Goal: Task Accomplishment & Management: Use online tool/utility

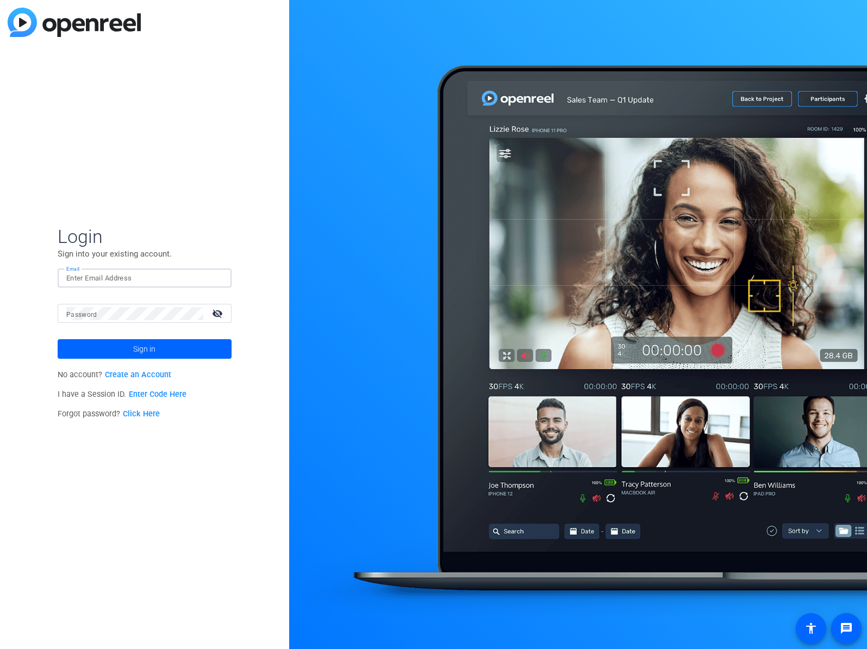
click at [192, 275] on input "Email" at bounding box center [144, 278] width 157 height 13
type input "elvis.evans@optum.com"
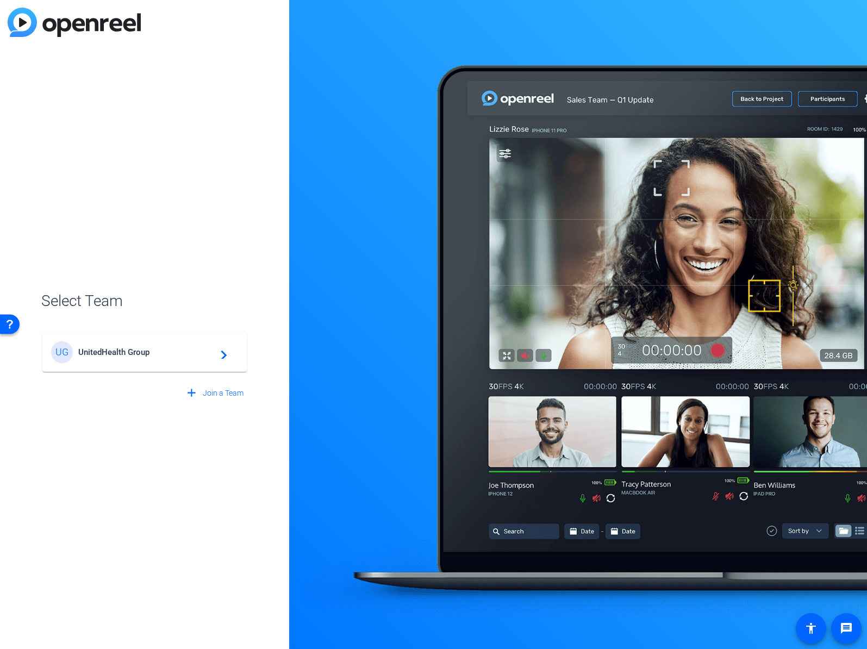
click at [192, 354] on span "UnitedHealth Group" at bounding box center [146, 352] width 136 height 10
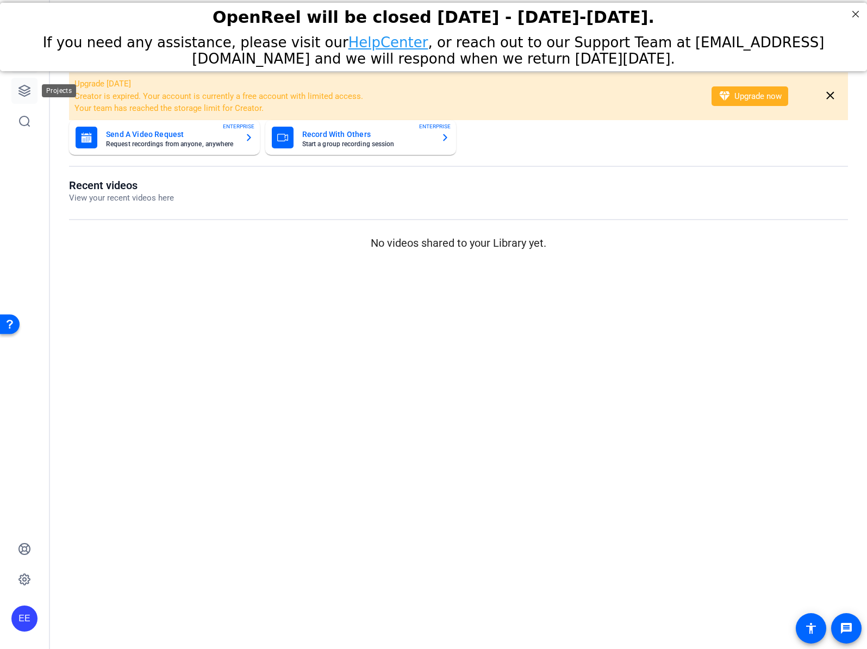
click at [30, 86] on icon at bounding box center [24, 90] width 13 height 13
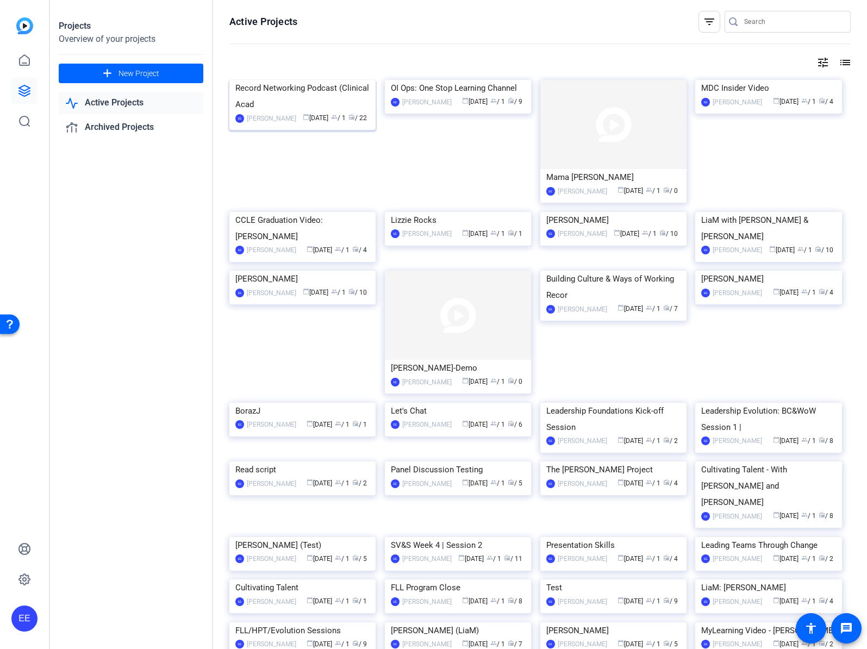
click at [354, 80] on img at bounding box center [302, 80] width 146 height 0
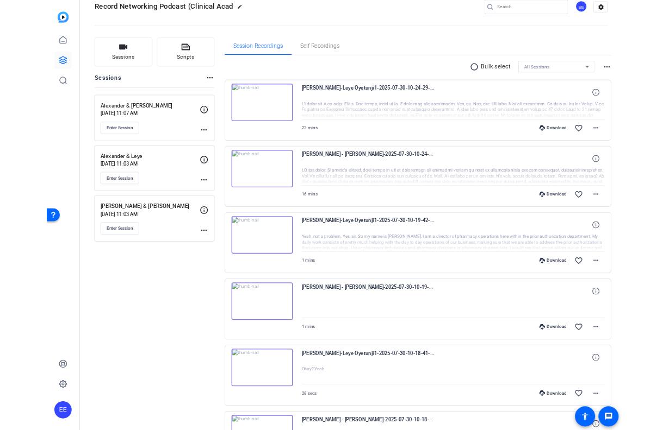
scroll to position [23, 0]
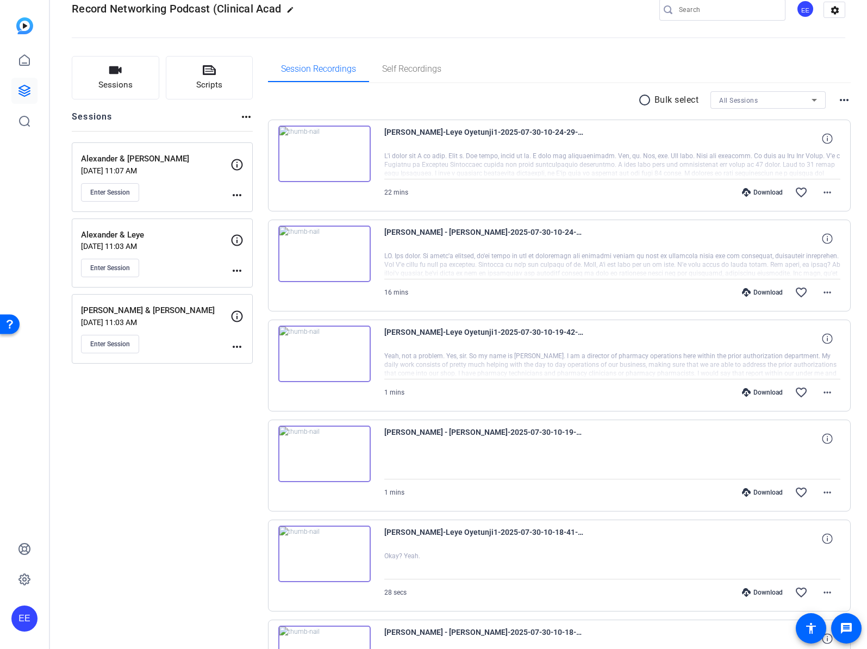
click at [230, 344] on mat-icon "more_horiz" at bounding box center [236, 346] width 13 height 13
click at [122, 343] on div at bounding box center [433, 324] width 867 height 649
click at [122, 343] on span "Enter Session" at bounding box center [110, 344] width 40 height 9
click at [240, 197] on mat-icon "more_horiz" at bounding box center [236, 195] width 13 height 13
click at [191, 320] on div at bounding box center [433, 324] width 867 height 649
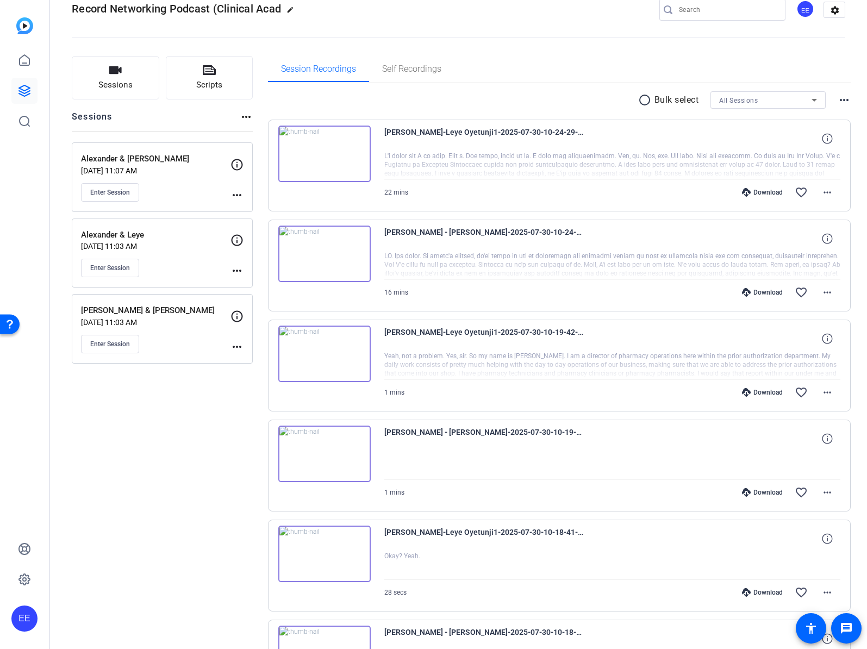
click at [233, 343] on mat-icon "more_horiz" at bounding box center [236, 346] width 13 height 13
click at [269, 363] on span "Edit Session" at bounding box center [263, 362] width 49 height 13
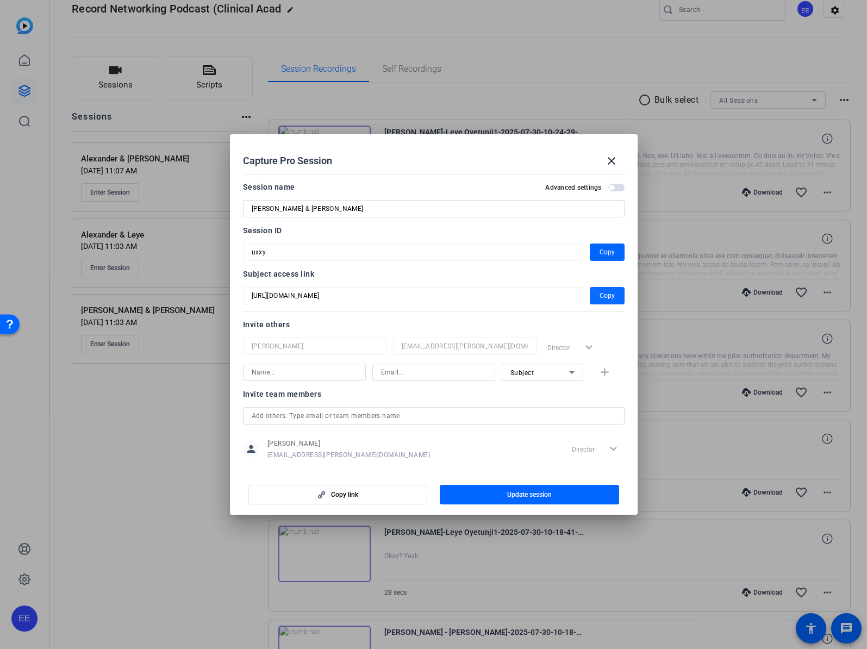
click at [601, 297] on span "Copy" at bounding box center [606, 295] width 15 height 13
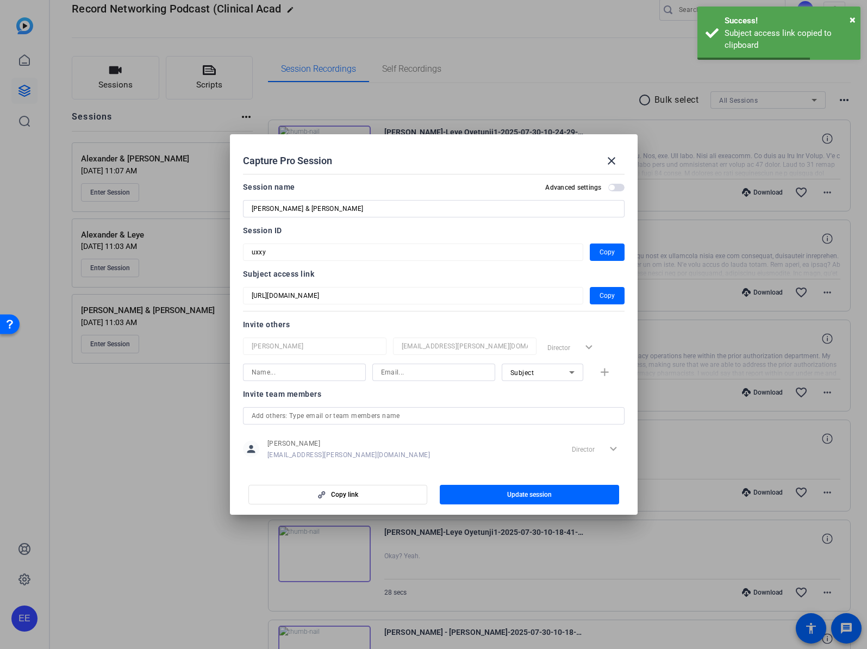
click at [184, 487] on div at bounding box center [433, 324] width 867 height 649
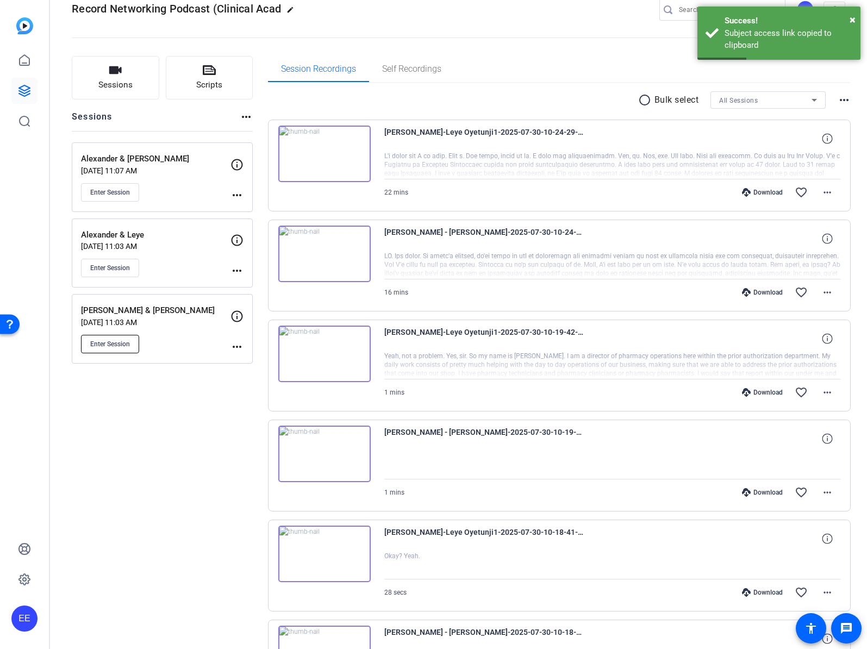
click at [130, 343] on button "Enter Session" at bounding box center [110, 344] width 58 height 18
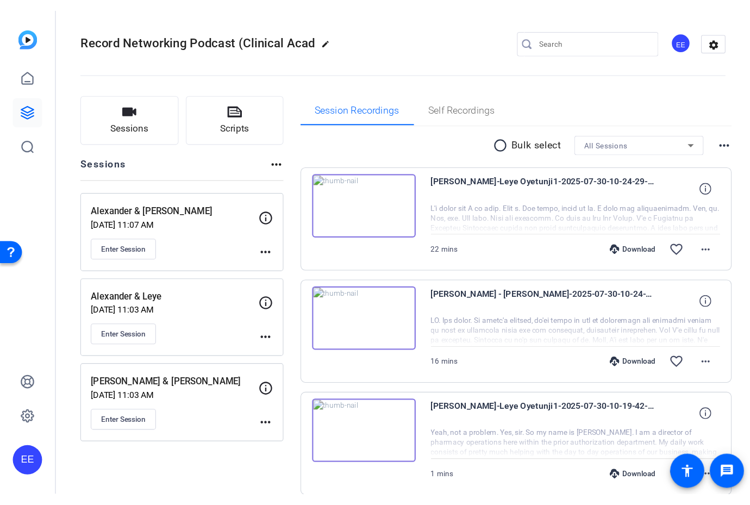
scroll to position [0, 0]
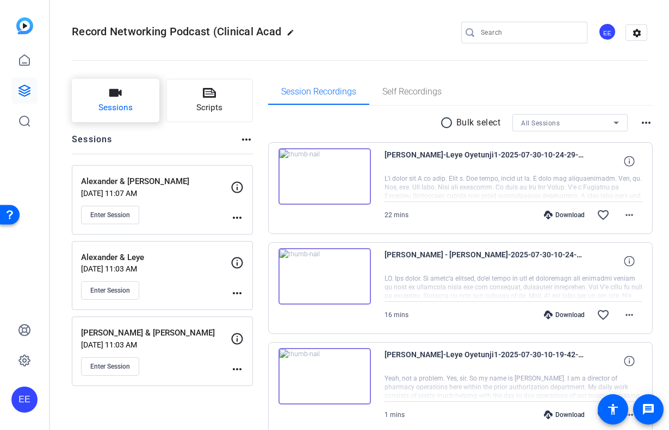
click at [111, 106] on span "Sessions" at bounding box center [115, 108] width 34 height 13
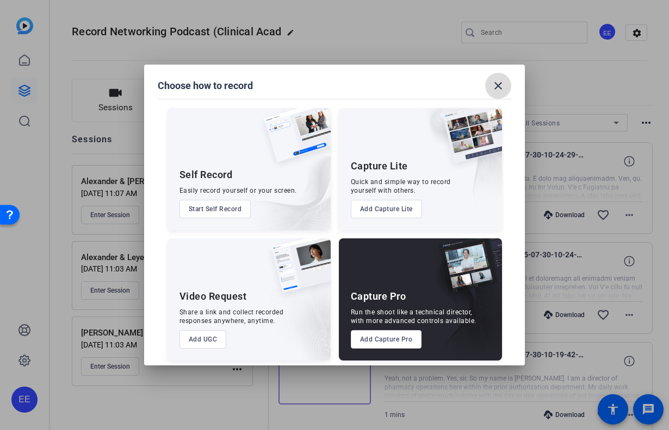
click at [493, 89] on mat-icon "close" at bounding box center [497, 85] width 13 height 13
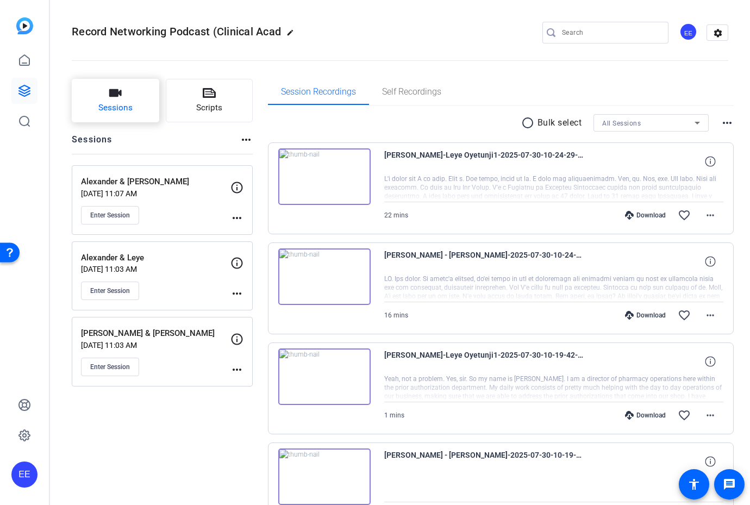
click at [123, 93] on button "Sessions" at bounding box center [116, 100] width 88 height 43
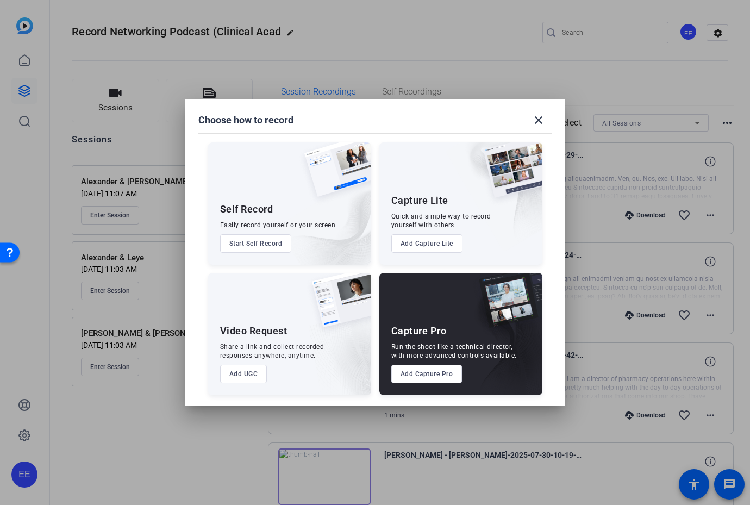
click at [455, 379] on button "Add Capture Pro" at bounding box center [426, 374] width 71 height 18
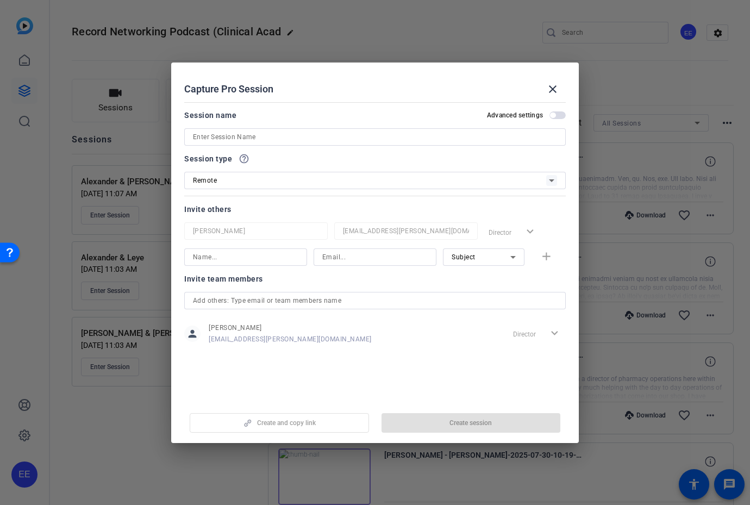
click at [446, 373] on mat-dialog-content "Session name Advanced settings Session type help_outline Remote Invite others E…" at bounding box center [375, 249] width 408 height 302
click at [258, 132] on input at bounding box center [375, 136] width 364 height 13
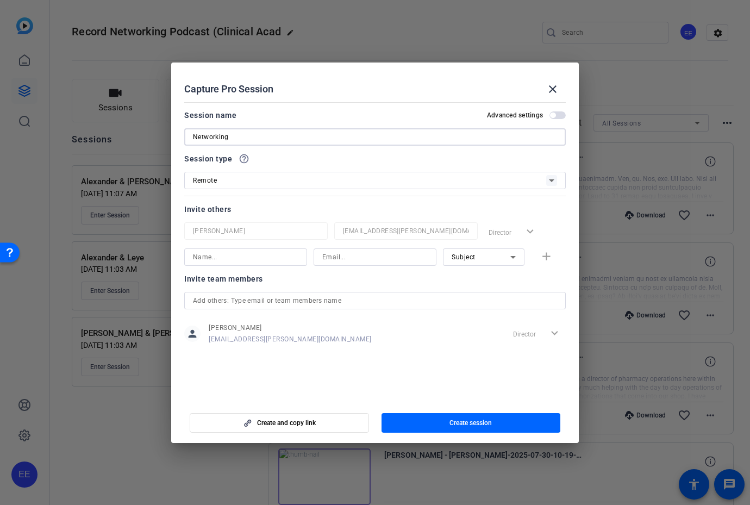
type input "Networking"
click at [371, 271] on div at bounding box center [375, 272] width 123 height 12
click at [436, 420] on span "button" at bounding box center [471, 423] width 179 height 26
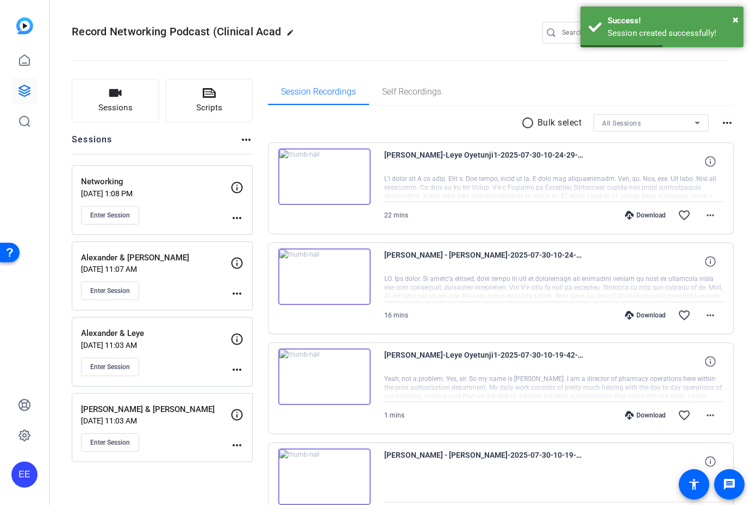
click at [241, 212] on mat-icon "more_horiz" at bounding box center [236, 217] width 13 height 13
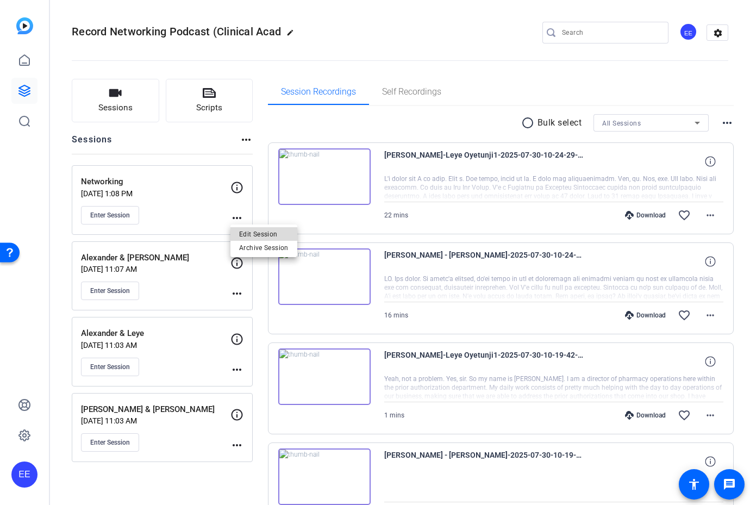
click at [249, 230] on span "Edit Session" at bounding box center [263, 233] width 49 height 13
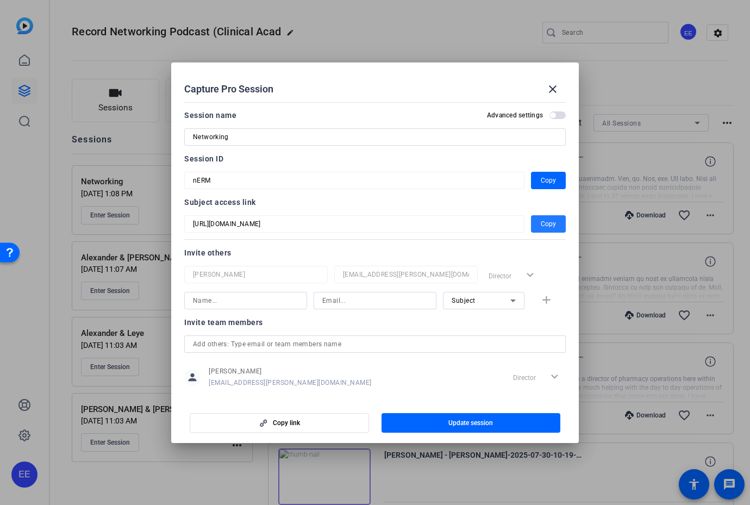
click at [542, 222] on span "Copy" at bounding box center [548, 223] width 15 height 13
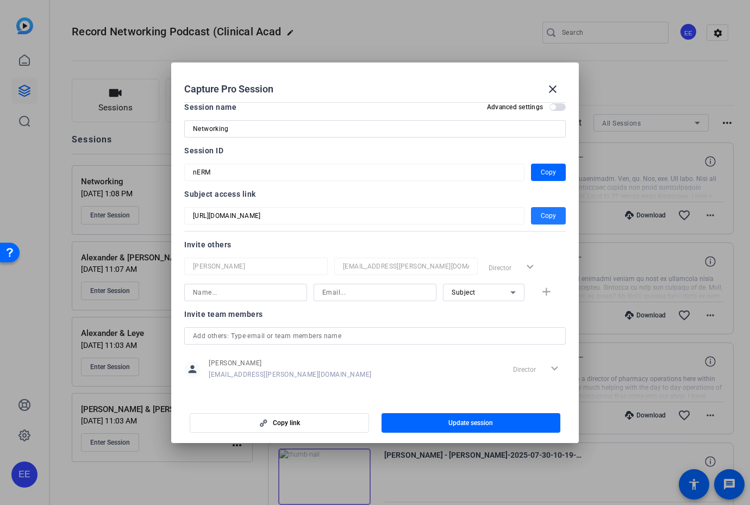
scroll to position [12, 0]
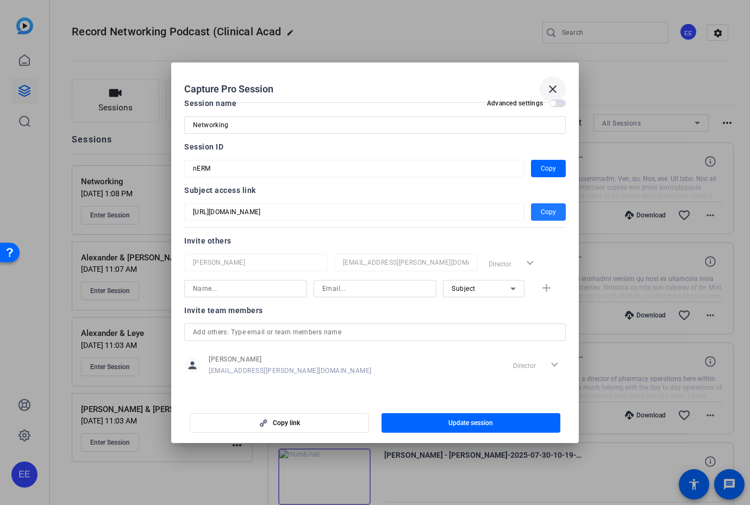
click at [555, 89] on mat-icon "close" at bounding box center [552, 89] width 13 height 13
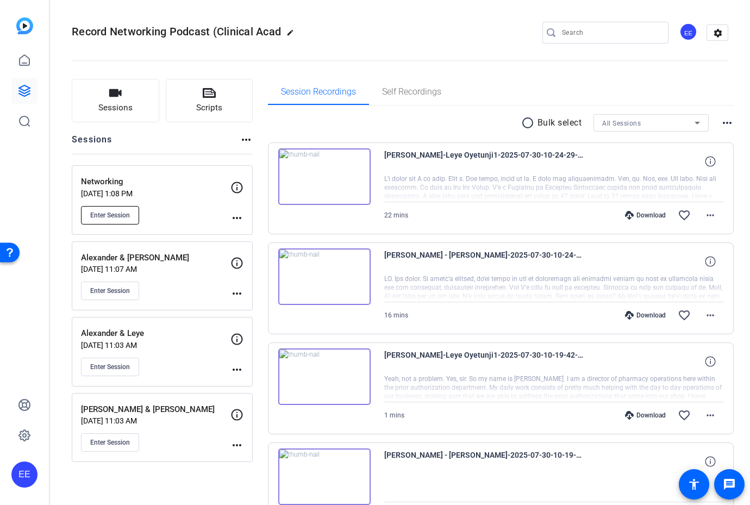
click at [123, 211] on span "Enter Session" at bounding box center [110, 215] width 40 height 9
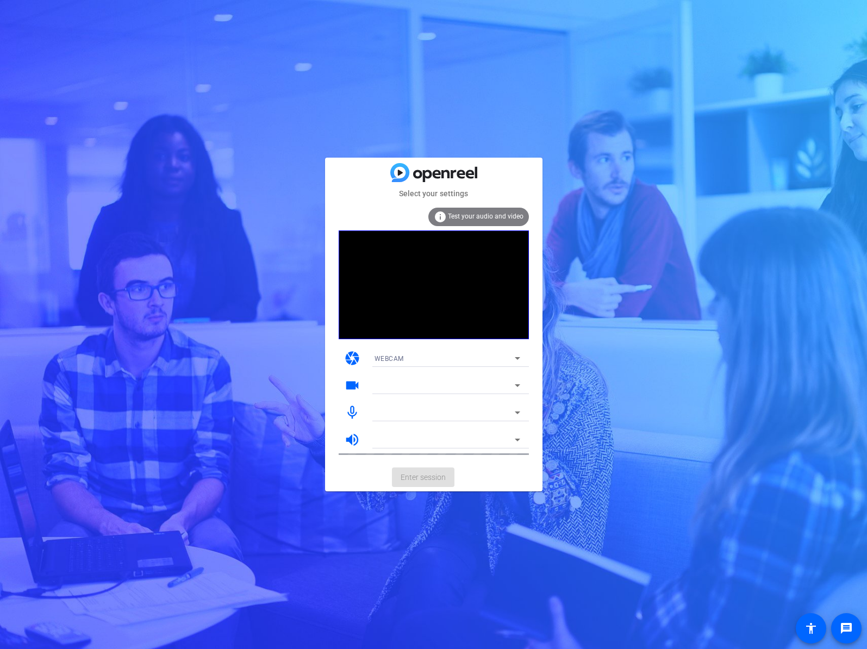
click at [453, 359] on mat-form-field "WEBCAM" at bounding box center [447, 357] width 163 height 17
click at [582, 327] on div "Select your settings info Test your audio and video camera WEBCAM videocam Face…" at bounding box center [433, 324] width 867 height 649
click at [488, 354] on div "WEBCAM" at bounding box center [444, 359] width 140 height 14
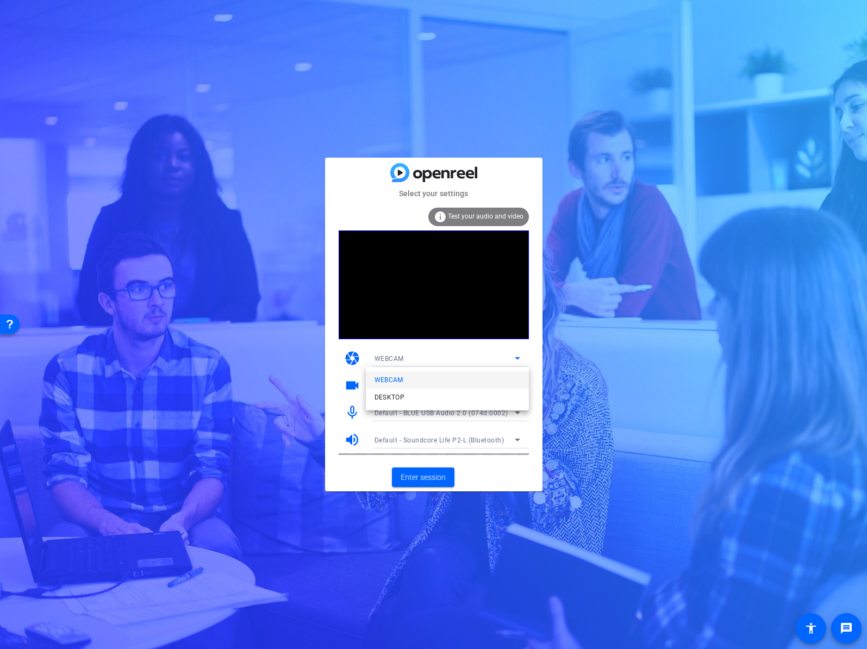
click at [601, 334] on div at bounding box center [433, 324] width 867 height 649
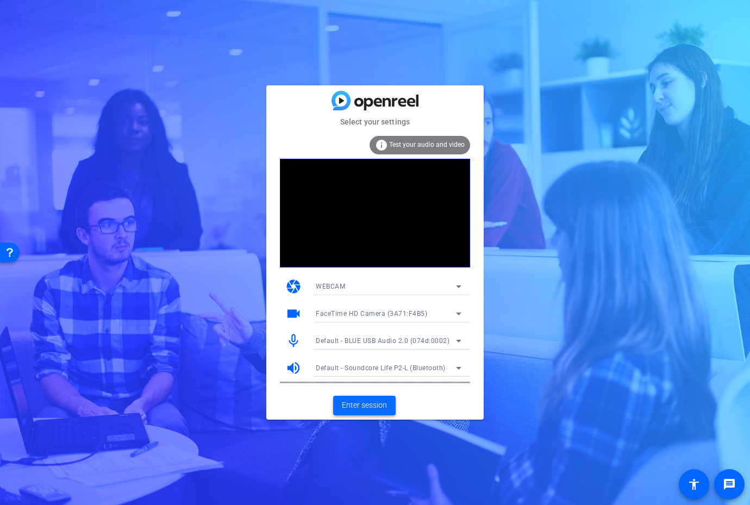
click at [377, 404] on span "Enter session" at bounding box center [364, 404] width 45 height 11
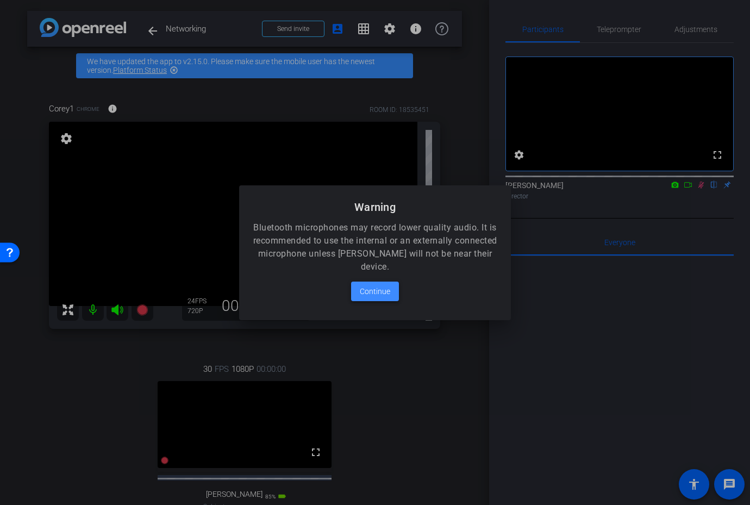
click at [383, 290] on span "Continue" at bounding box center [375, 291] width 30 height 13
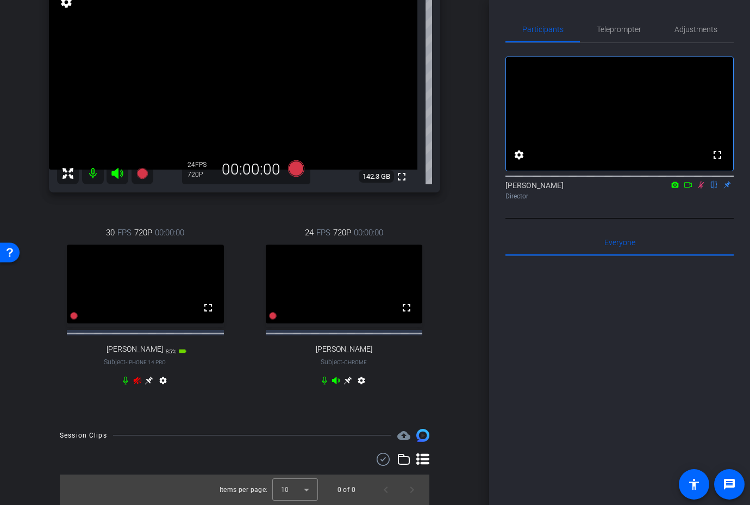
scroll to position [146, 0]
click at [702, 189] on icon at bounding box center [701, 185] width 6 height 7
click at [701, 189] on icon at bounding box center [701, 185] width 4 height 7
click at [335, 380] on icon at bounding box center [336, 380] width 8 height 7
click at [336, 378] on icon at bounding box center [336, 380] width 9 height 9
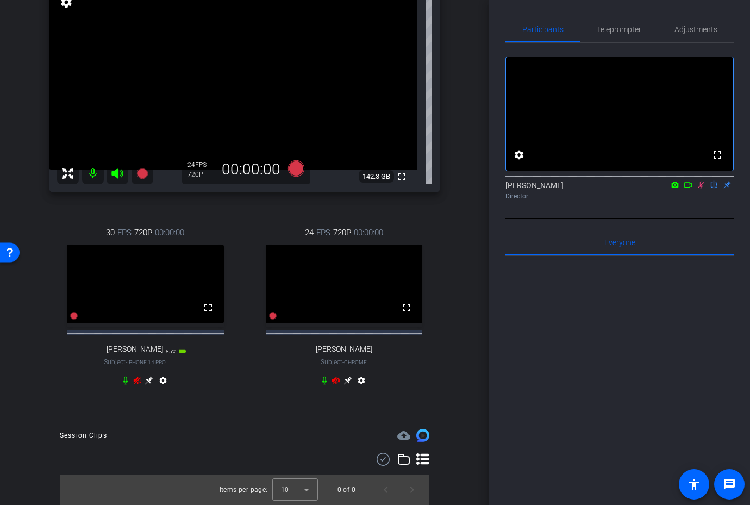
click at [115, 168] on icon at bounding box center [116, 173] width 11 height 11
click at [117, 168] on icon at bounding box center [116, 173] width 11 height 11
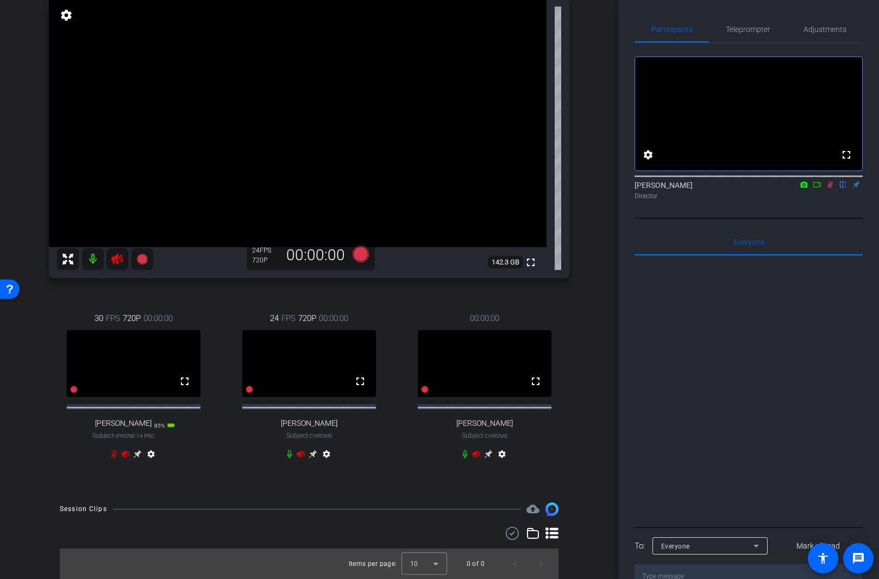
scroll to position [123, 0]
click at [749, 189] on icon at bounding box center [830, 185] width 9 height 8
click at [129, 455] on icon at bounding box center [126, 454] width 8 height 7
click at [123, 457] on icon at bounding box center [126, 454] width 8 height 7
click at [126, 453] on icon at bounding box center [126, 454] width 8 height 7
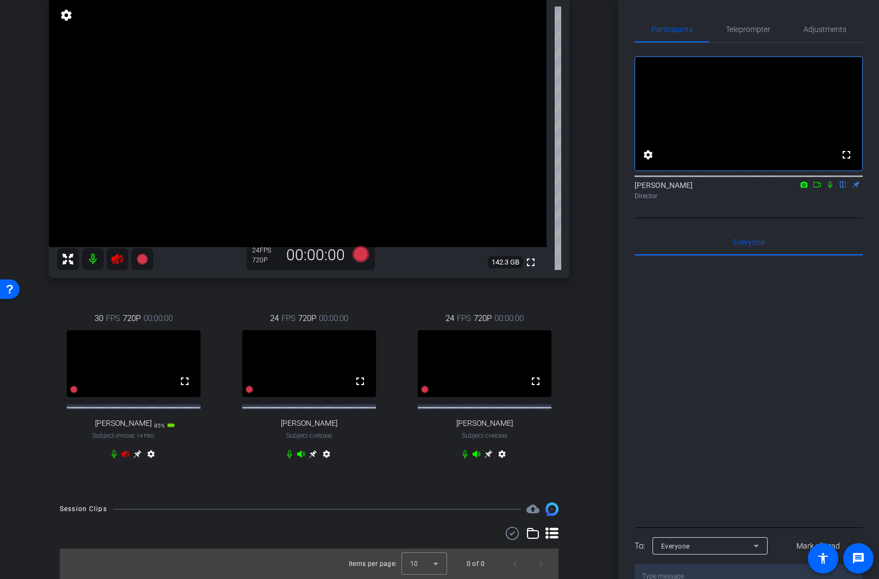
click at [125, 451] on icon at bounding box center [125, 454] width 9 height 9
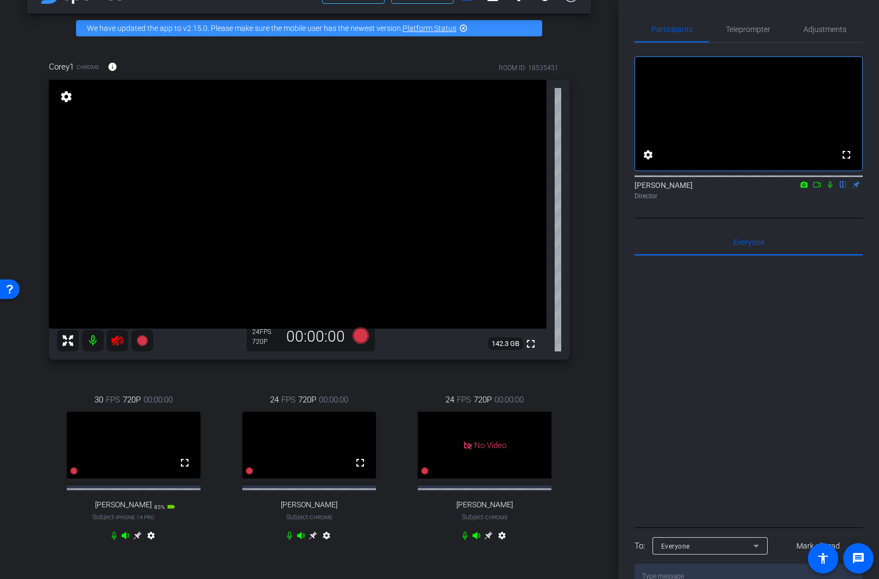
scroll to position [32, 0]
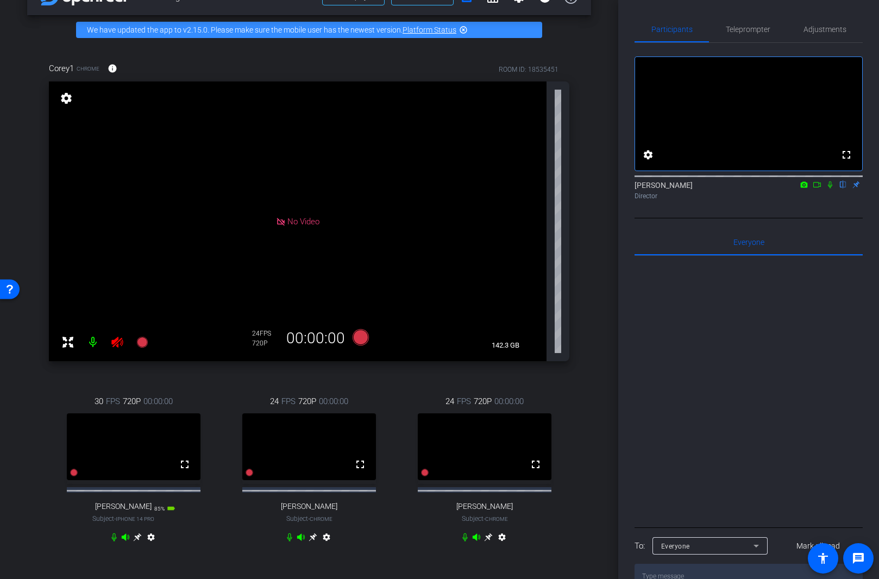
click at [119, 346] on icon at bounding box center [117, 342] width 13 height 13
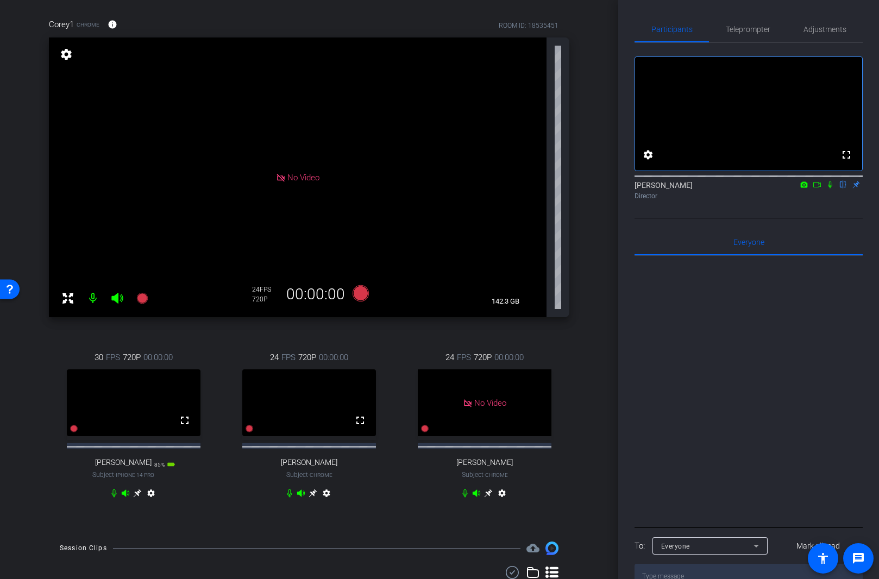
scroll to position [77, 0]
click at [749, 35] on span "Adjustments" at bounding box center [825, 29] width 43 height 26
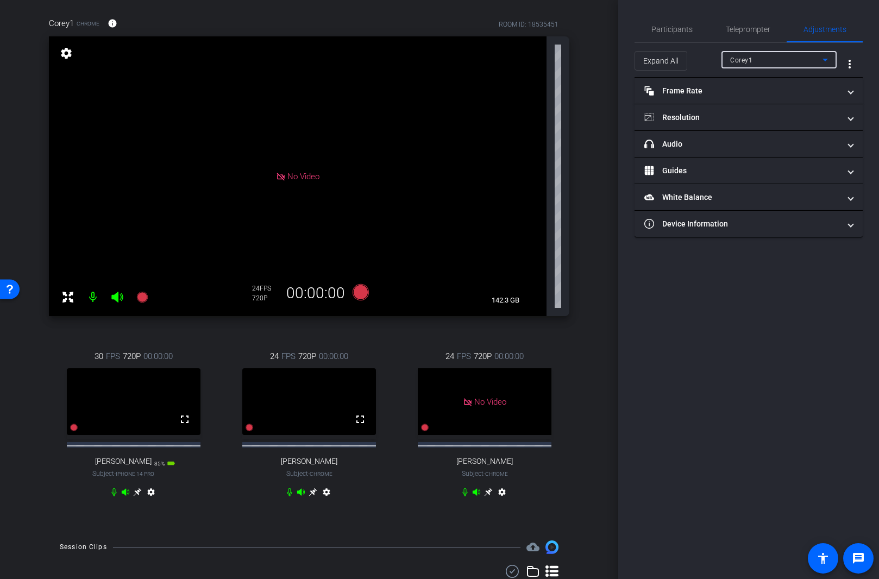
click at [749, 61] on div "Corey1" at bounding box center [776, 60] width 92 height 14
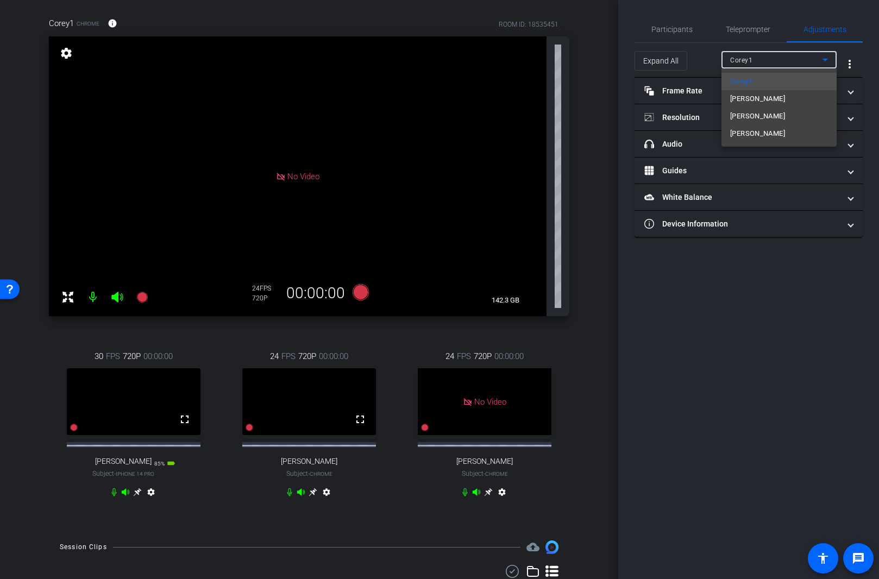
click at [749, 138] on mat-option "Viktoriya" at bounding box center [779, 133] width 115 height 17
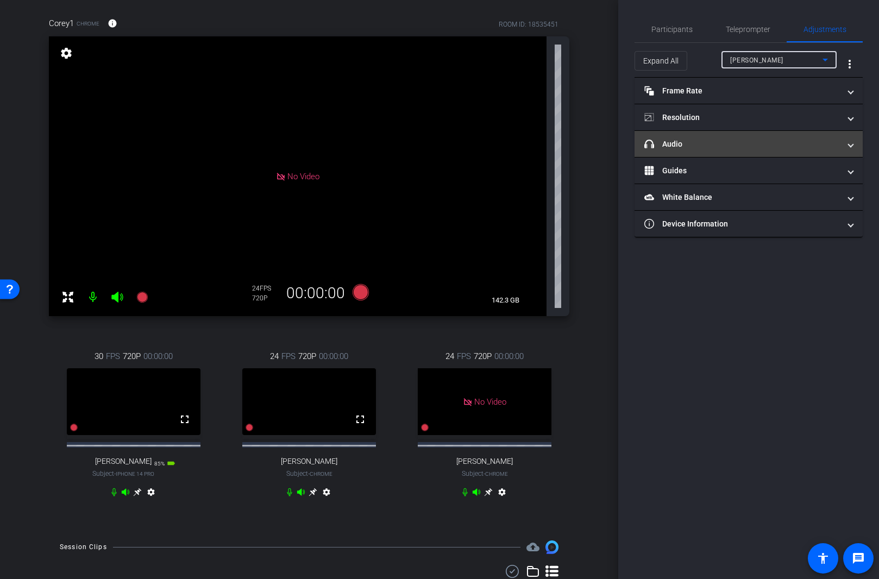
click at [749, 143] on mat-panel-title "headphone icon Audio" at bounding box center [743, 144] width 196 height 11
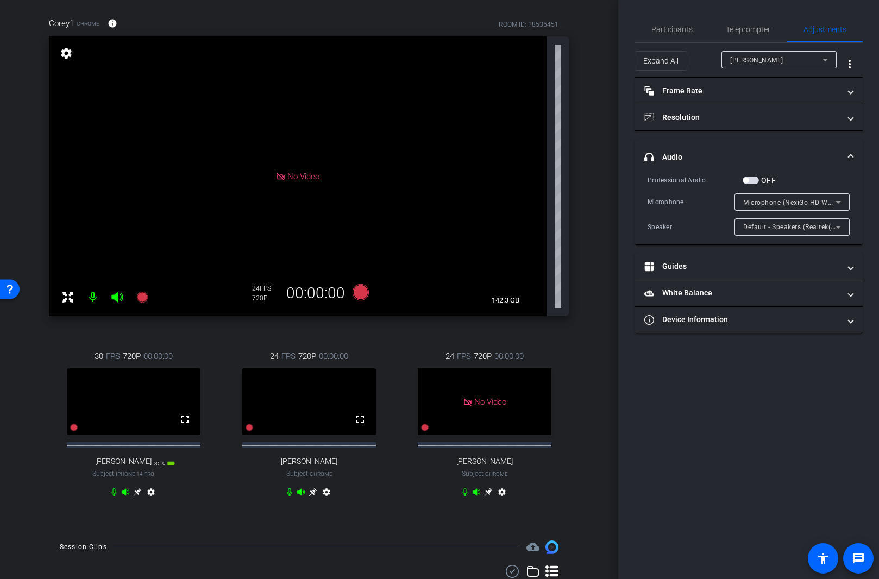
click at [749, 163] on mat-panel-title "headphone icon Audio" at bounding box center [743, 157] width 196 height 11
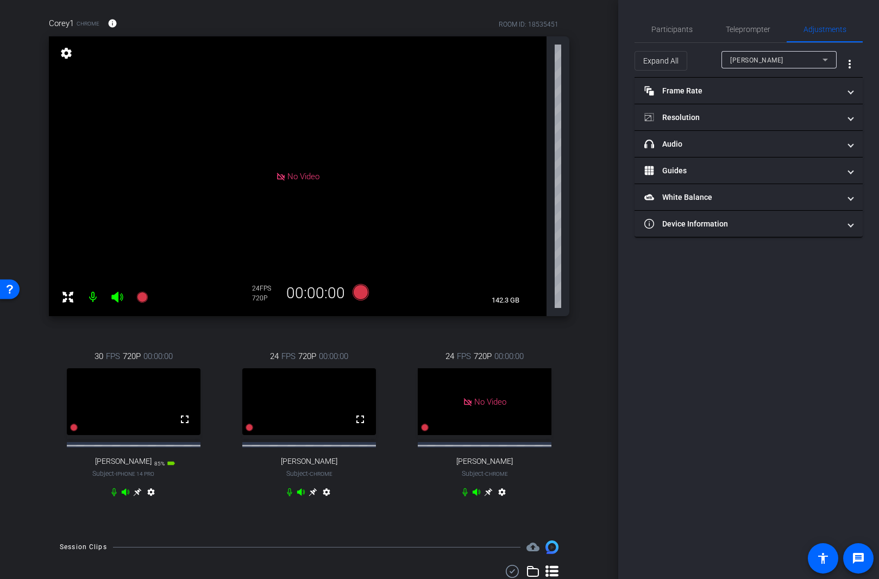
click at [749, 60] on div "Viktoriya" at bounding box center [776, 60] width 92 height 14
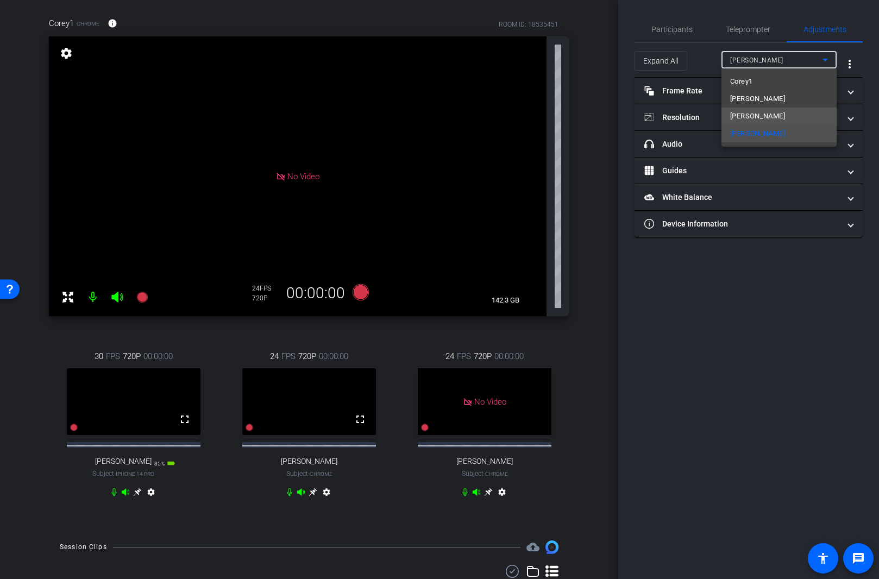
click at [749, 117] on mat-option "[PERSON_NAME]" at bounding box center [779, 116] width 115 height 17
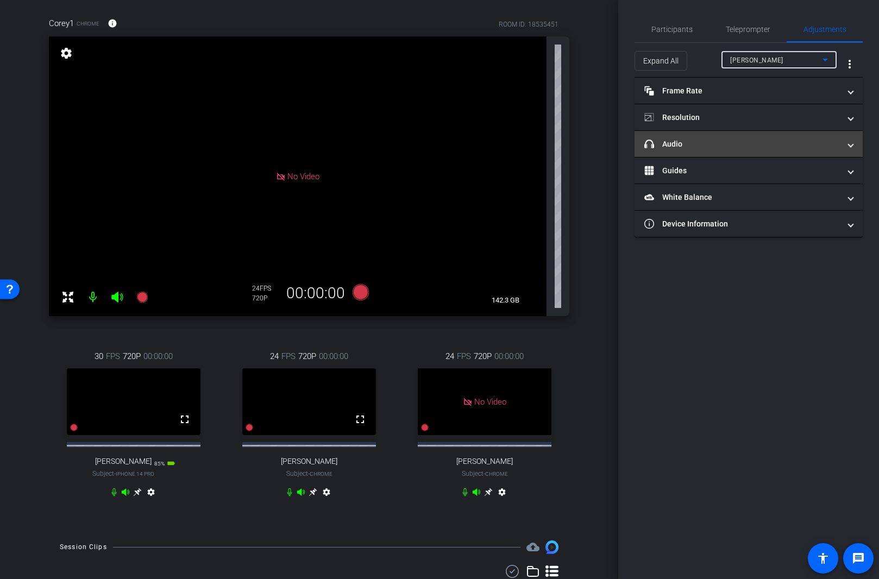
click at [749, 150] on mat-expansion-panel-header "headphone icon Audio" at bounding box center [749, 144] width 228 height 26
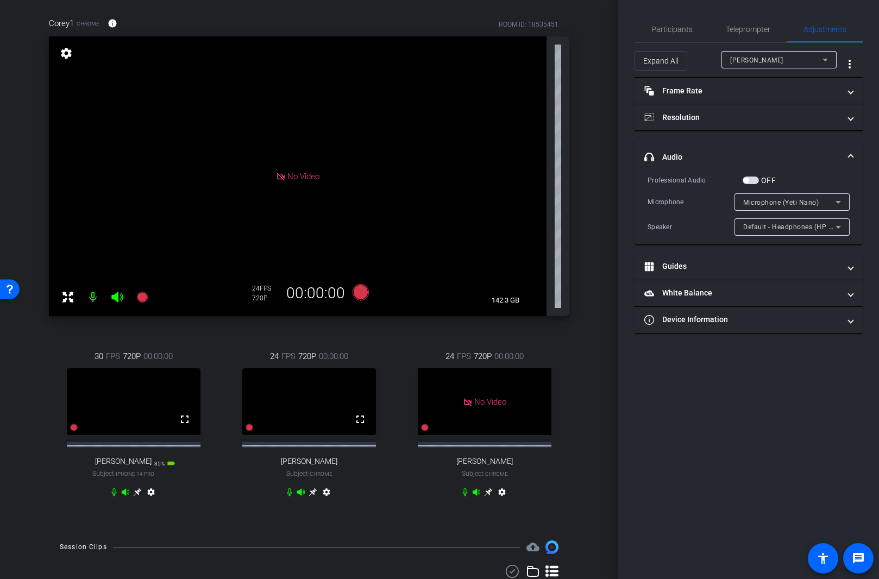
click at [188, 504] on div "30 FPS 720P 00:00:00 fullscreen Blake Shoemaker Subject - iPhone 14 Pro 85% bat…" at bounding box center [134, 426] width 170 height 186
click at [749, 65] on div "[PERSON_NAME]" at bounding box center [776, 60] width 92 height 14
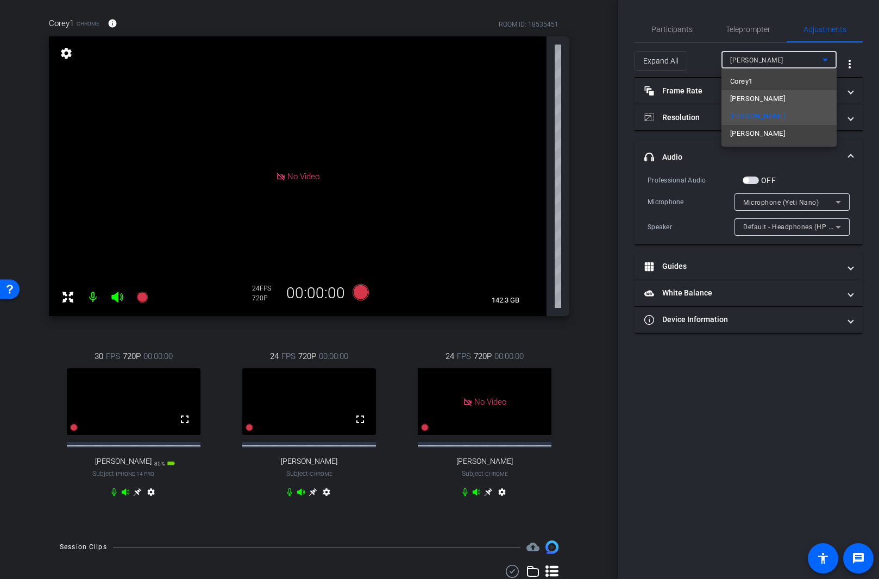
click at [749, 96] on span "Blake Shoemaker" at bounding box center [757, 98] width 55 height 13
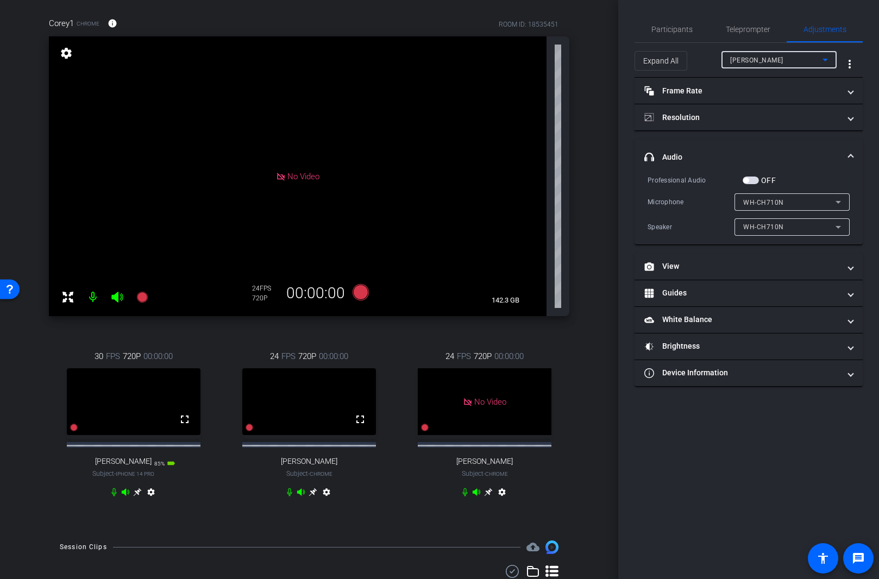
click at [549, 486] on div "24 FPS 720P 00:00:00 No Video Viktoriya Subject - Chrome settings" at bounding box center [485, 426] width 170 height 186
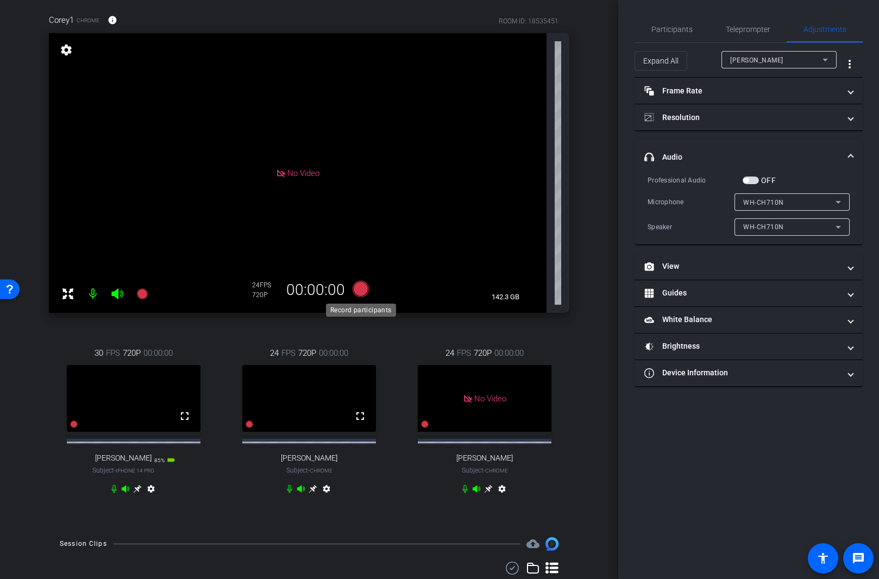
click at [357, 296] on icon at bounding box center [361, 289] width 26 height 20
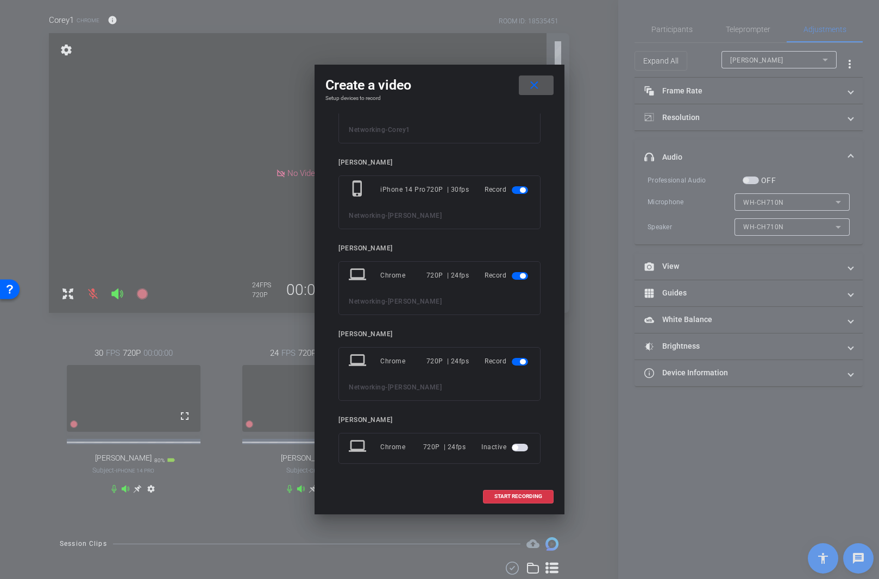
scroll to position [0, 0]
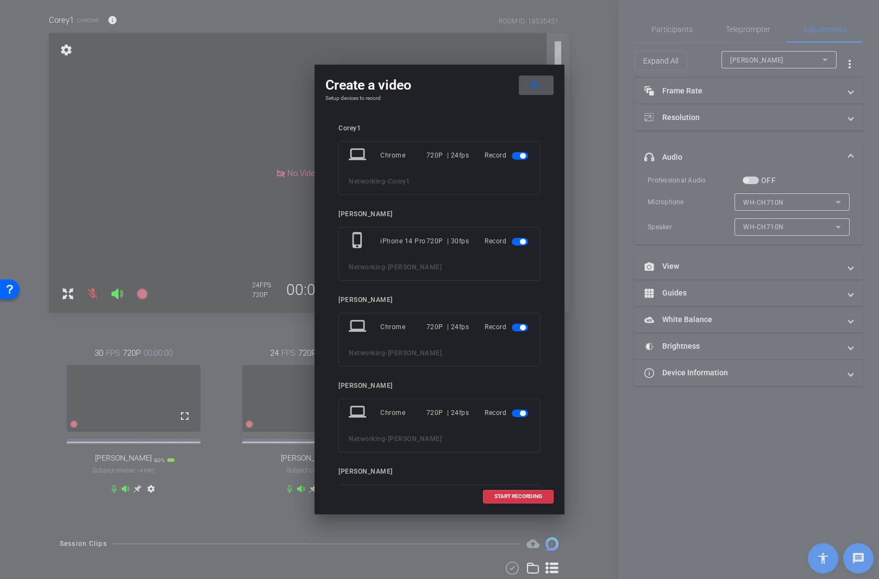
click at [515, 156] on span "button" at bounding box center [520, 156] width 16 height 8
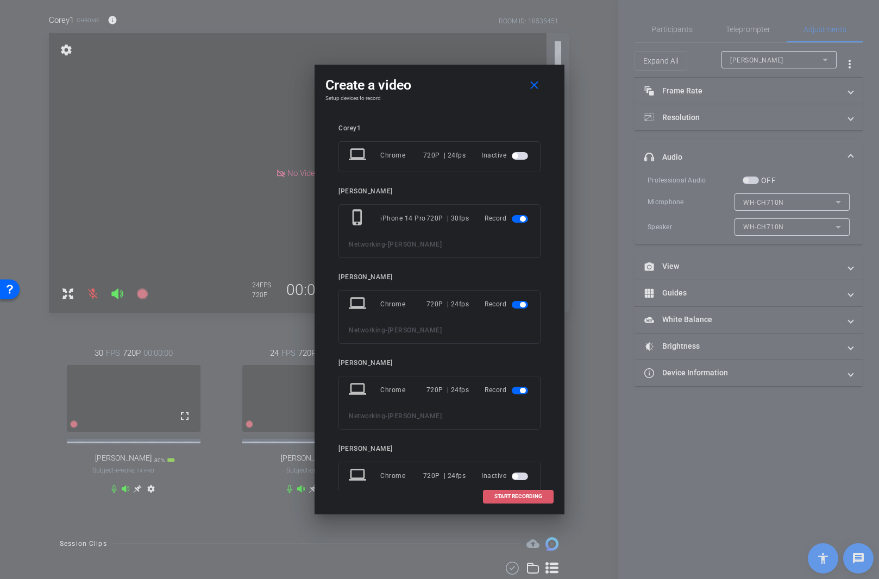
click at [526, 502] on span at bounding box center [519, 497] width 70 height 26
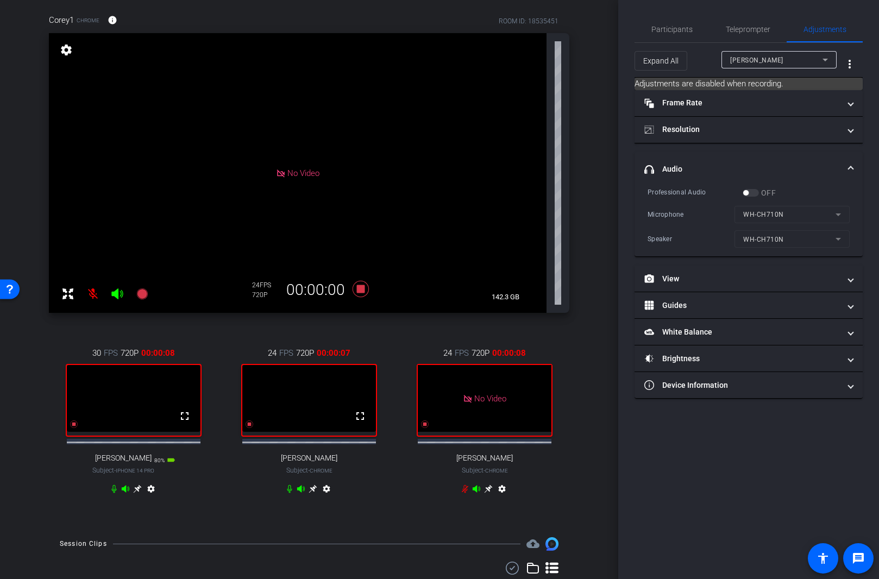
click at [465, 493] on icon at bounding box center [465, 489] width 9 height 9
click at [435, 73] on div "No Video" at bounding box center [298, 173] width 498 height 280
click at [749, 63] on icon at bounding box center [825, 59] width 13 height 13
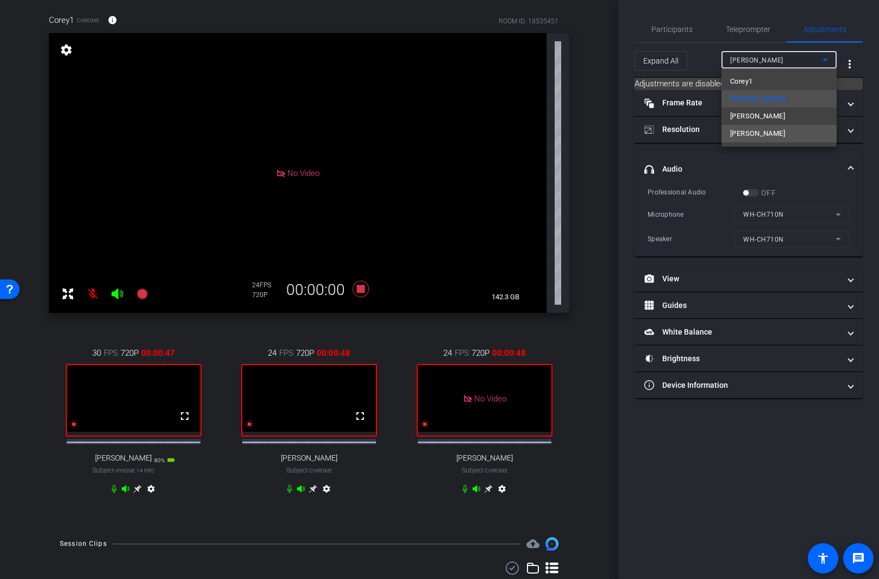
drag, startPoint x: 785, startPoint y: 130, endPoint x: 796, endPoint y: 142, distance: 16.2
click at [749, 138] on mat-option "Viktoriya" at bounding box center [779, 133] width 115 height 17
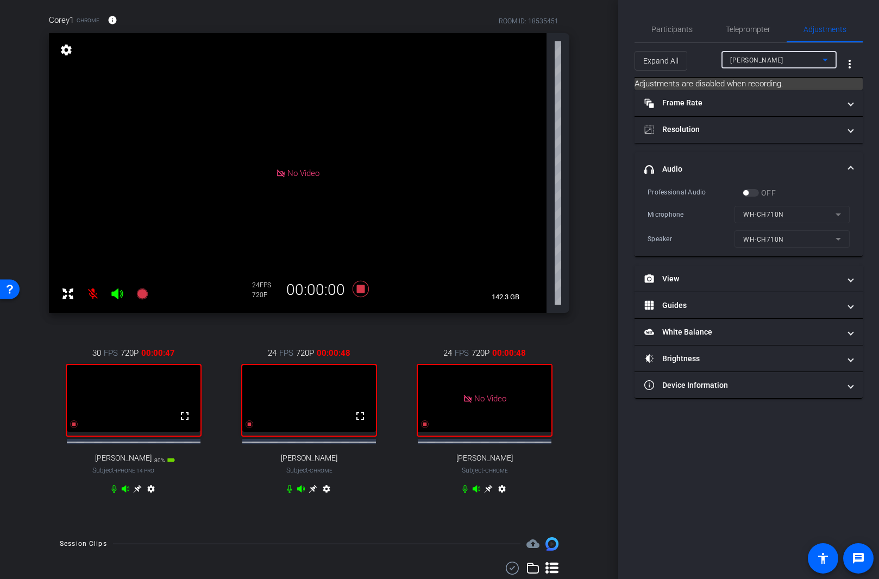
type input "11000"
click at [564, 504] on div "24 FPS 720P 00:01:06 No Video Viktoriya Subject - Chrome settings" at bounding box center [485, 422] width 170 height 186
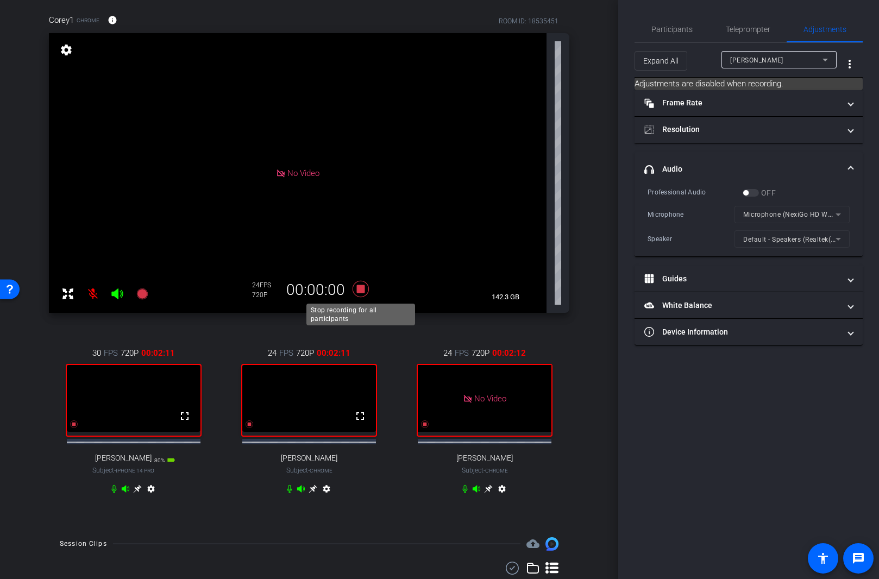
click at [361, 291] on icon at bounding box center [361, 289] width 16 height 16
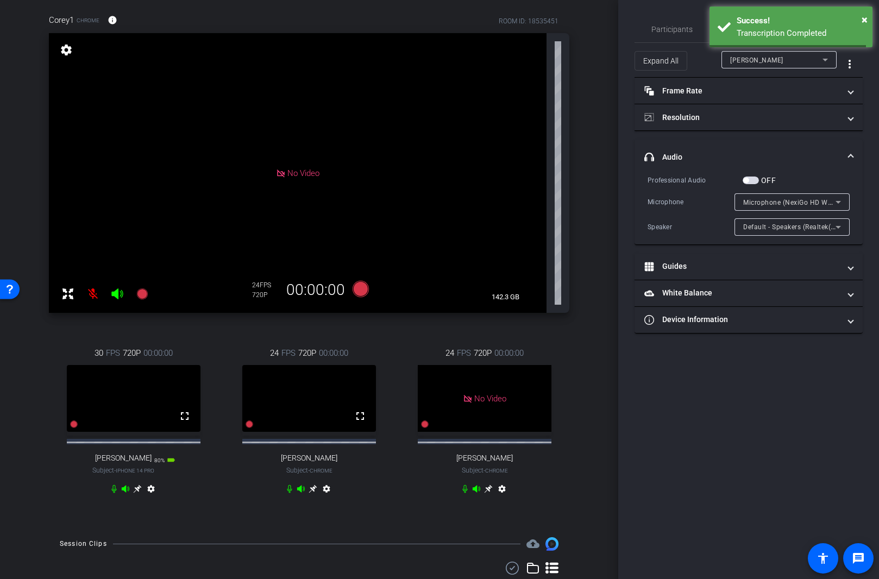
scroll to position [79, 0]
click at [360, 297] on icon at bounding box center [361, 290] width 16 height 16
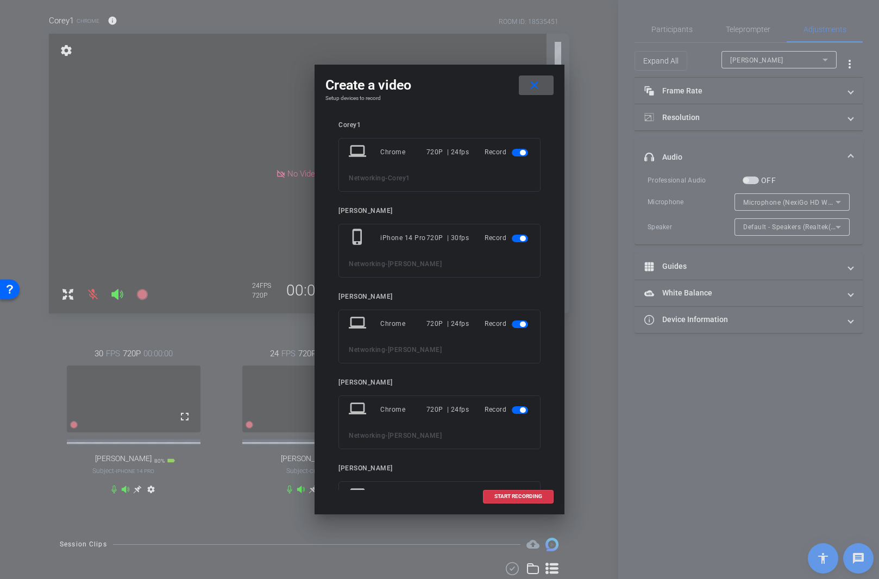
scroll to position [0, 0]
click at [524, 155] on span "button" at bounding box center [522, 155] width 5 height 5
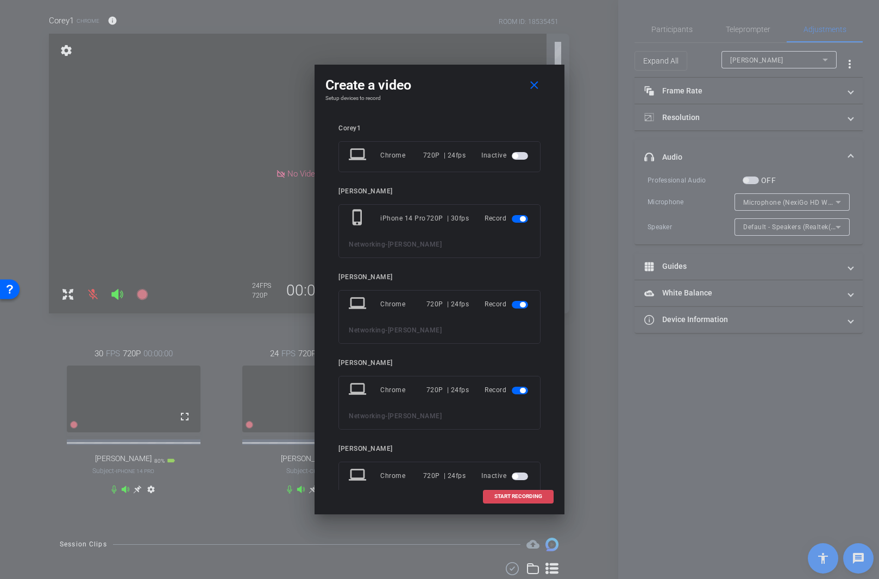
click at [520, 494] on span "START RECORDING" at bounding box center [519, 496] width 48 height 5
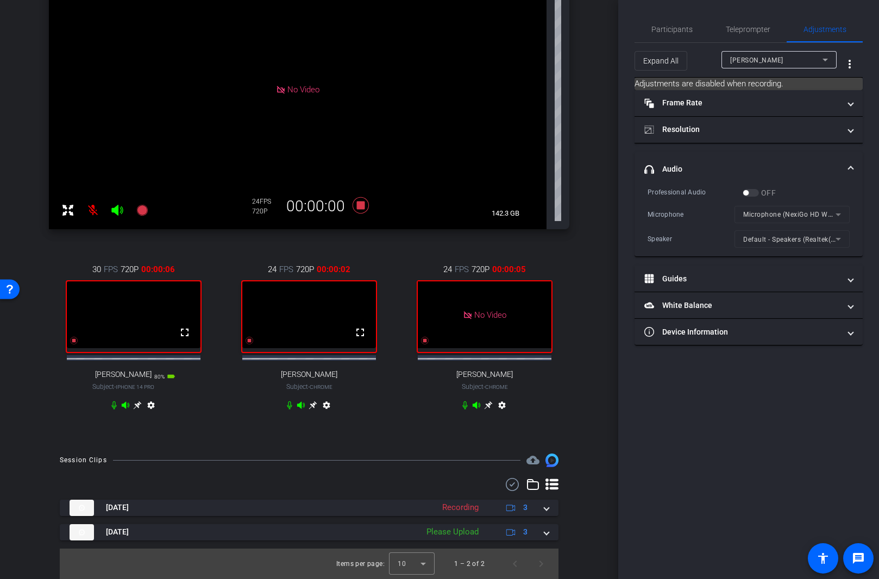
scroll to position [172, 0]
click at [562, 461] on div "Session Clips cloud_upload Aug 12, 2025 Recording 3 Aug 12, 2025 Please Upload …" at bounding box center [309, 516] width 564 height 125
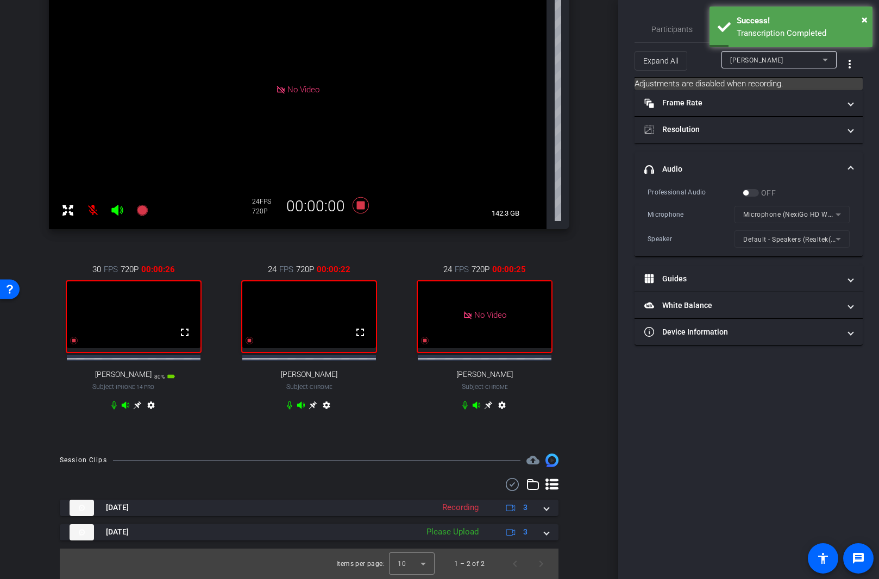
click at [749, 239] on mat-form-field "Default - Speakers (Realtek(R) Audio)" at bounding box center [792, 238] width 115 height 17
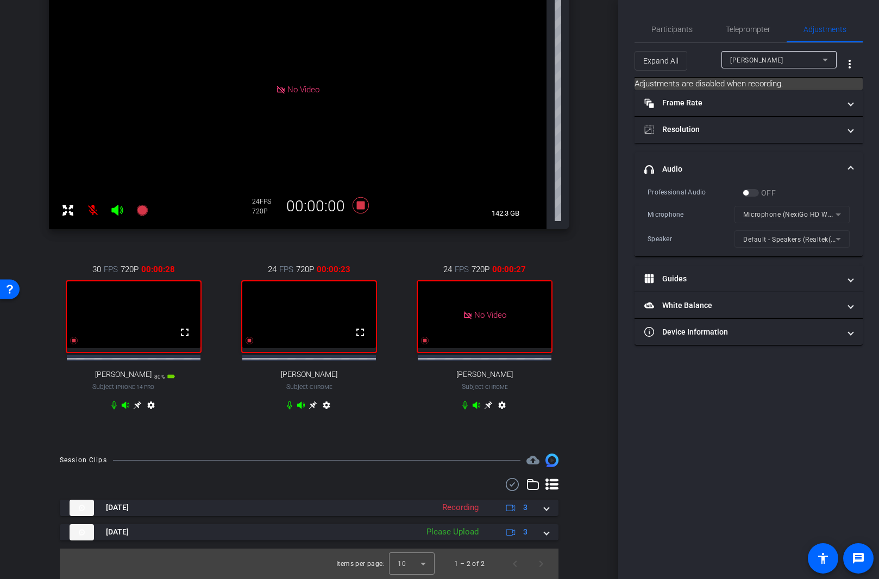
click at [749, 239] on mat-form-field "Default - Speakers (Realtek(R) Audio)" at bounding box center [792, 238] width 115 height 17
click at [749, 236] on mat-form-field "Default - Speakers (Realtek(R) Audio)" at bounding box center [792, 238] width 115 height 17
click at [749, 239] on mat-form-field "Default - Speakers (Realtek(R) Audio)" at bounding box center [792, 238] width 115 height 17
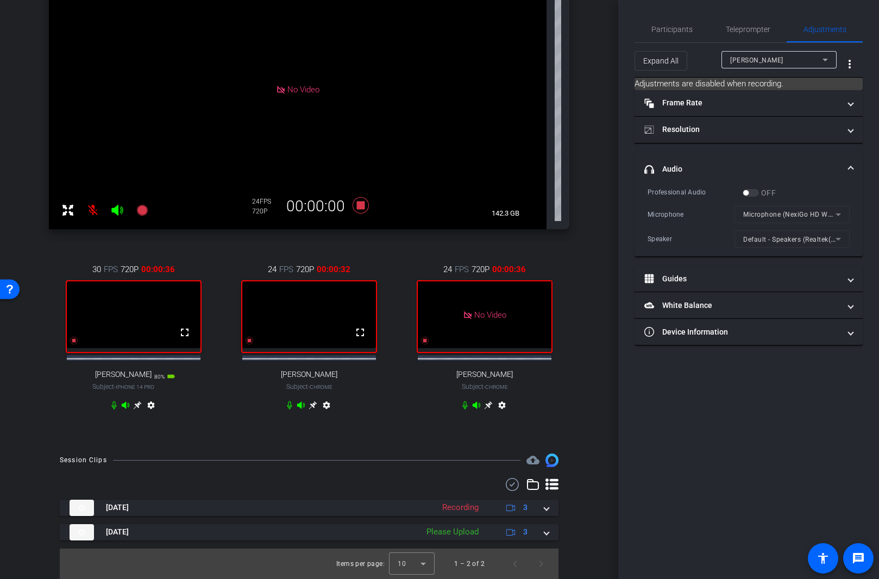
click at [749, 215] on mat-form-field "Microphone (NexiGo HD Webcam Audio)" at bounding box center [792, 214] width 115 height 17
click at [362, 197] on icon at bounding box center [361, 205] width 16 height 16
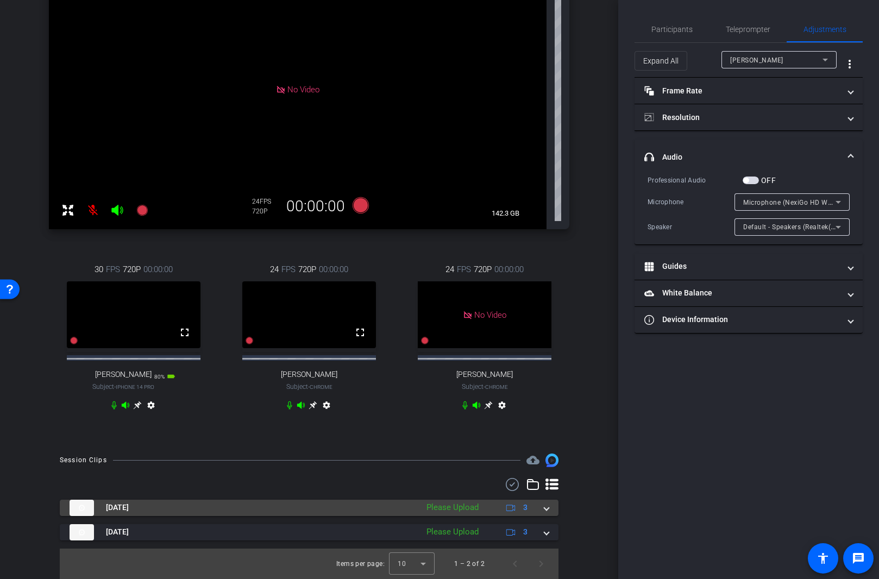
click at [463, 504] on div "Please Upload" at bounding box center [452, 508] width 63 height 13
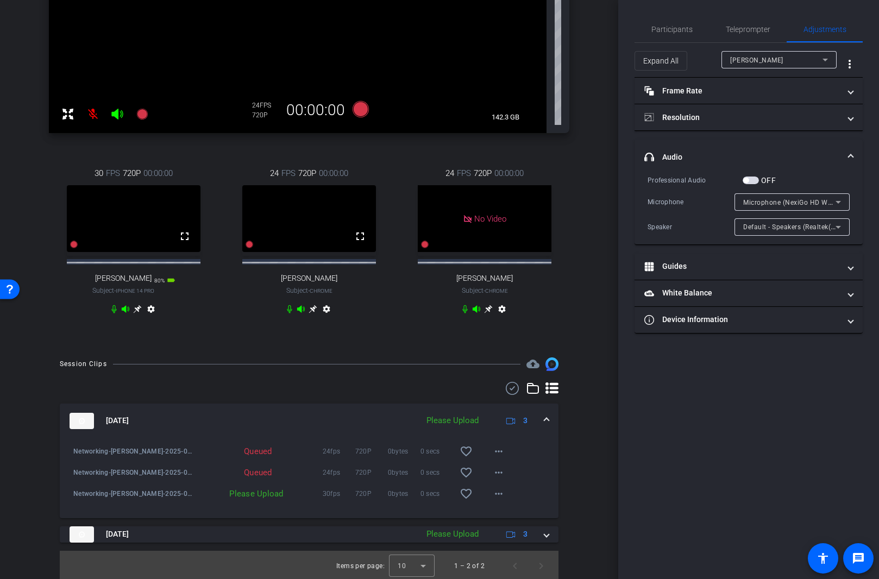
scroll to position [270, 0]
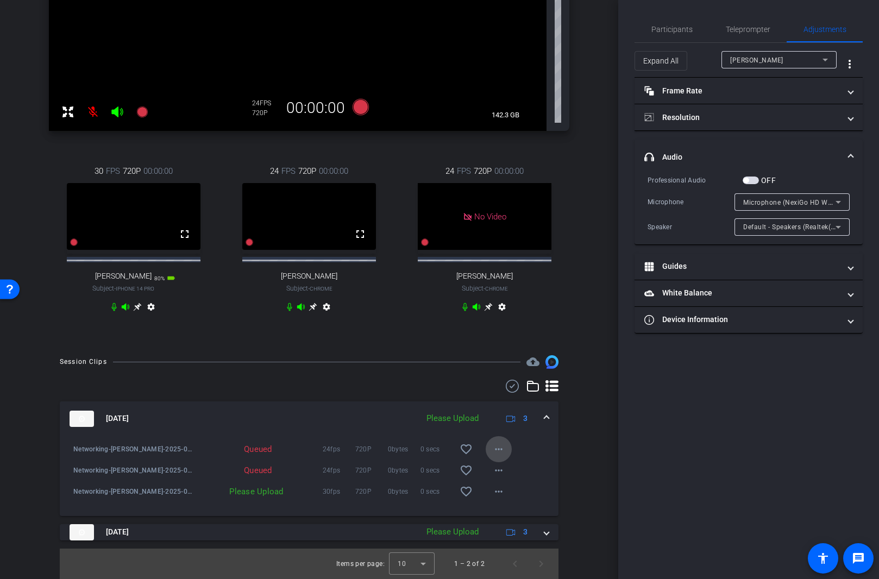
click at [504, 457] on span at bounding box center [499, 449] width 26 height 26
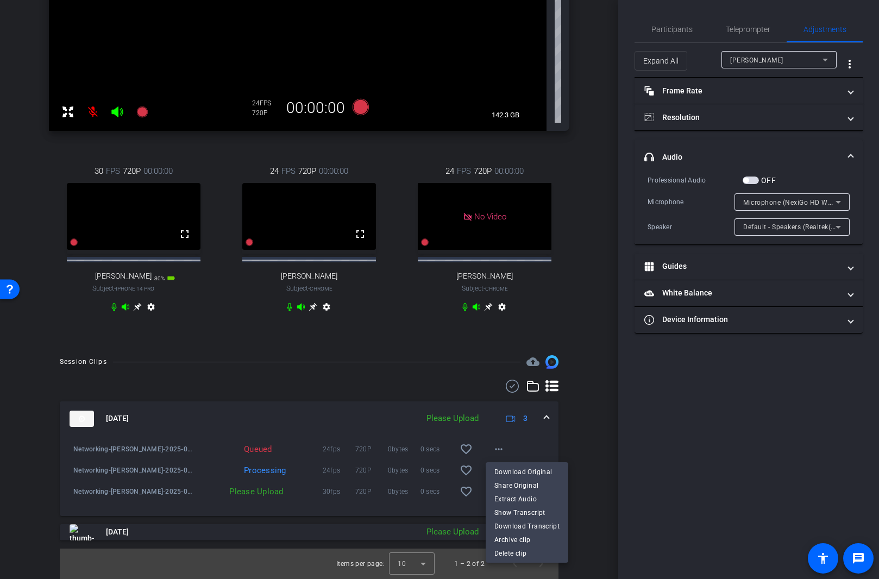
click at [592, 435] on div at bounding box center [439, 289] width 879 height 579
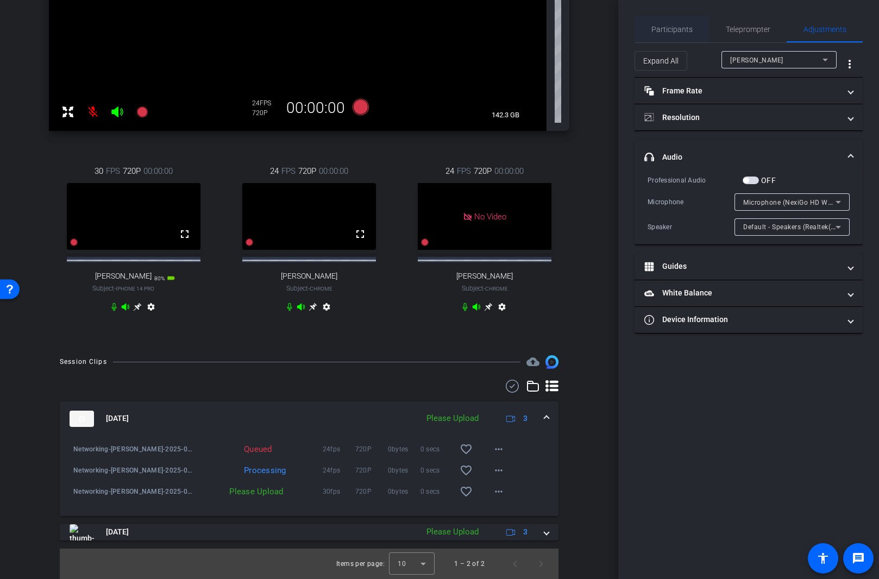
click at [675, 29] on span "Participants" at bounding box center [672, 30] width 41 height 8
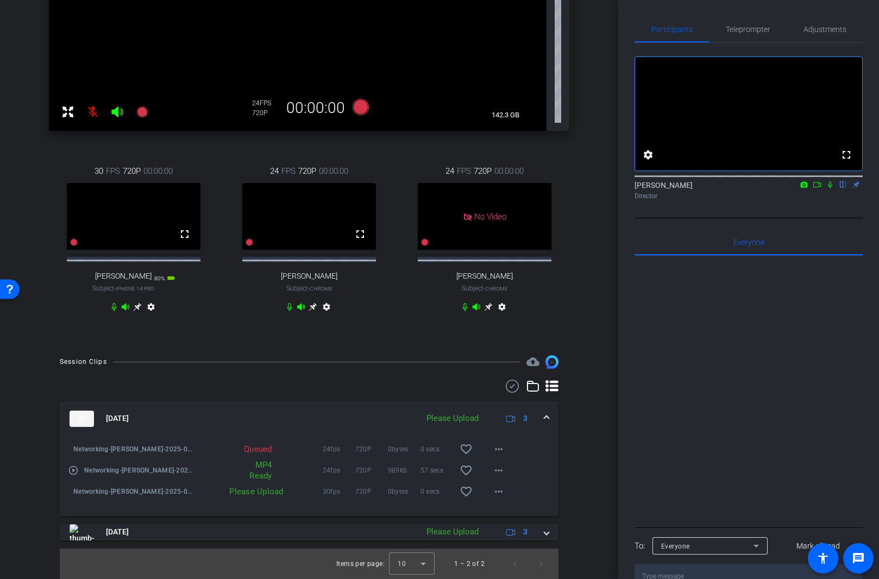
click at [749, 189] on icon at bounding box center [830, 185] width 4 height 7
click at [497, 476] on mat-icon "more_horiz" at bounding box center [498, 470] width 13 height 13
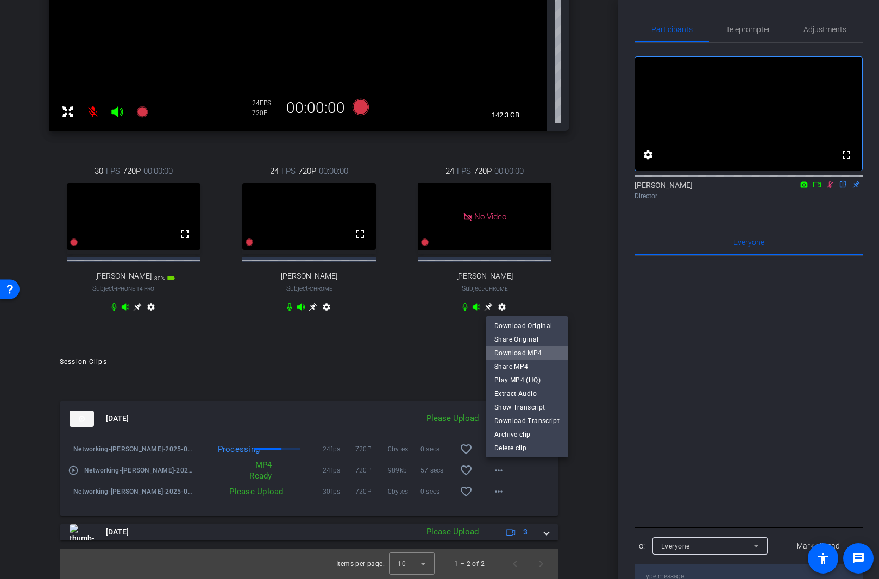
click at [540, 353] on span "Download MP4" at bounding box center [527, 353] width 65 height 13
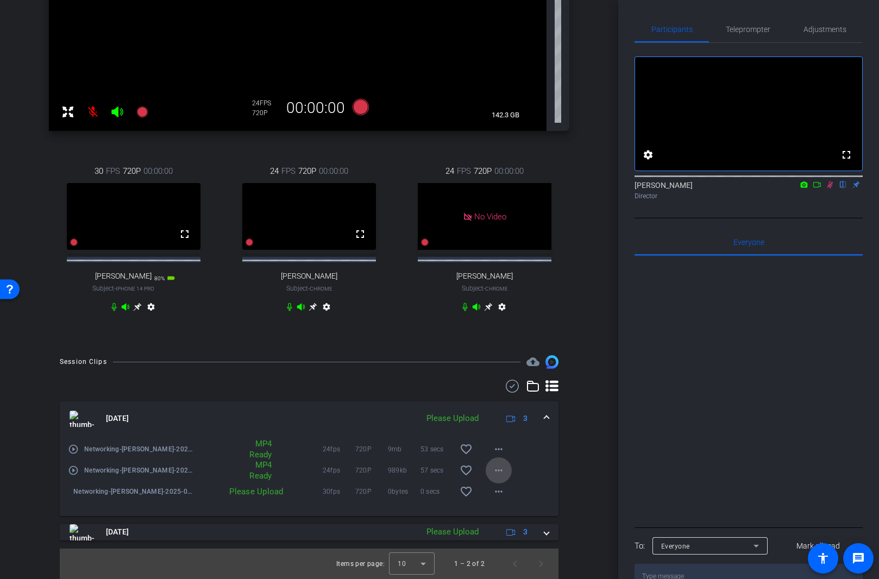
click at [503, 471] on mat-icon "more_horiz" at bounding box center [498, 470] width 13 height 13
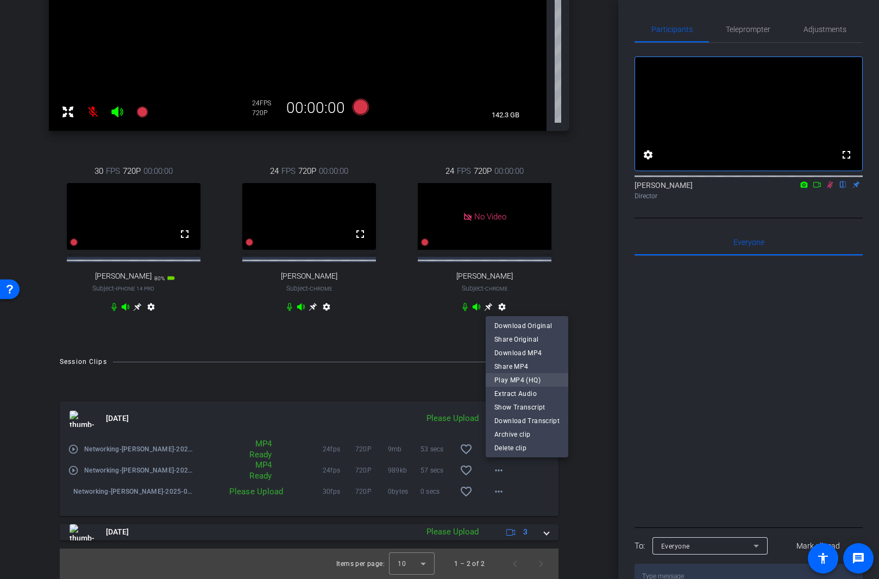
click at [540, 379] on span "Play MP4 (HQ)" at bounding box center [527, 380] width 65 height 13
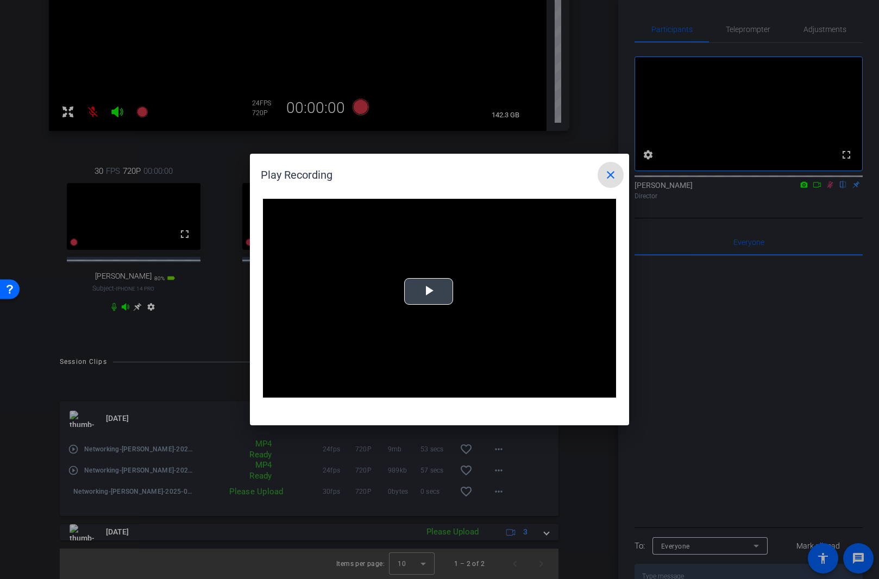
click at [429, 292] on span "Video Player" at bounding box center [429, 292] width 0 height 0
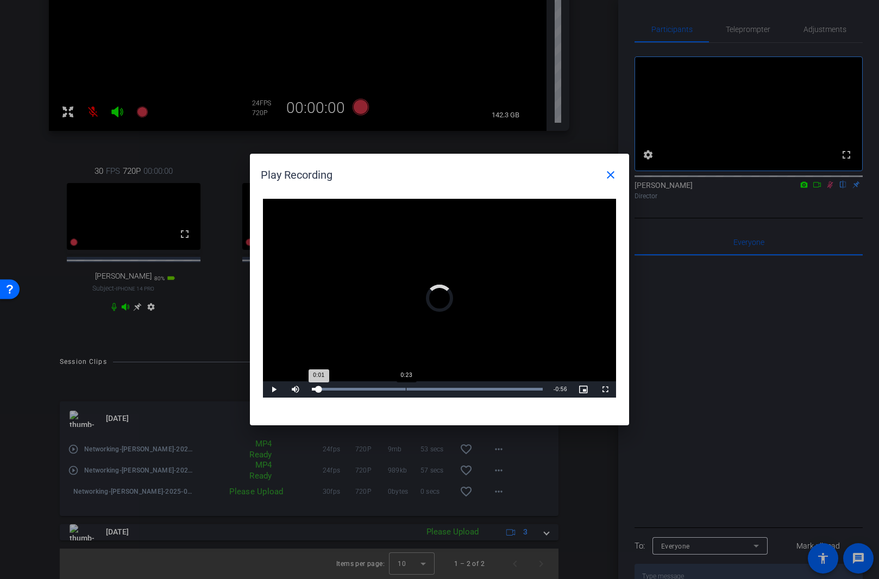
click at [406, 386] on div "Loaded : 100.00% 0:23 0:01" at bounding box center [428, 390] width 242 height 16
click at [476, 391] on div "Loaded : 100.00% 0:37 0:23" at bounding box center [428, 390] width 242 height 16
click at [613, 177] on mat-icon "close" at bounding box center [610, 174] width 13 height 13
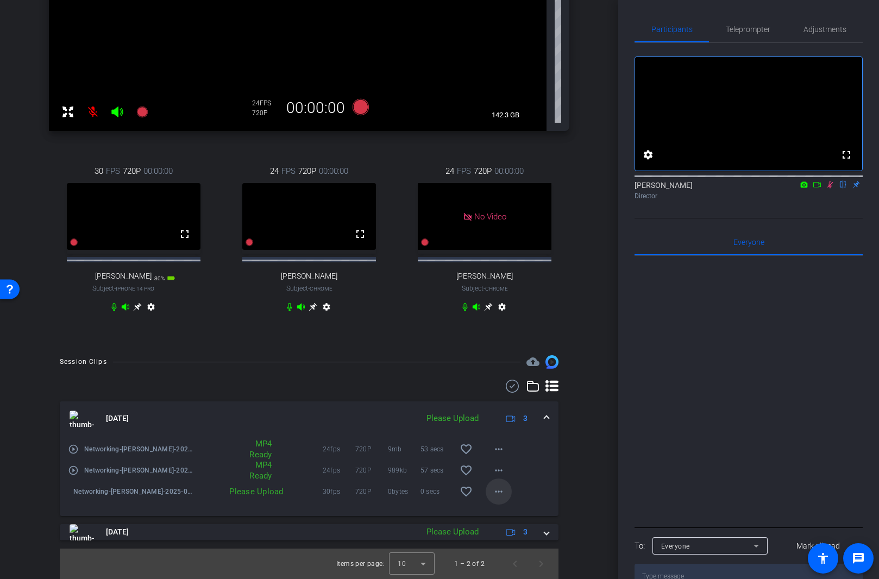
click at [501, 497] on mat-icon "more_horiz" at bounding box center [498, 491] width 13 height 13
click at [523, 504] on span "Upload" at bounding box center [516, 514] width 43 height 13
click at [523, 504] on div "play_circle_outline Networking-Alexander-2025-08-12-13-24-47-810-2 MP4 Ready 24…" at bounding box center [309, 476] width 499 height 80
click at [508, 493] on span at bounding box center [499, 492] width 26 height 26
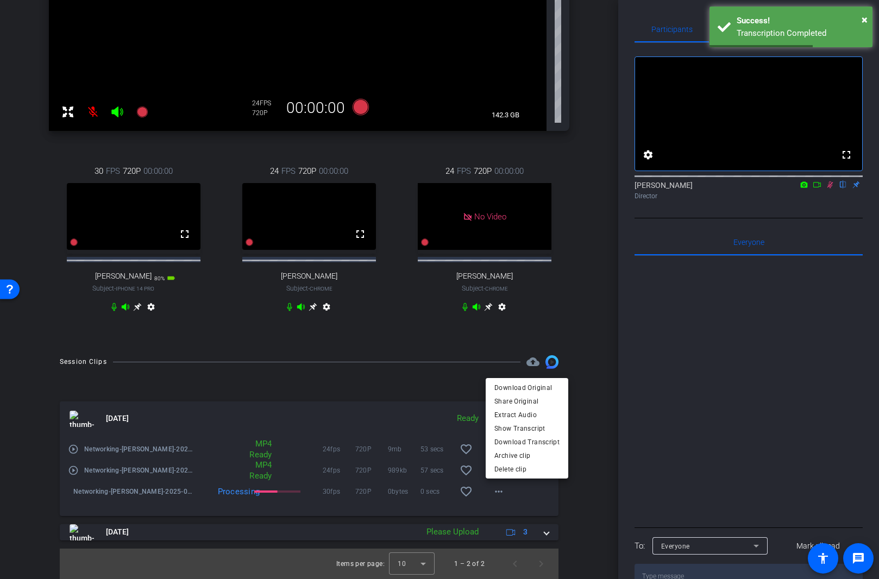
click at [540, 488] on div at bounding box center [439, 289] width 879 height 579
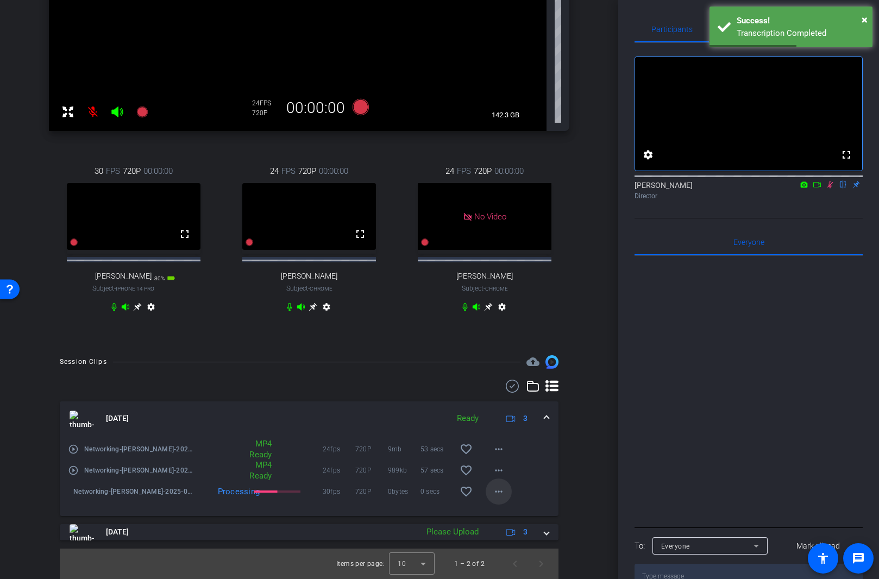
click at [496, 490] on mat-icon "more_horiz" at bounding box center [498, 491] width 13 height 13
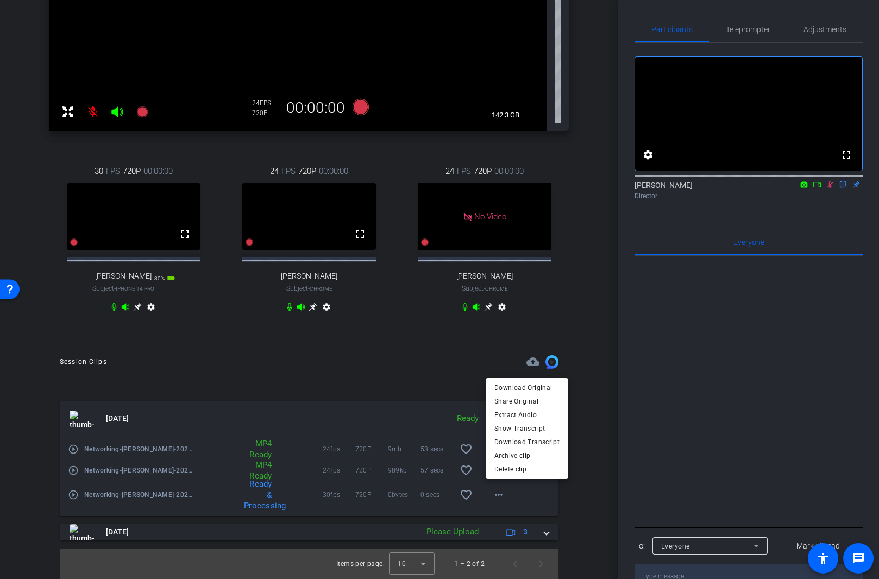
click at [491, 493] on div at bounding box center [439, 289] width 879 height 579
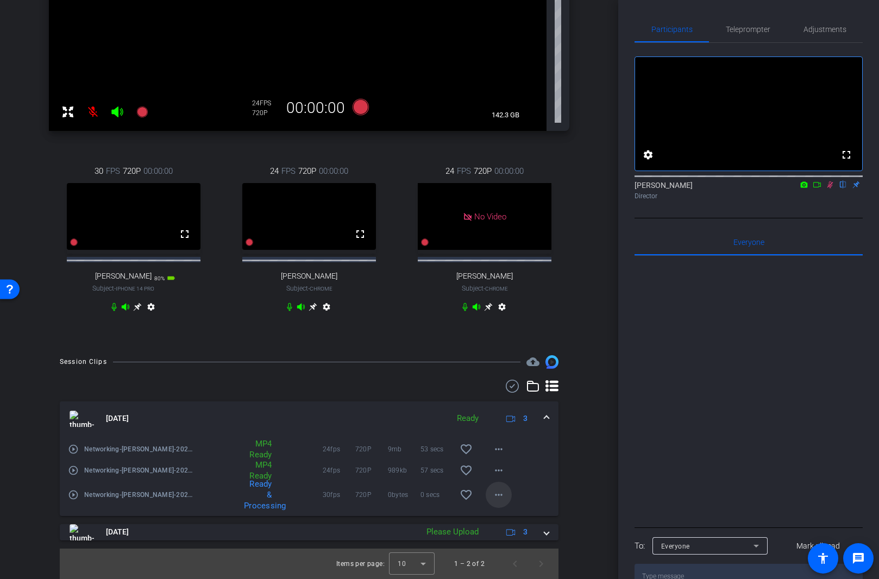
click at [492, 493] on span at bounding box center [499, 495] width 26 height 26
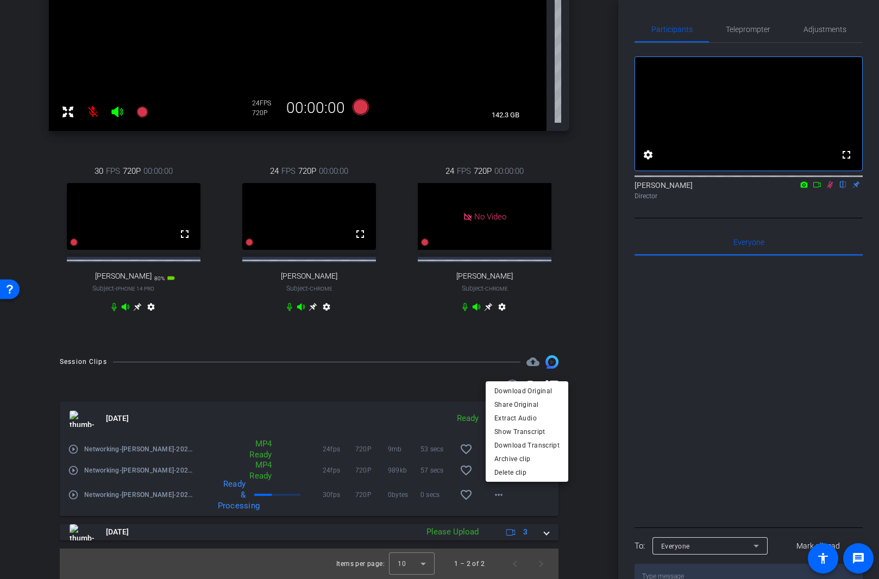
click at [528, 497] on div at bounding box center [439, 289] width 879 height 579
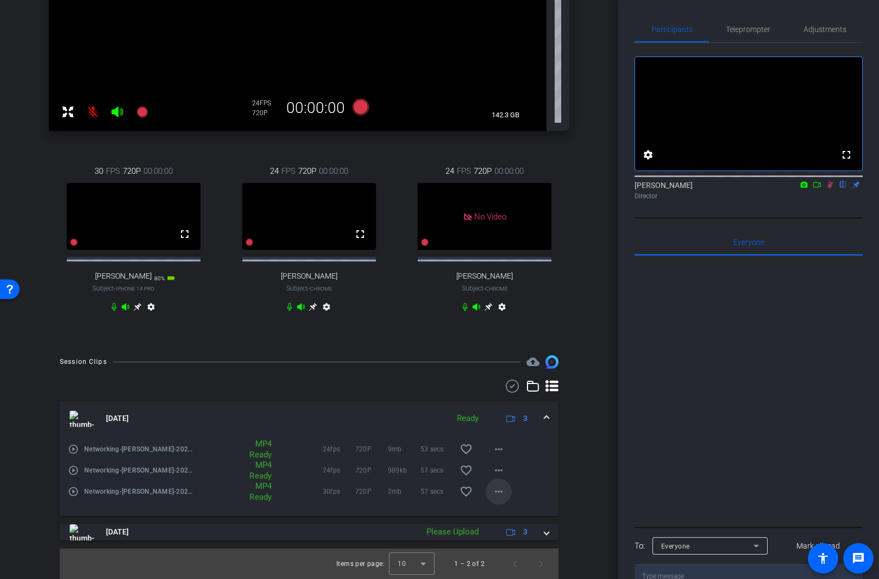
click at [506, 498] on span at bounding box center [499, 492] width 26 height 26
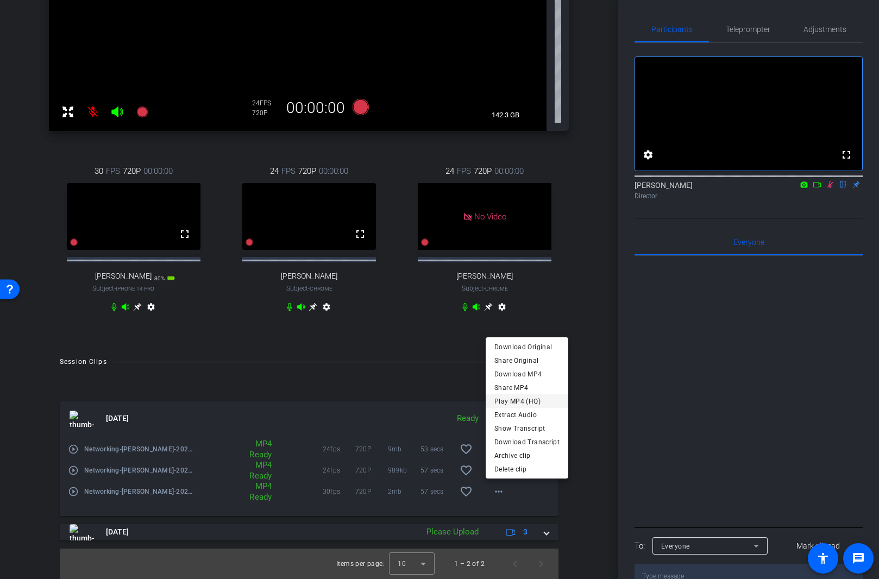
click at [529, 399] on span "Play MP4 (HQ)" at bounding box center [527, 401] width 65 height 13
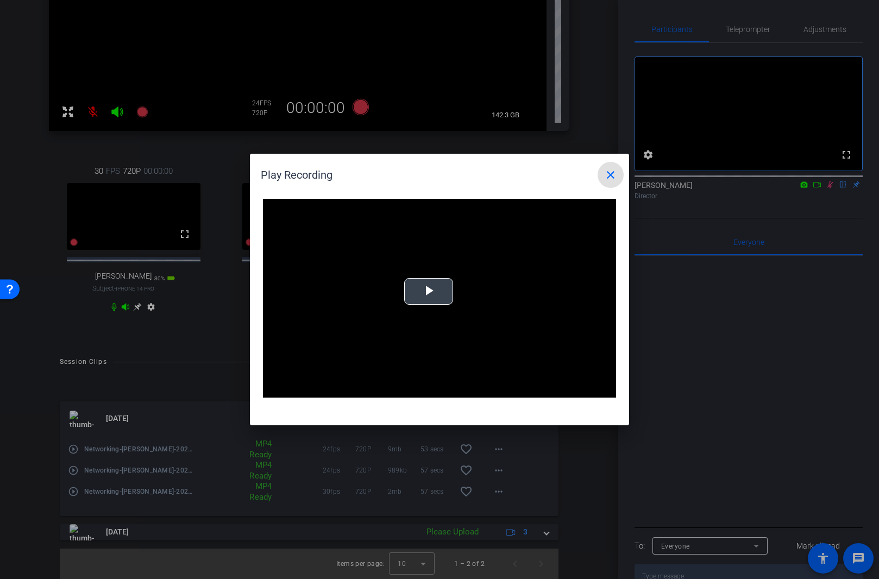
click at [429, 292] on span "Video Player" at bounding box center [429, 292] width 0 height 0
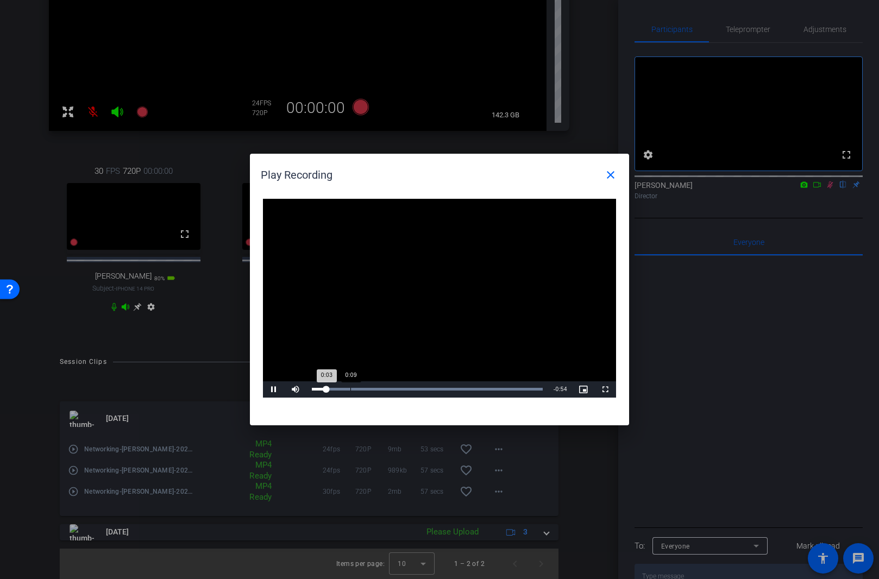
click at [351, 388] on div "Loaded : 100.00% 0:09 0:03" at bounding box center [427, 389] width 231 height 3
click at [383, 390] on div "Loaded : 100.00% 0:17 0:11" at bounding box center [427, 389] width 231 height 3
click at [429, 389] on div "Loaded : 100.00% 0:28 0:19" at bounding box center [427, 389] width 231 height 3
click at [465, 390] on div "Loaded : 100.00% 0:37 0:29" at bounding box center [427, 389] width 231 height 3
click at [513, 390] on div "Loaded : 100.00% 0:49 0:38" at bounding box center [427, 389] width 231 height 3
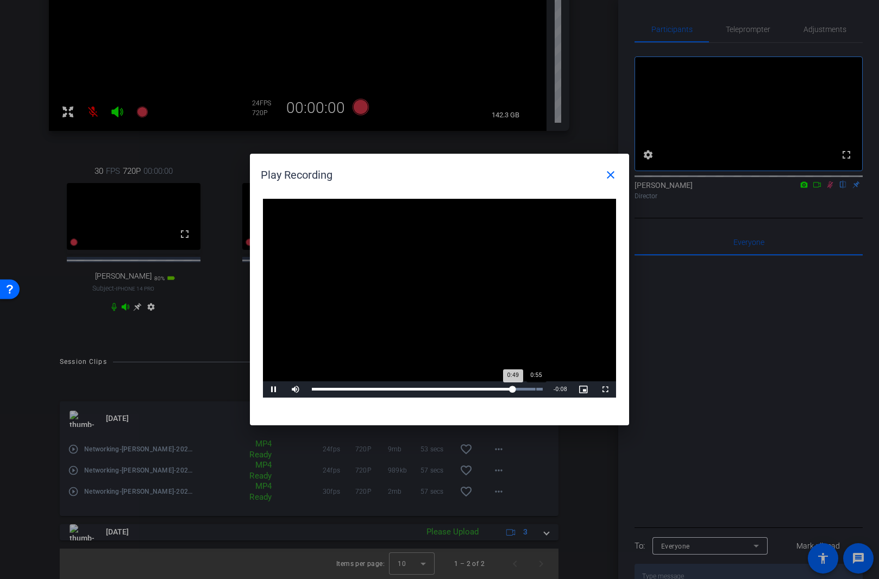
click at [536, 390] on div "Loaded : 100.00% 0:55 0:49" at bounding box center [427, 389] width 231 height 3
click at [608, 171] on mat-icon "close" at bounding box center [610, 174] width 13 height 13
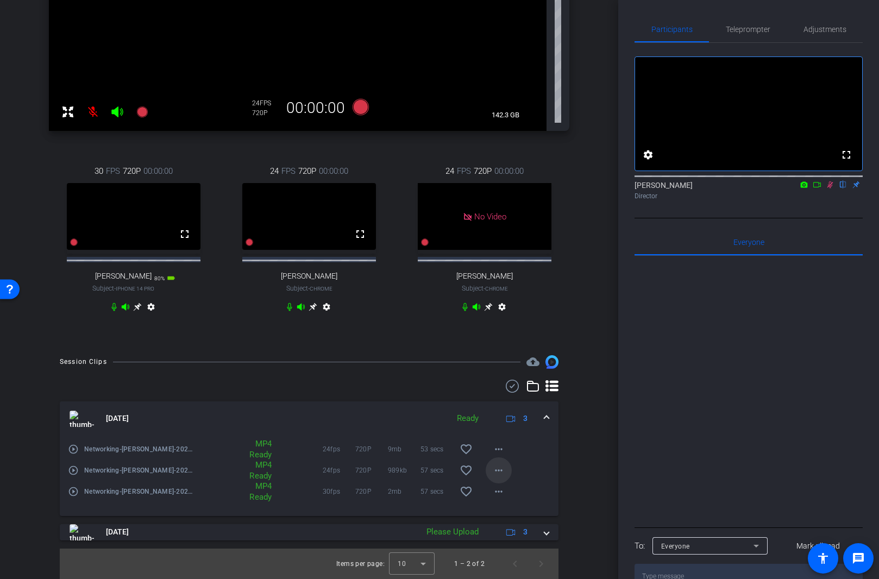
click at [498, 471] on mat-icon "more_horiz" at bounding box center [498, 470] width 13 height 13
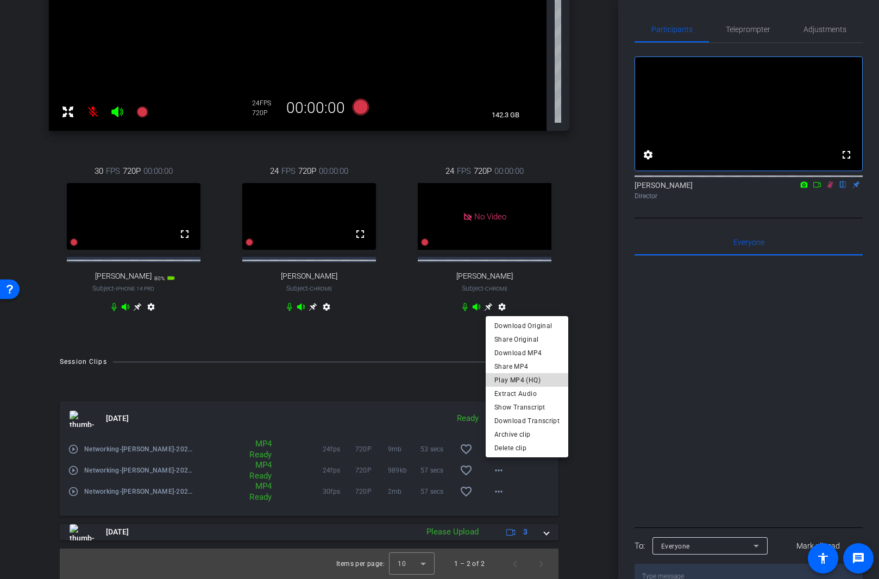
click at [532, 380] on span "Play MP4 (HQ)" at bounding box center [527, 380] width 65 height 13
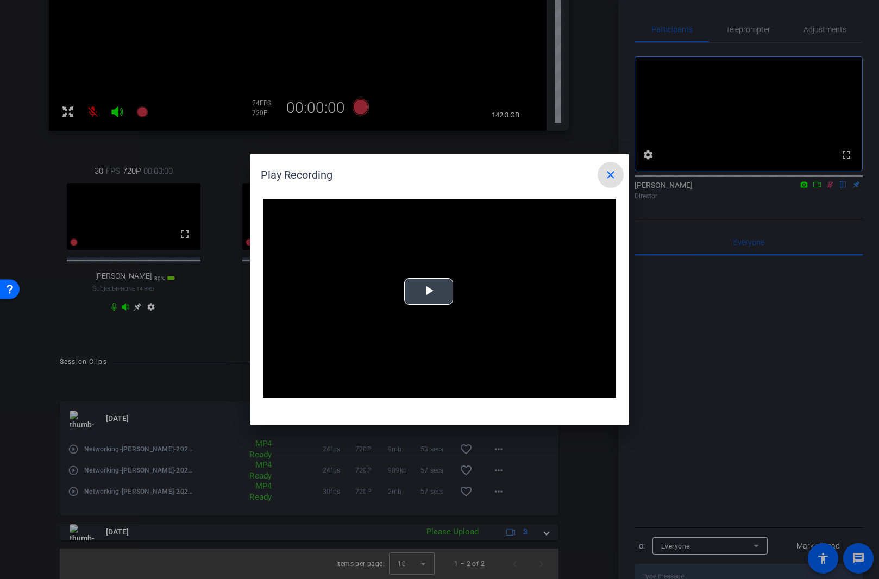
click at [429, 292] on span "Video Player" at bounding box center [429, 292] width 0 height 0
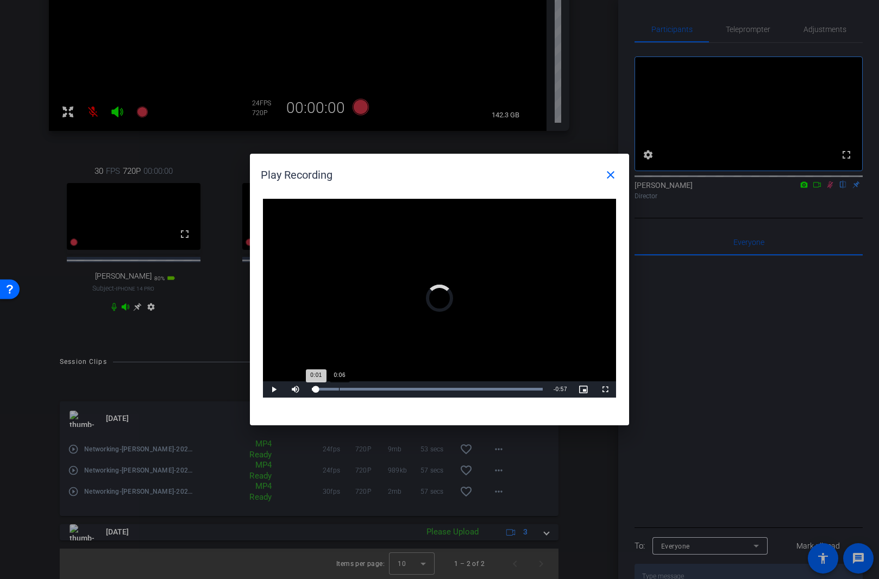
click at [339, 389] on div "0:06" at bounding box center [339, 389] width 1 height 3
click at [390, 391] on div "Loaded : 100.00% 0:18 0:06" at bounding box center [427, 389] width 231 height 3
click at [450, 391] on div "Loaded : 100.00% 0:34 0:20" at bounding box center [428, 390] width 242 height 16
click at [608, 178] on mat-icon "close" at bounding box center [610, 174] width 13 height 13
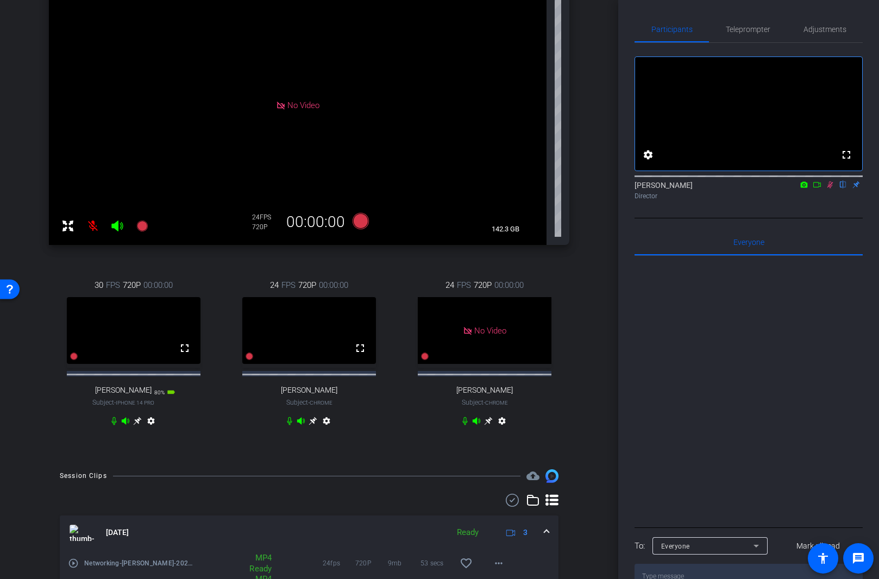
scroll to position [117, 0]
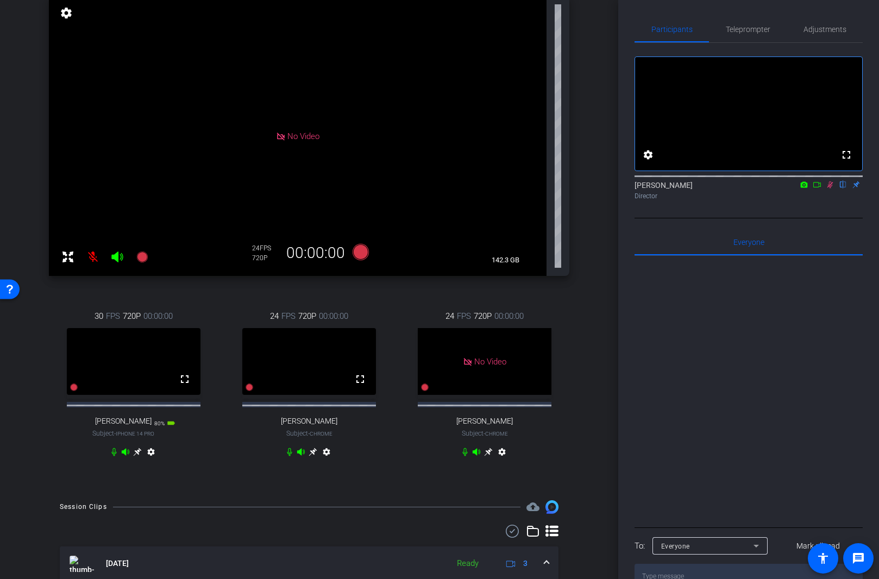
click at [749, 189] on icon at bounding box center [831, 185] width 6 height 7
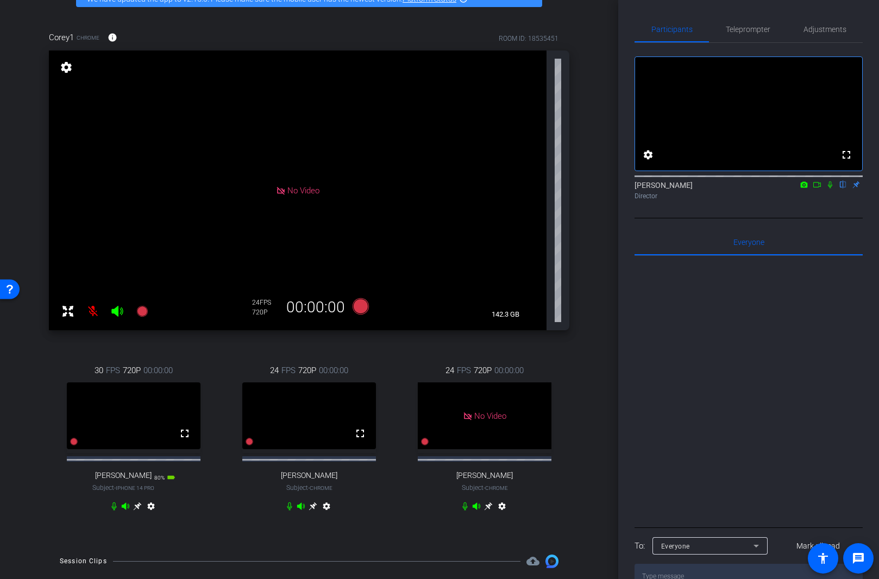
scroll to position [55, 0]
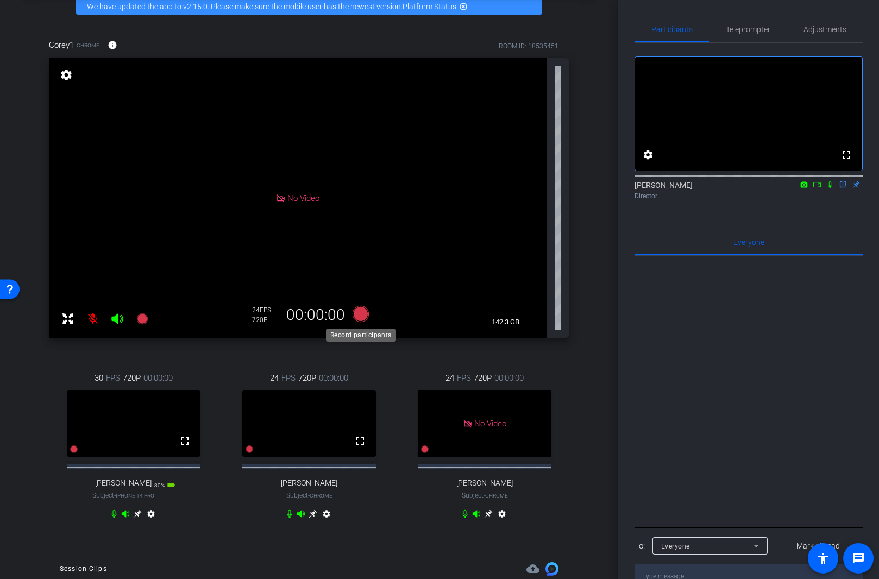
click at [359, 318] on icon at bounding box center [361, 314] width 16 height 16
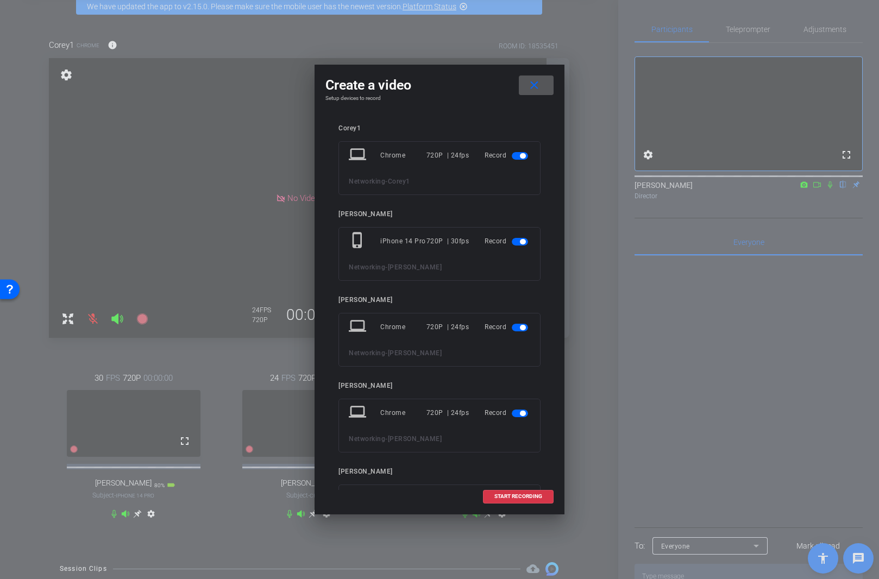
click at [523, 158] on span "button" at bounding box center [520, 156] width 16 height 8
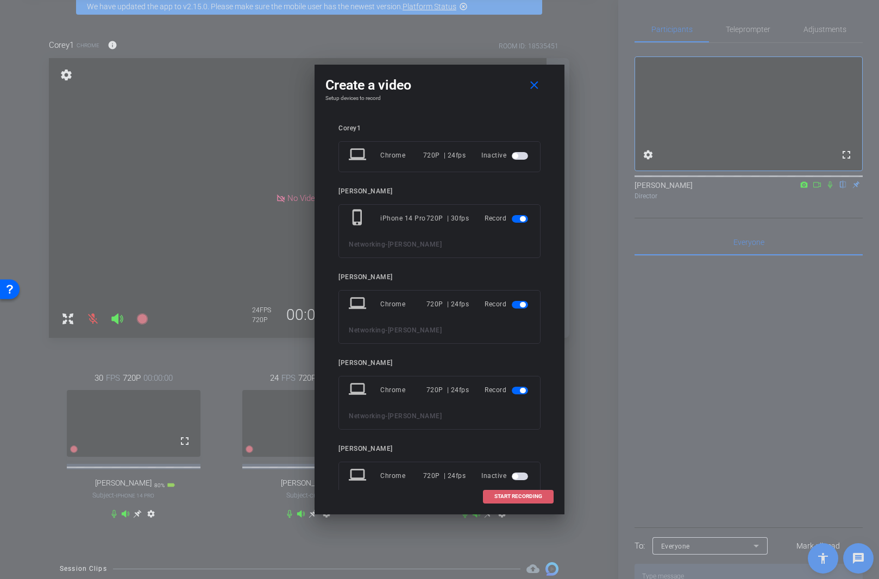
click at [528, 496] on span "START RECORDING" at bounding box center [519, 496] width 48 height 5
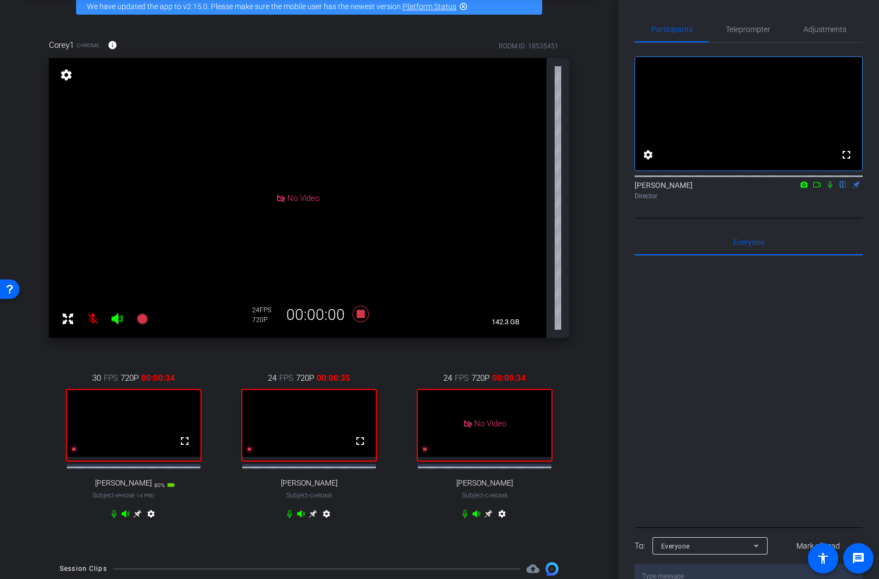
click at [749, 189] on icon at bounding box center [830, 185] width 9 height 8
click at [316, 504] on icon at bounding box center [313, 514] width 9 height 9
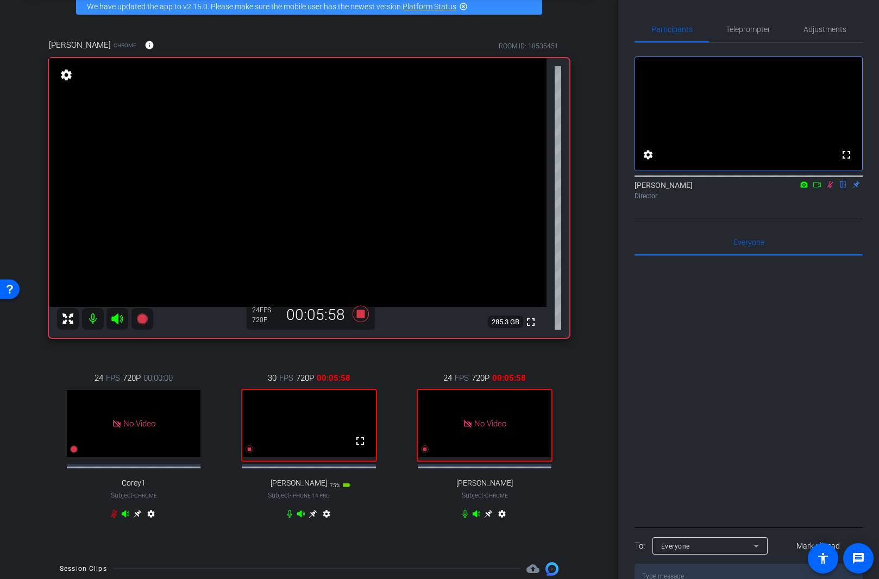
click at [749, 189] on icon at bounding box center [831, 185] width 6 height 7
click at [749, 189] on icon at bounding box center [830, 185] width 9 height 8
click at [361, 317] on icon at bounding box center [361, 314] width 16 height 16
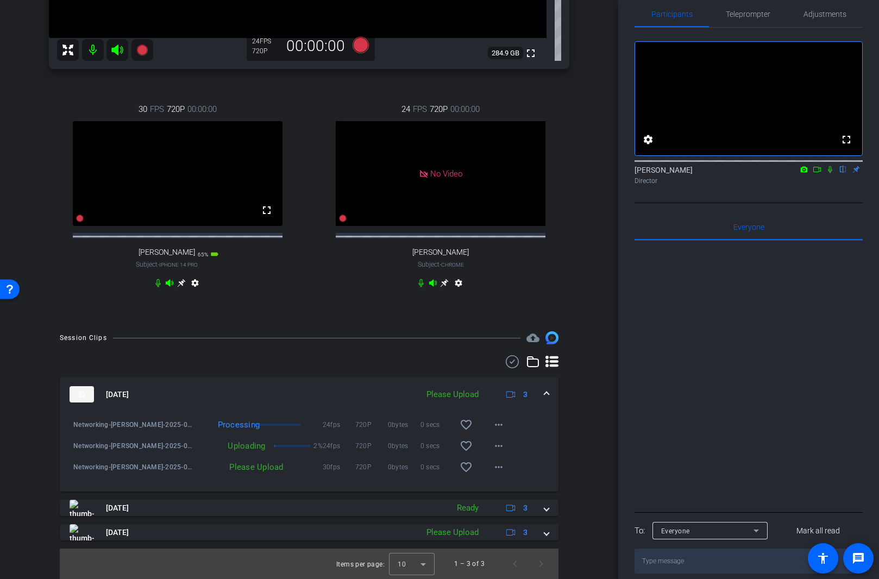
scroll to position [334, 0]
click at [491, 469] on span at bounding box center [499, 467] width 26 height 26
click at [517, 492] on span "Upload" at bounding box center [516, 489] width 43 height 13
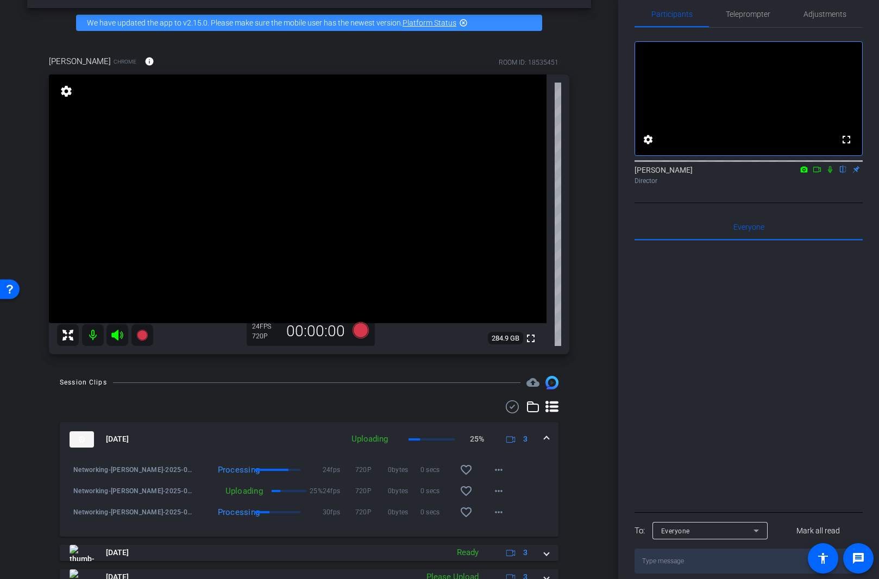
scroll to position [38, 0]
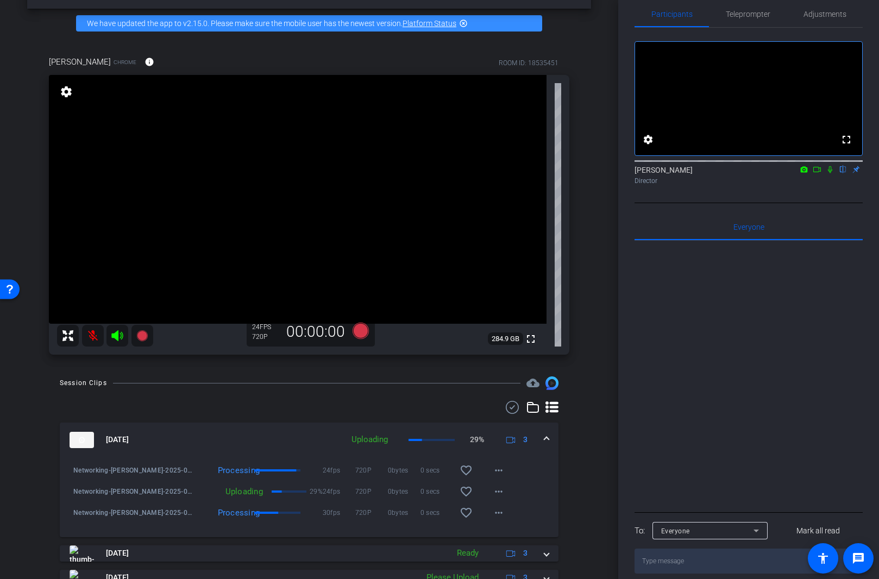
click at [749, 173] on icon at bounding box center [830, 170] width 9 height 8
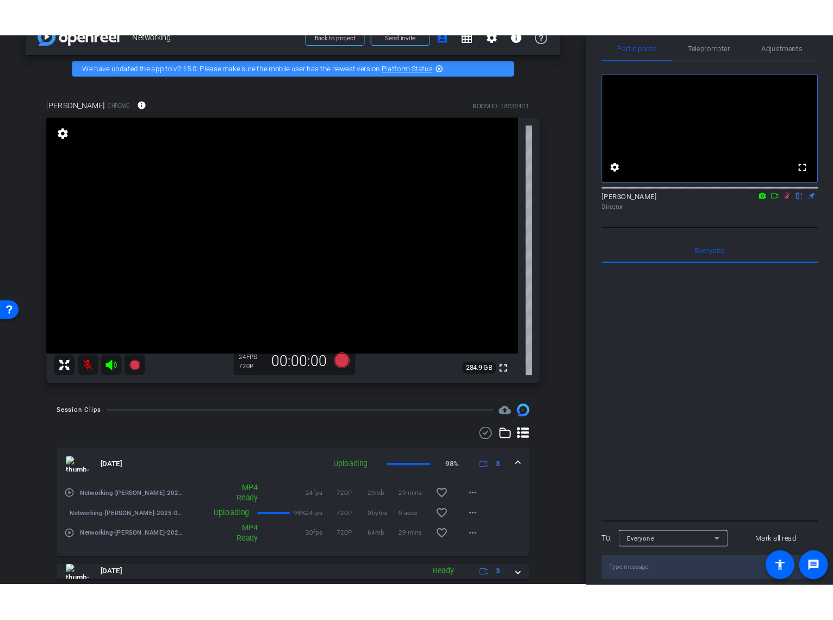
scroll to position [23, 0]
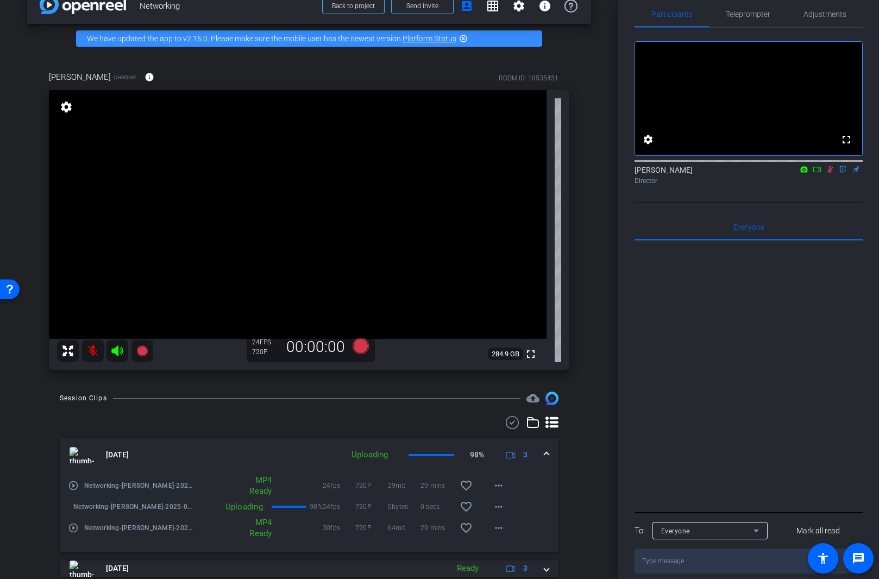
click at [749, 504] on div "Participants Teleprompter Adjustments fullscreen settings [PERSON_NAME] flip Di…" at bounding box center [749, 289] width 261 height 579
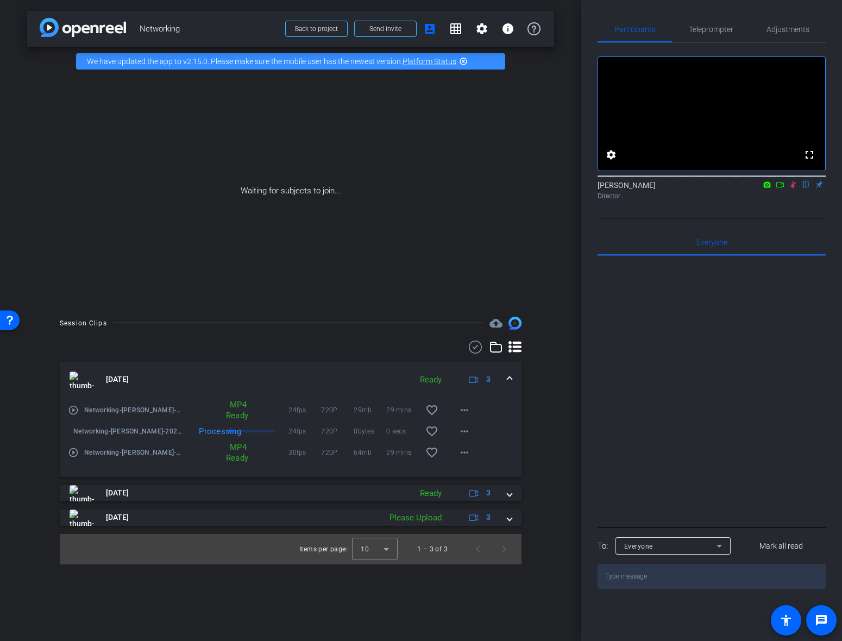
scroll to position [0, 0]
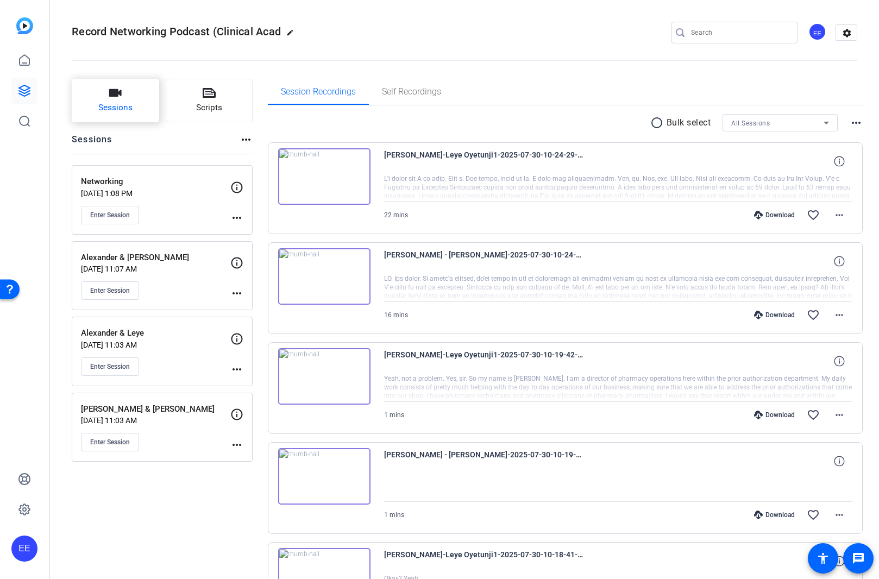
click at [129, 108] on span "Sessions" at bounding box center [115, 108] width 34 height 13
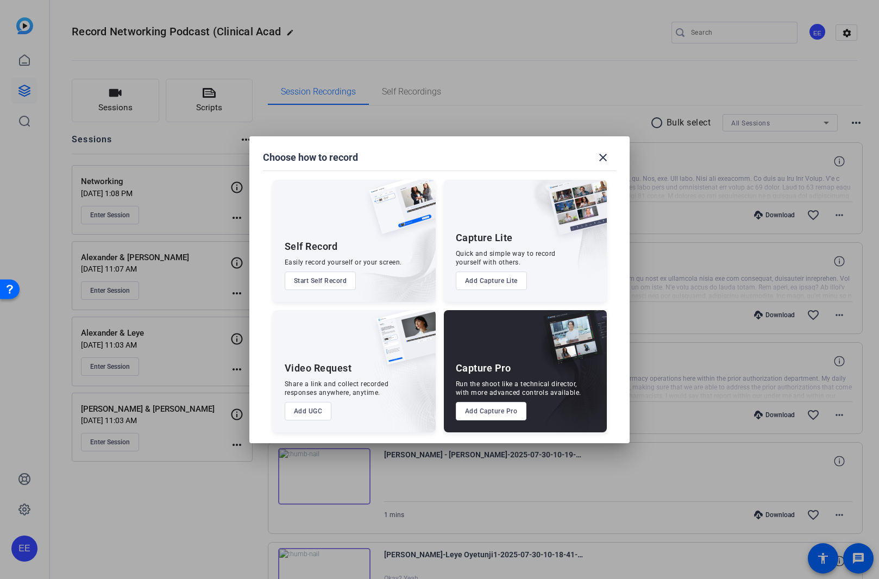
click at [510, 410] on button "Add Capture Pro" at bounding box center [491, 411] width 71 height 18
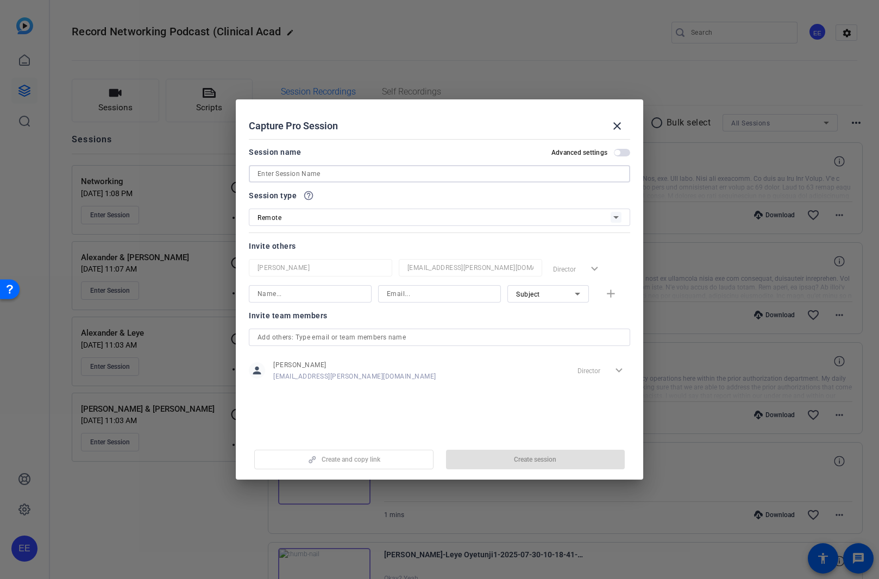
click at [333, 170] on input at bounding box center [440, 173] width 364 height 13
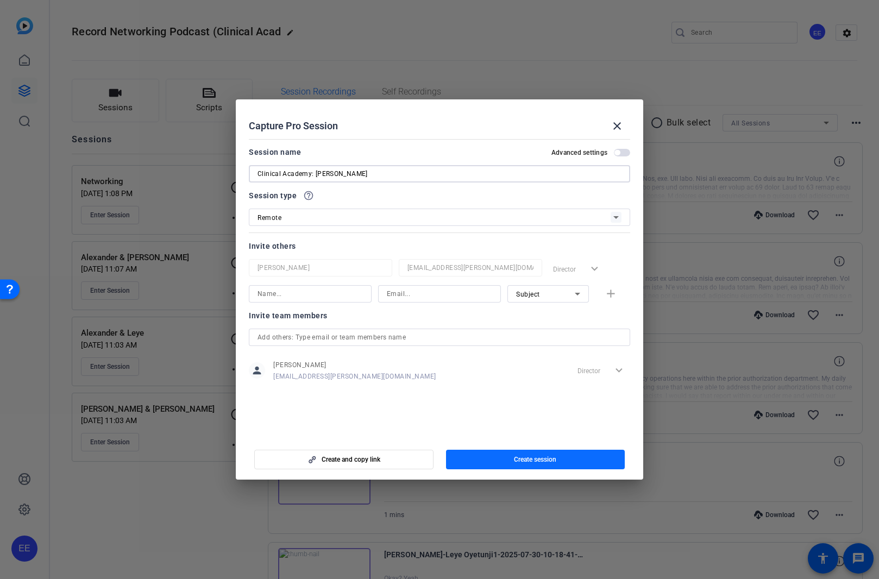
type input "Clinical Academy: [PERSON_NAME]"
click at [522, 458] on span "Create session" at bounding box center [535, 459] width 42 height 9
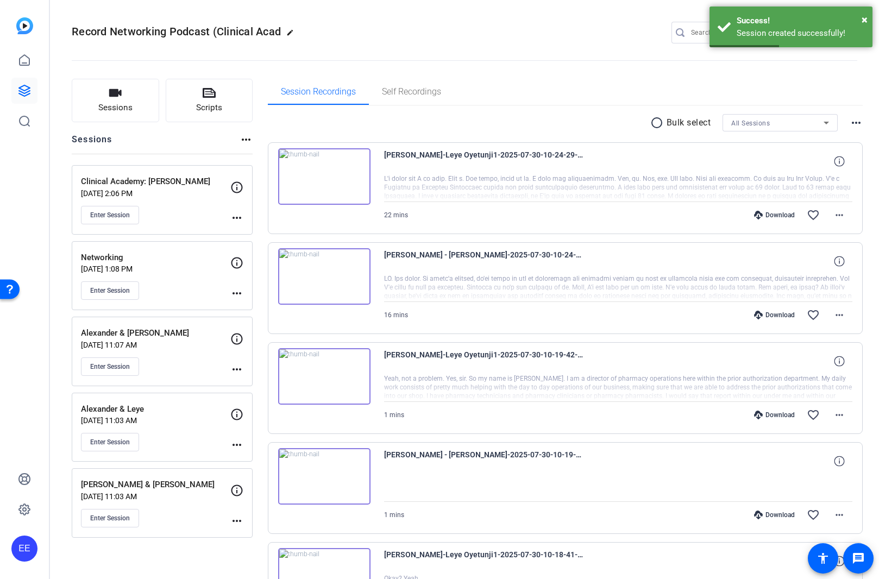
click at [240, 216] on mat-icon "more_horiz" at bounding box center [236, 217] width 13 height 13
click at [269, 231] on span "Edit Session" at bounding box center [263, 233] width 49 height 13
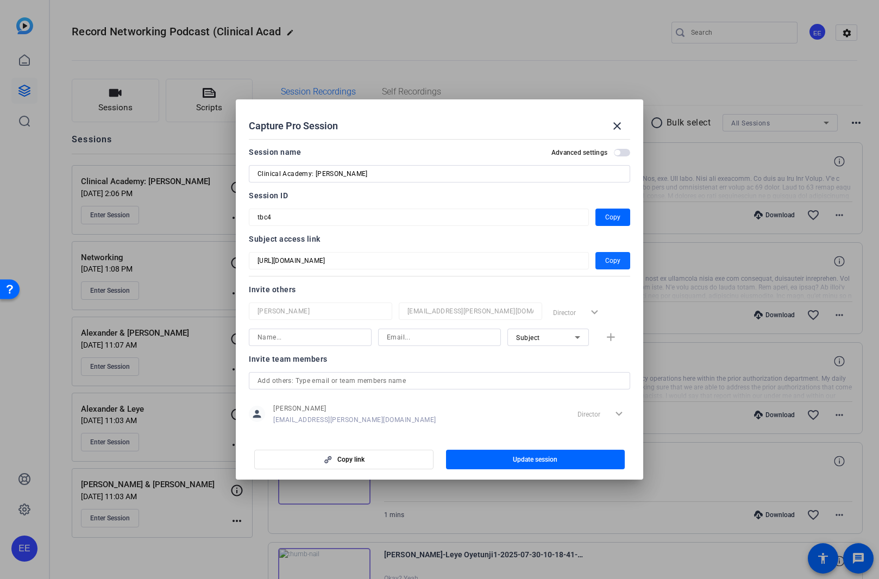
click at [613, 264] on span "Copy" at bounding box center [612, 260] width 15 height 13
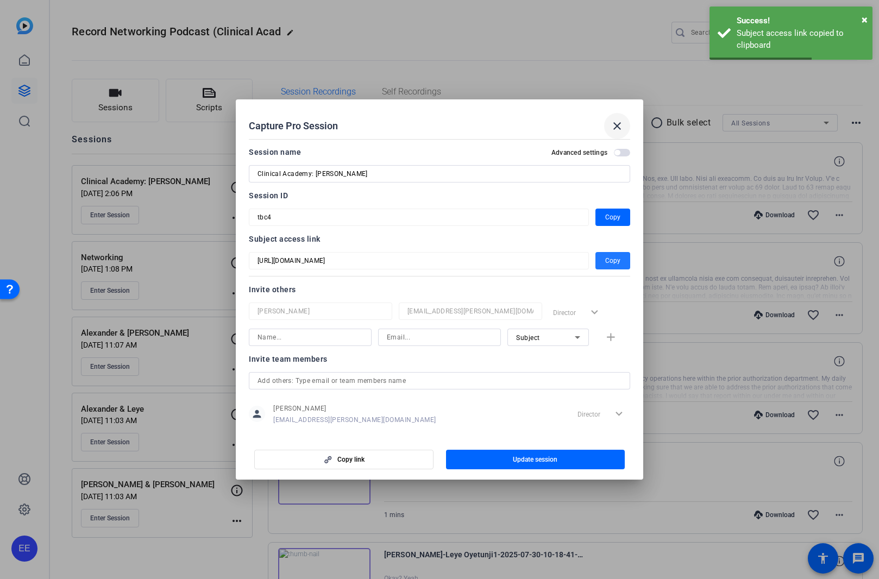
click at [619, 129] on mat-icon "close" at bounding box center [617, 126] width 13 height 13
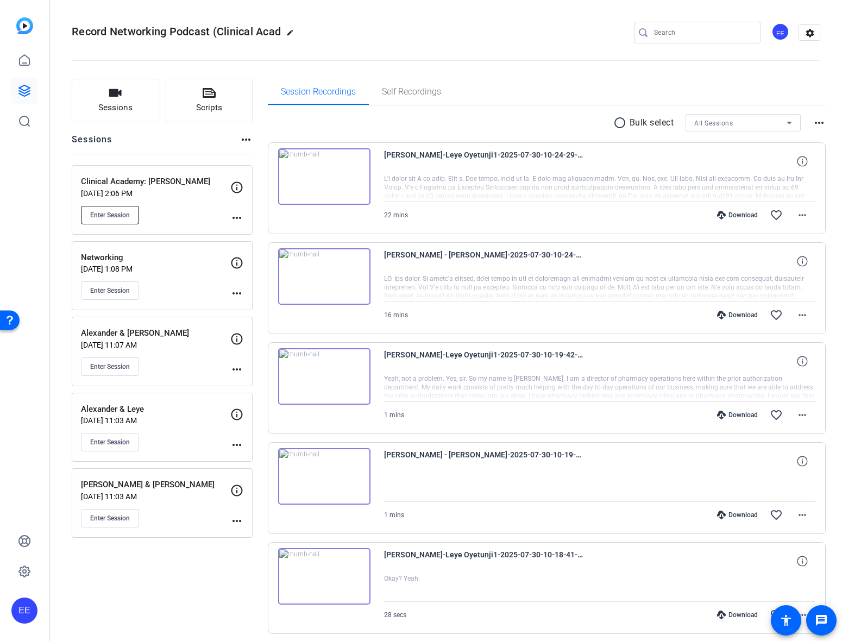
click at [115, 221] on button "Enter Session" at bounding box center [110, 215] width 58 height 18
click at [109, 214] on span "Enter Session" at bounding box center [110, 215] width 40 height 9
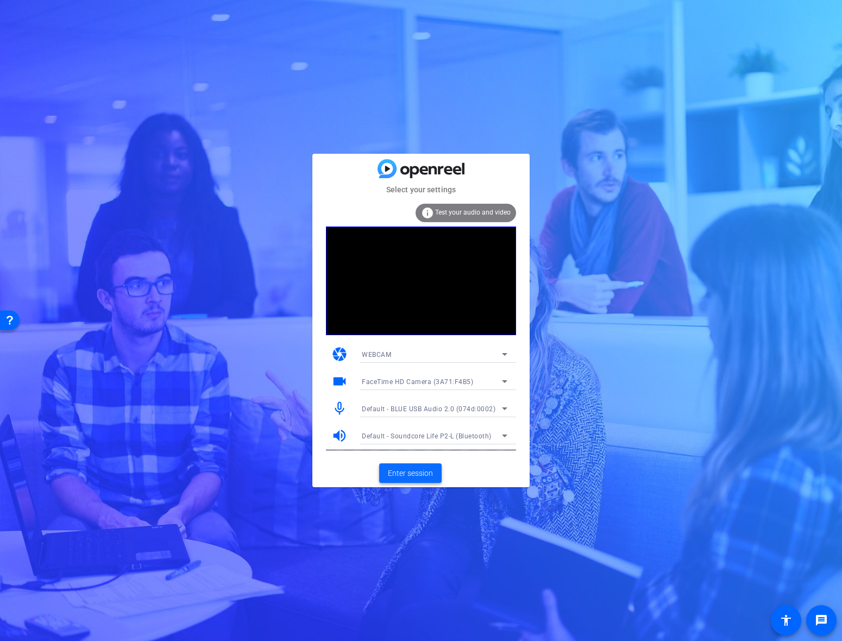
click at [418, 473] on span "Enter session" at bounding box center [410, 473] width 45 height 11
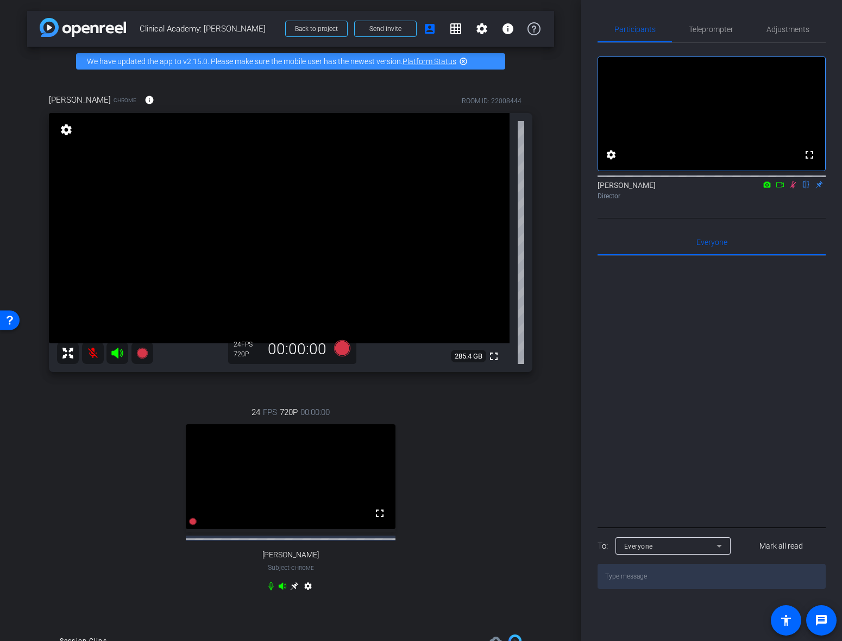
click at [88, 352] on mat-icon at bounding box center [93, 353] width 22 height 22
click at [791, 189] on icon at bounding box center [794, 185] width 6 height 7
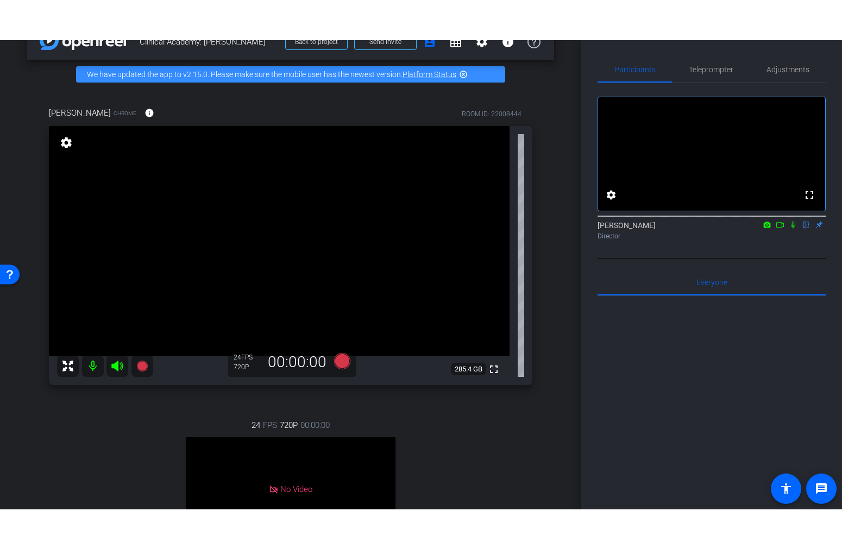
scroll to position [38, 0]
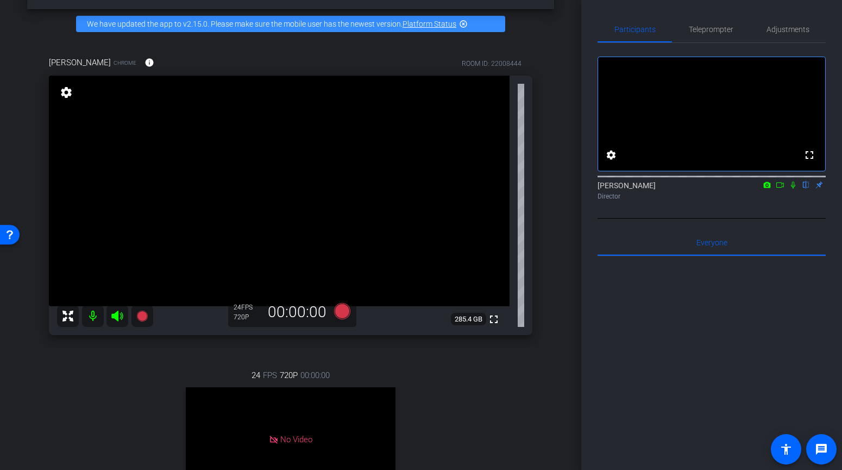
drag, startPoint x: 523, startPoint y: 467, endPoint x: 517, endPoint y: 530, distance: 63.3
click at [517, 470] on html "Accessibility Screen-Reader Guide, Feedback, and Issue Reporting | New window m…" at bounding box center [421, 235] width 842 height 470
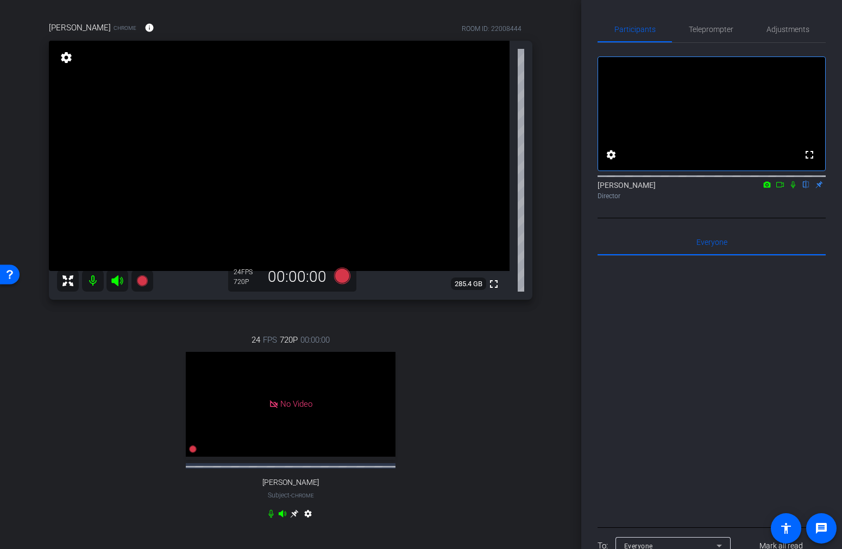
scroll to position [72, 0]
click at [514, 458] on div "24 FPS 720P 00:00:00 No Video Rob Subject - Chrome settings" at bounding box center [291, 428] width 484 height 224
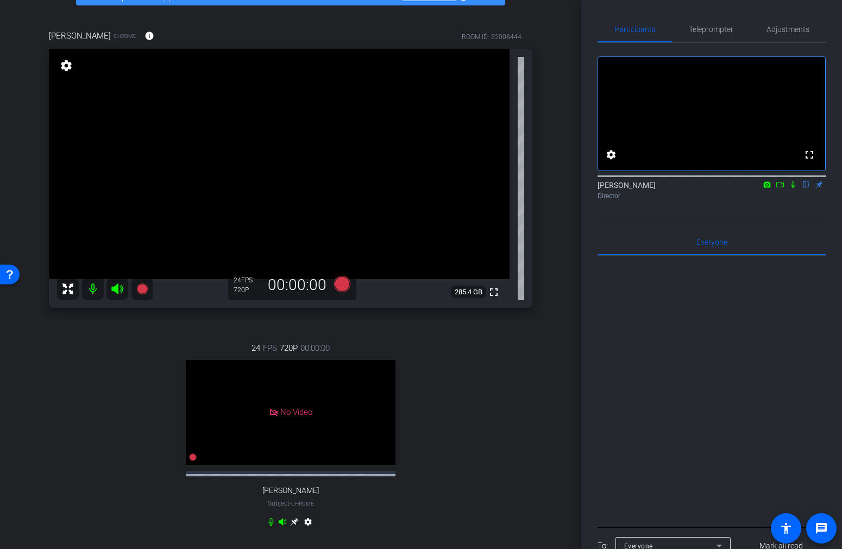
scroll to position [58, 0]
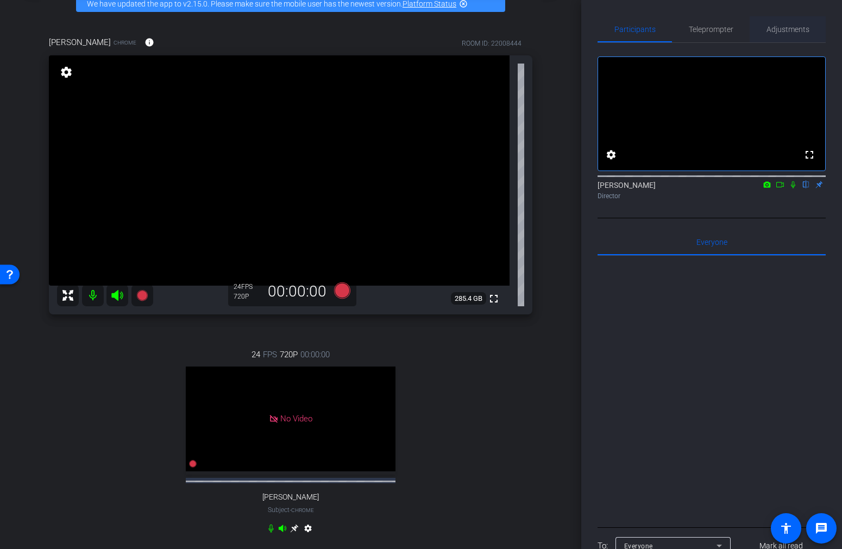
click at [790, 28] on span "Adjustments" at bounding box center [788, 30] width 43 height 8
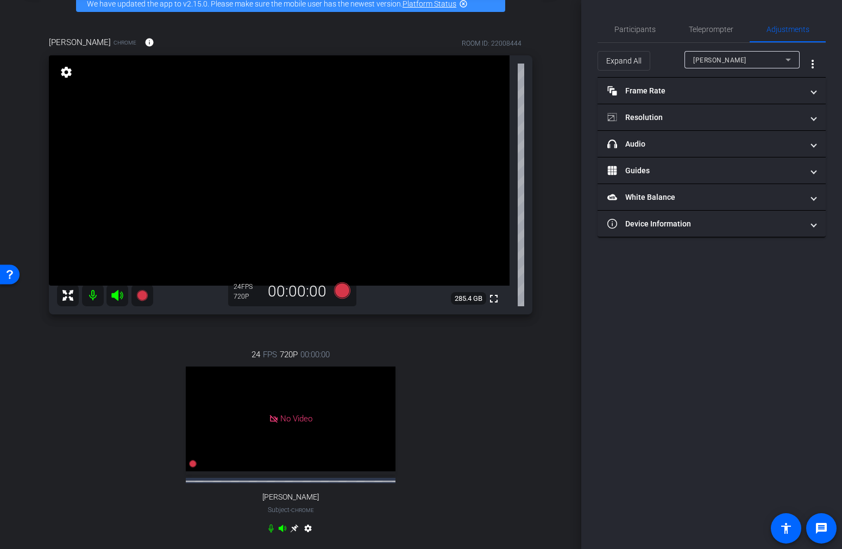
click at [765, 61] on div "[PERSON_NAME]" at bounding box center [740, 60] width 92 height 14
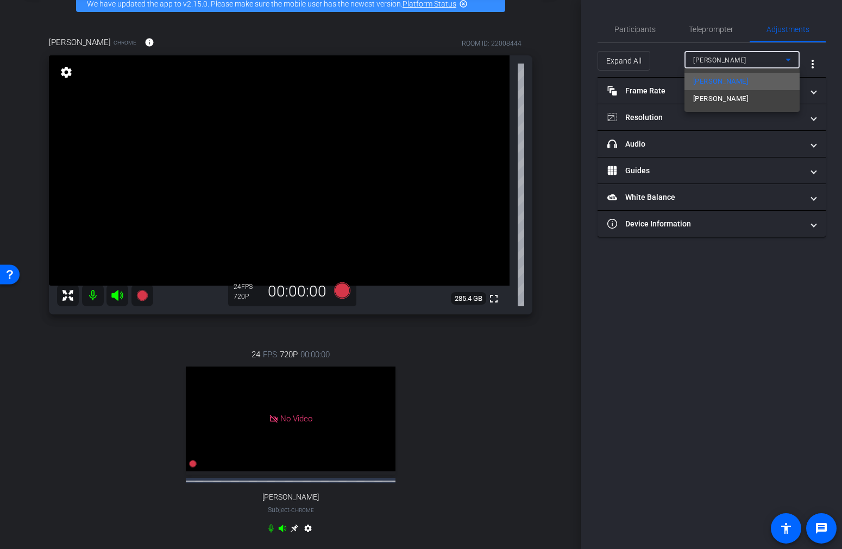
click at [721, 83] on span "[PERSON_NAME]" at bounding box center [721, 81] width 55 height 13
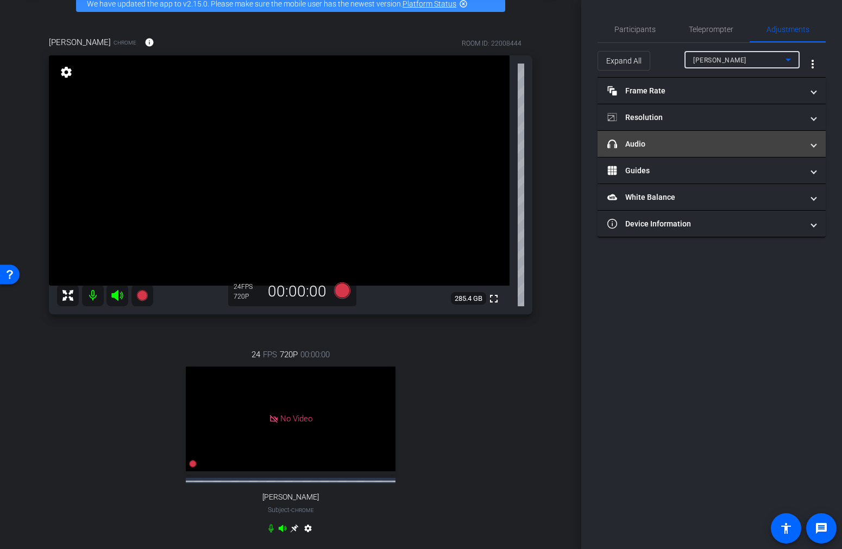
click at [689, 145] on mat-panel-title "headphone icon Audio" at bounding box center [706, 144] width 196 height 11
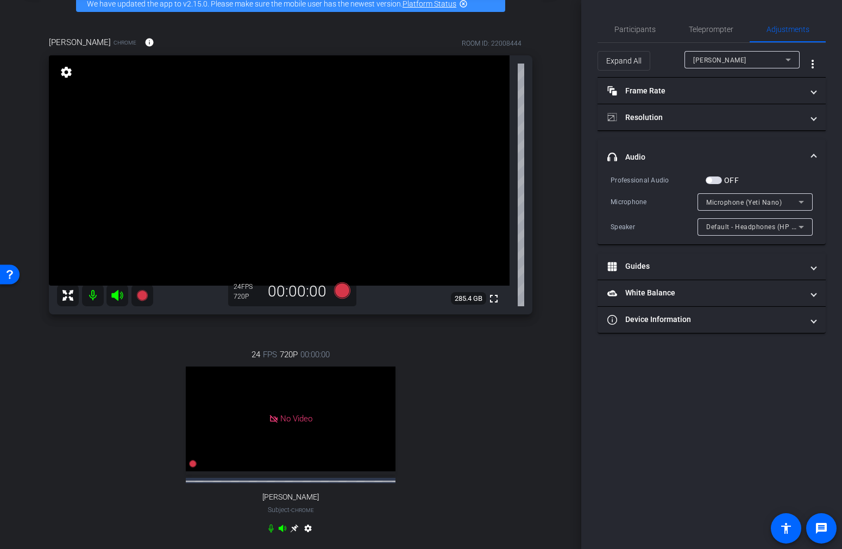
click at [755, 58] on div "[PERSON_NAME]" at bounding box center [740, 60] width 92 height 14
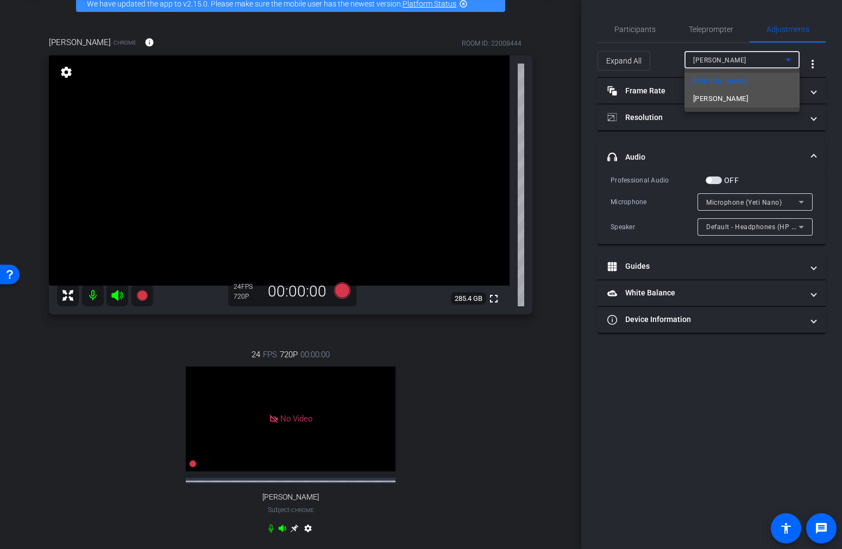
click at [721, 98] on mat-option "[PERSON_NAME]" at bounding box center [742, 98] width 115 height 17
click at [553, 238] on div "Alexander Chrome info ROOM ID: 22008444 fullscreen settings 285.4 GB 24 FPS 720…" at bounding box center [290, 292] width 527 height 548
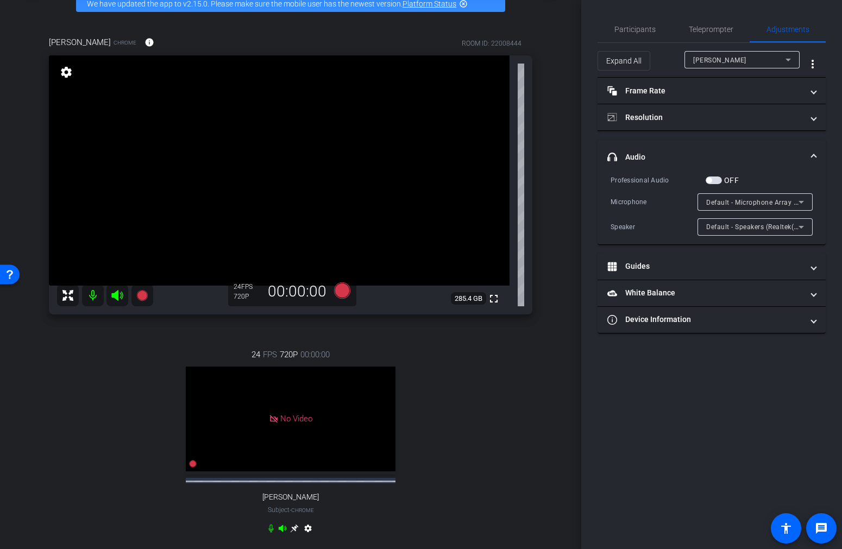
click at [516, 382] on div "24 FPS 720P 00:00:00 No Video Rob Subject - Chrome settings" at bounding box center [291, 443] width 484 height 224
drag, startPoint x: 516, startPoint y: 382, endPoint x: 722, endPoint y: 173, distance: 292.9
click at [699, 196] on div "arrow_back Clinical Academy: [PERSON_NAME] Back to project Send invite account_…" at bounding box center [421, 274] width 842 height 549
click at [486, 389] on div "24 FPS 720P 00:00:00 No Video Rob Subject - Chrome settings" at bounding box center [291, 443] width 484 height 224
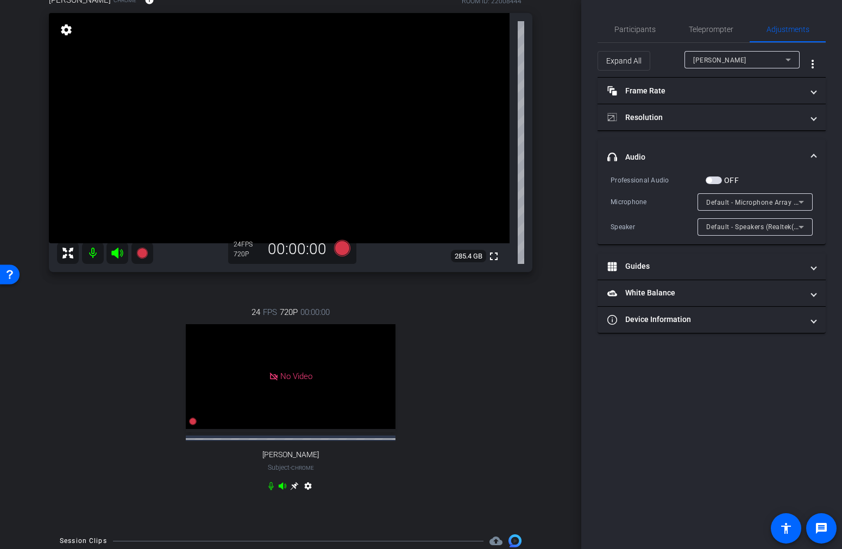
scroll to position [102, 0]
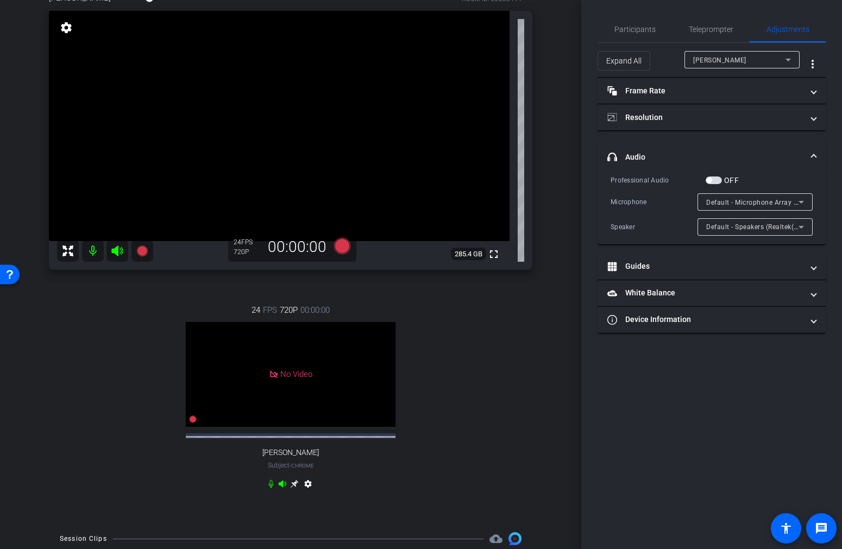
click at [488, 389] on div "24 FPS 720P 00:00:00 No Video Rob Subject - Chrome settings" at bounding box center [291, 398] width 484 height 224
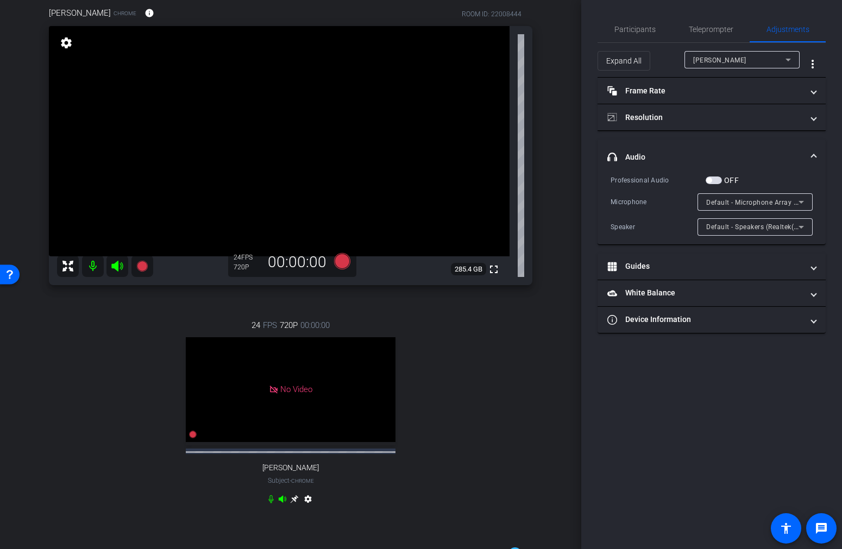
scroll to position [83, 0]
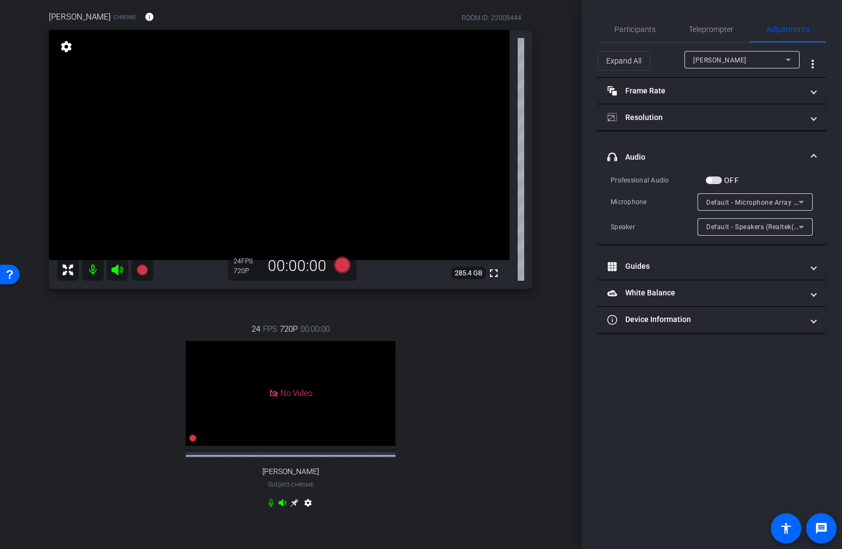
click at [486, 386] on div "24 FPS 720P 00:00:00 No Video Rob Subject - Chrome settings" at bounding box center [291, 417] width 484 height 224
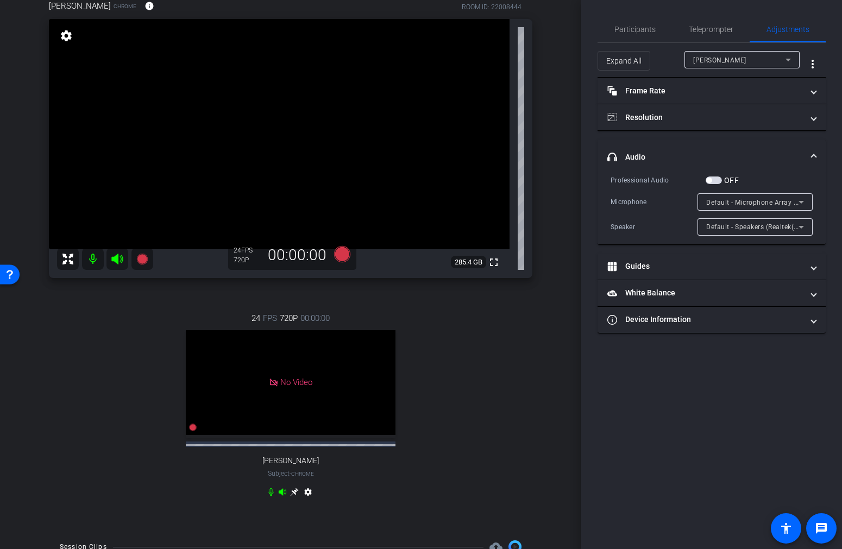
scroll to position [86, 0]
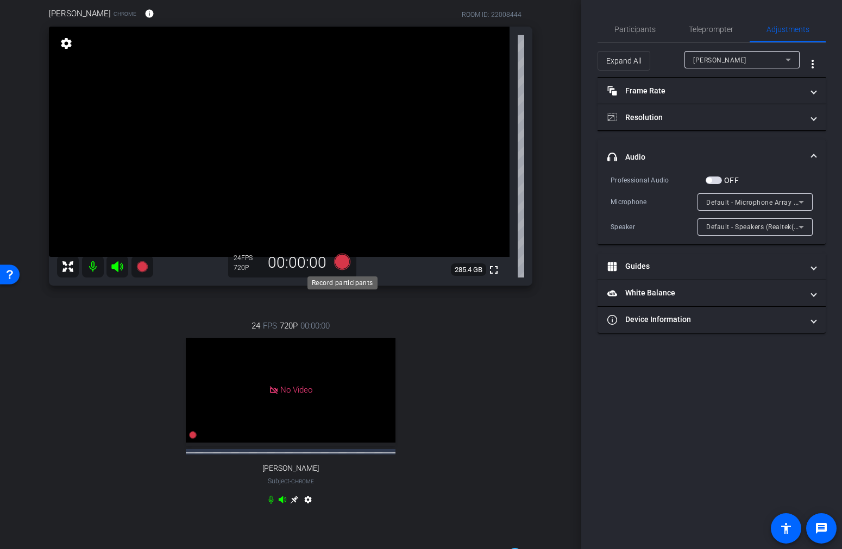
click at [345, 267] on icon at bounding box center [342, 262] width 16 height 16
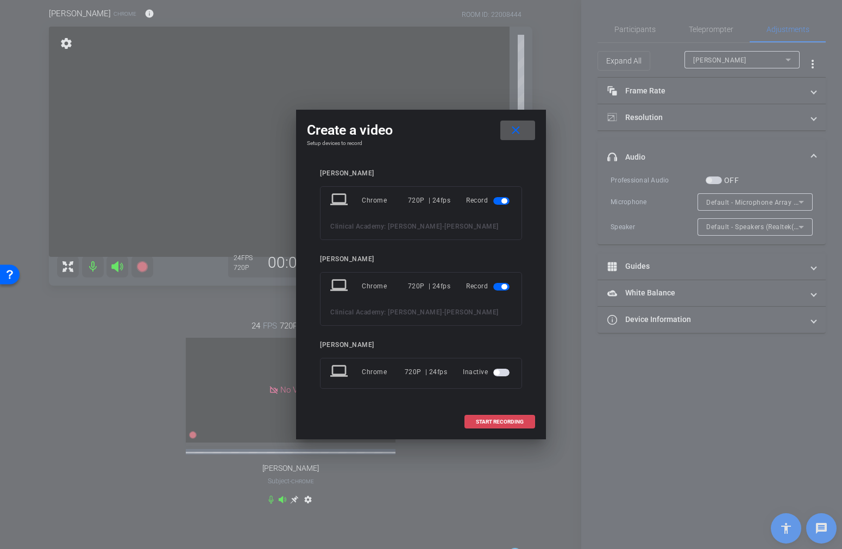
click at [507, 426] on span at bounding box center [500, 422] width 70 height 26
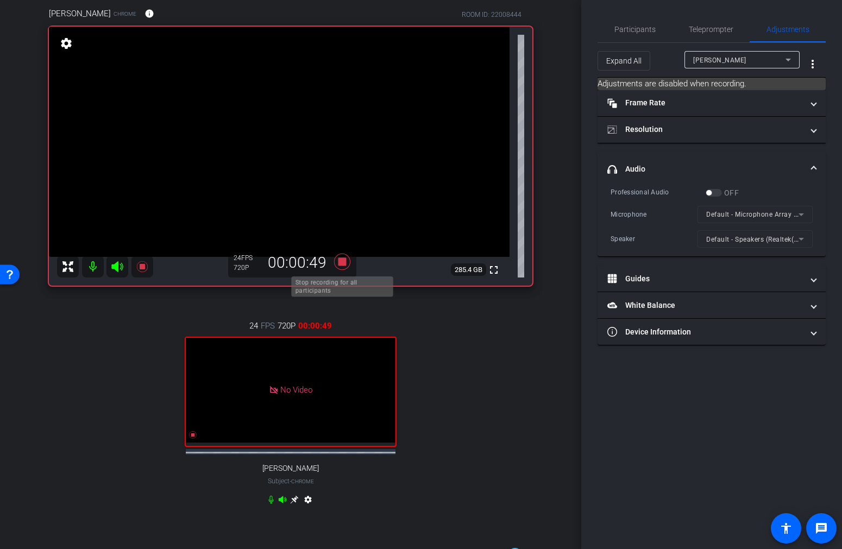
click at [345, 267] on icon at bounding box center [342, 262] width 26 height 20
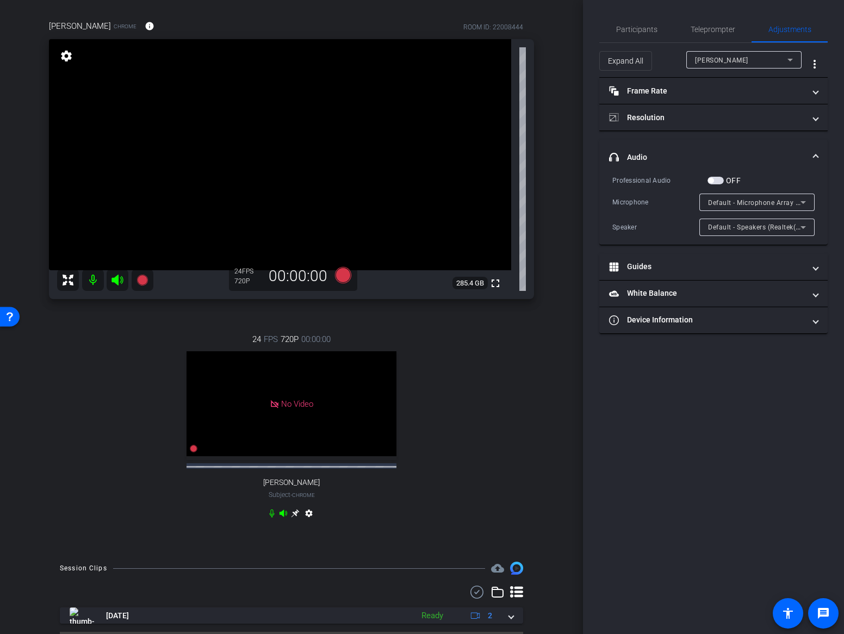
scroll to position [0, 0]
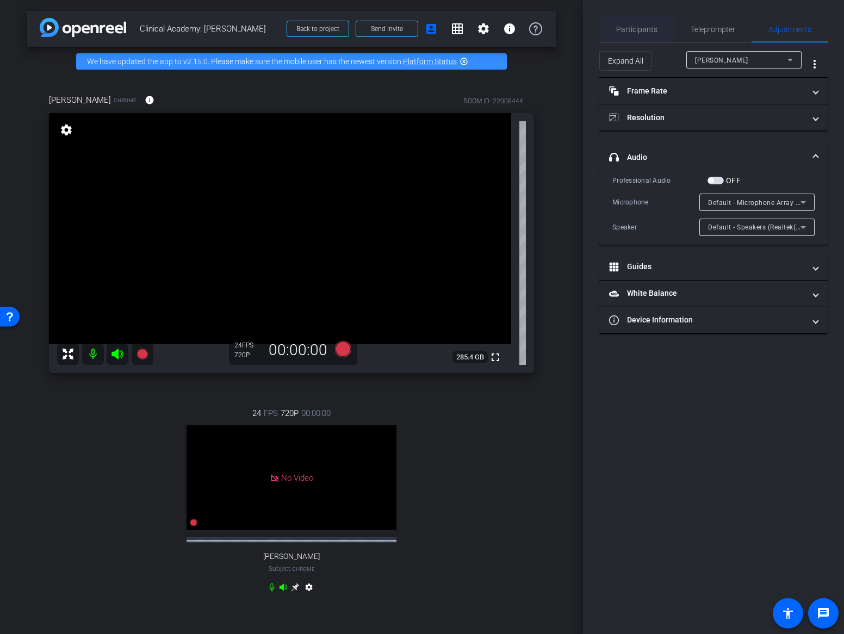
click at [640, 34] on span "Participants" at bounding box center [636, 29] width 41 height 26
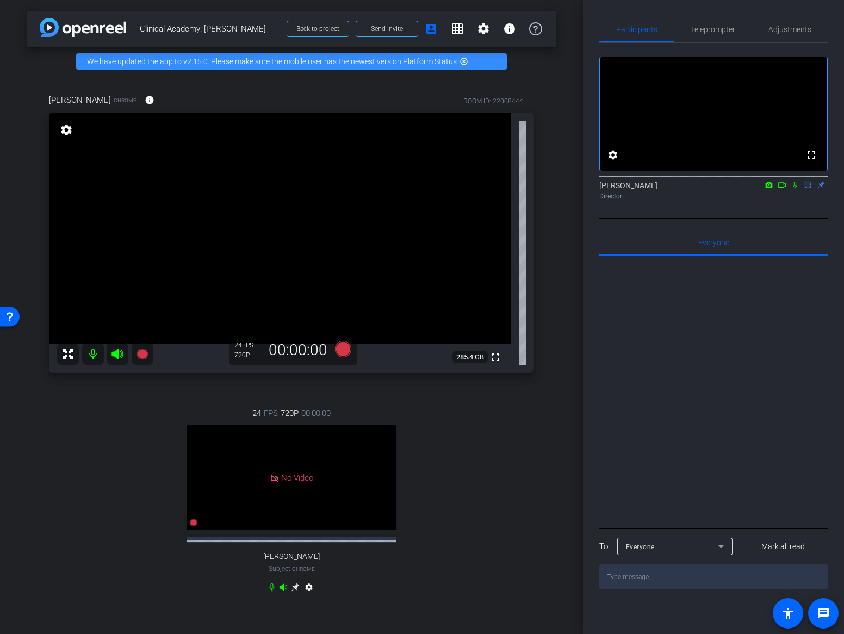
scroll to position [112, 0]
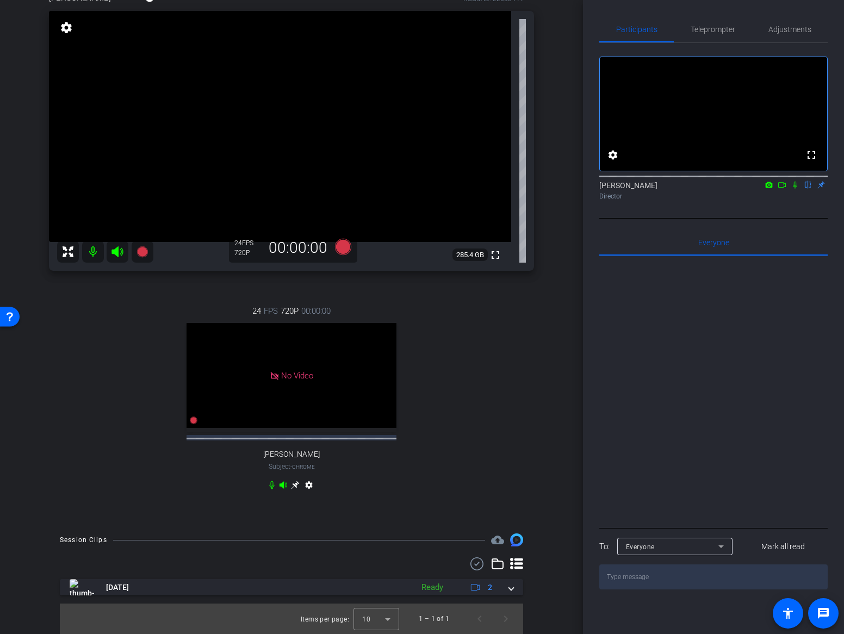
click at [795, 189] on icon at bounding box center [794, 185] width 9 height 8
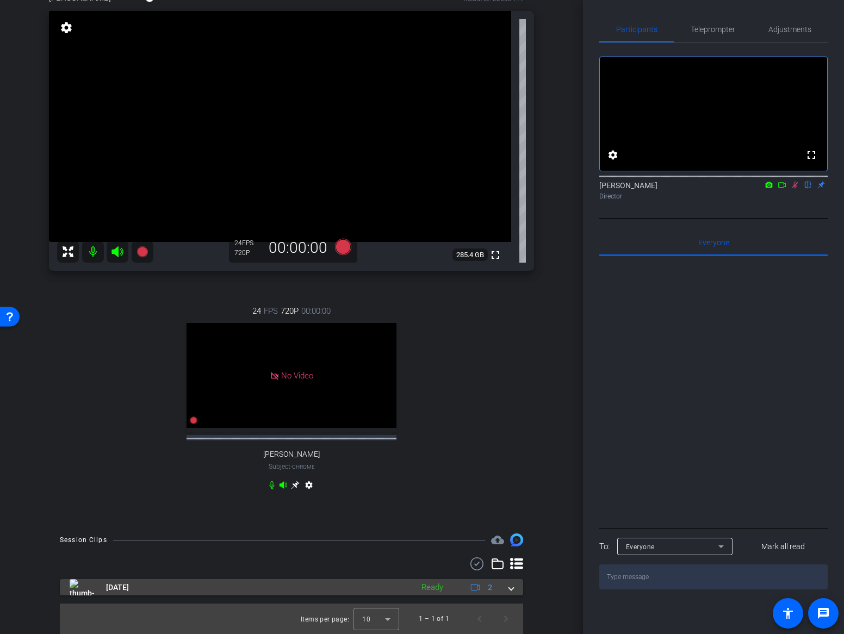
click at [510, 590] on span at bounding box center [511, 587] width 4 height 11
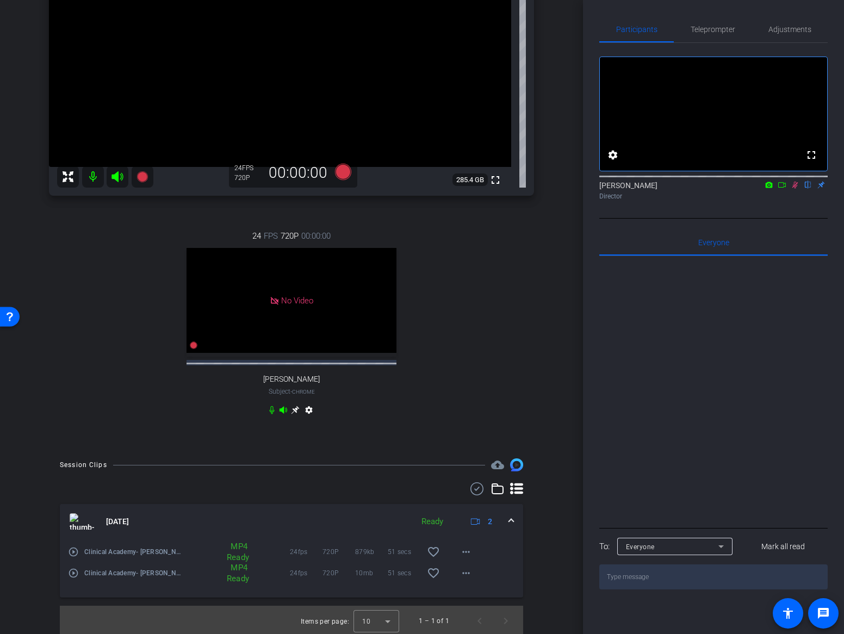
scroll to position [189, 0]
click at [468, 549] on mat-icon "more_horiz" at bounding box center [465, 549] width 13 height 13
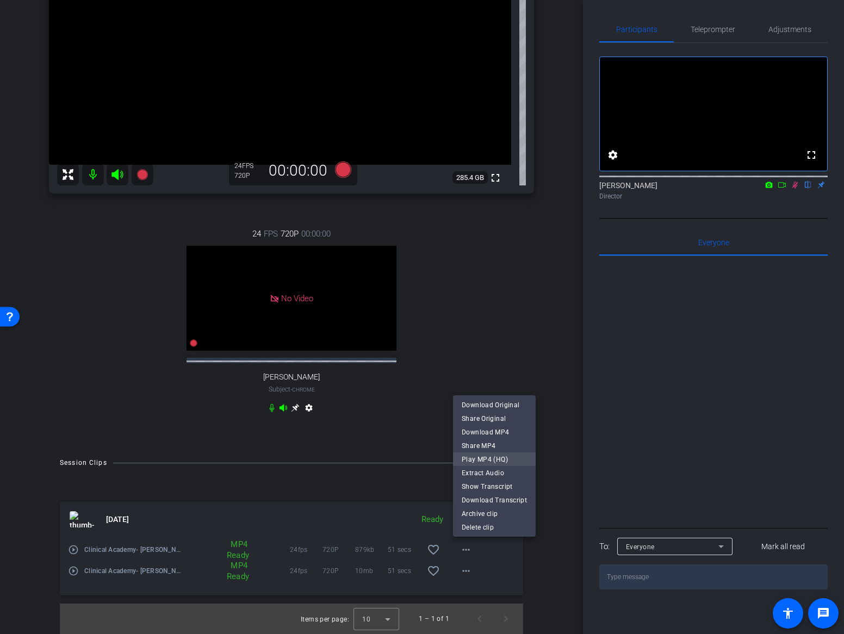
click at [497, 458] on span "Play MP4 (HQ)" at bounding box center [493, 459] width 65 height 13
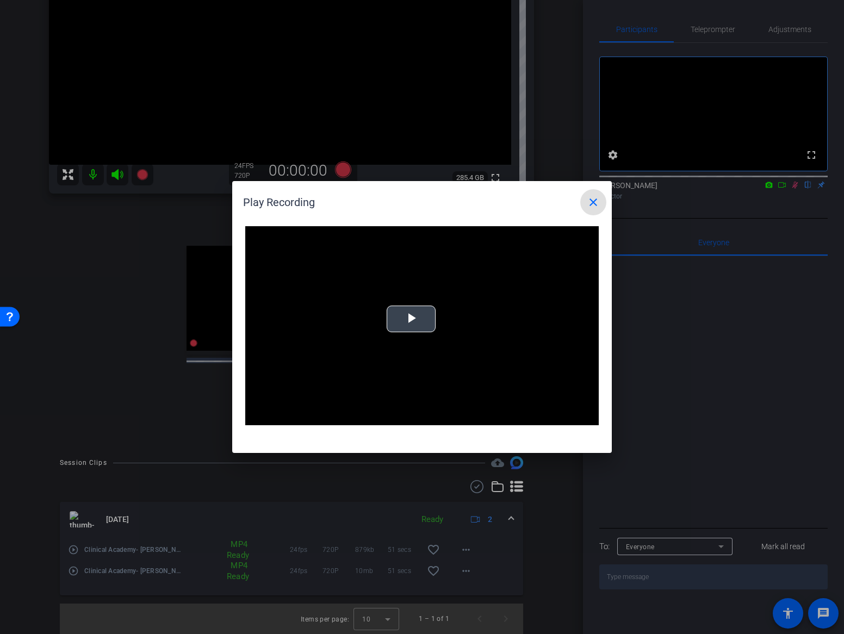
click at [410, 320] on div "Video Player is loading. Play Video Play Mute Current Time 0:00 / Duration -:- …" at bounding box center [421, 325] width 353 height 199
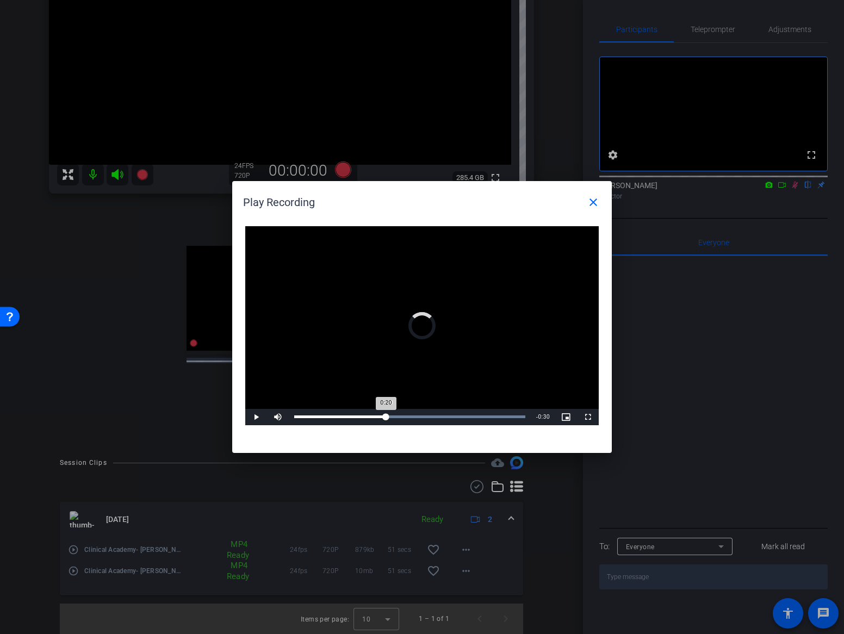
click at [386, 415] on div "Loaded : 100.00% 0:20 0:20" at bounding box center [409, 416] width 231 height 3
click at [425, 416] on div "Loaded : 100.00% 0:28 0:28" at bounding box center [409, 416] width 231 height 3
click at [467, 417] on div "Loaded : 100.00% 0:38 0:29" at bounding box center [409, 416] width 231 height 3
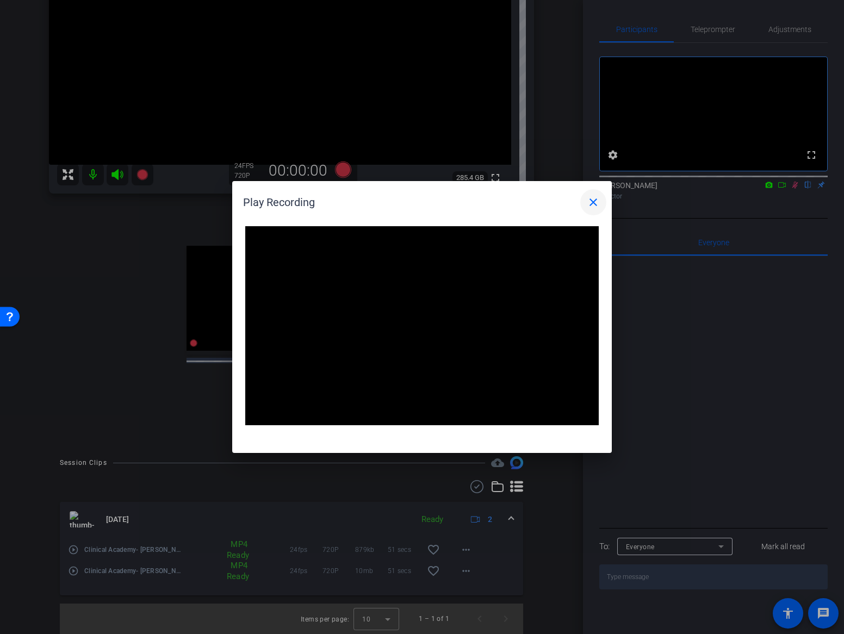
click at [590, 204] on mat-icon "close" at bounding box center [592, 202] width 13 height 13
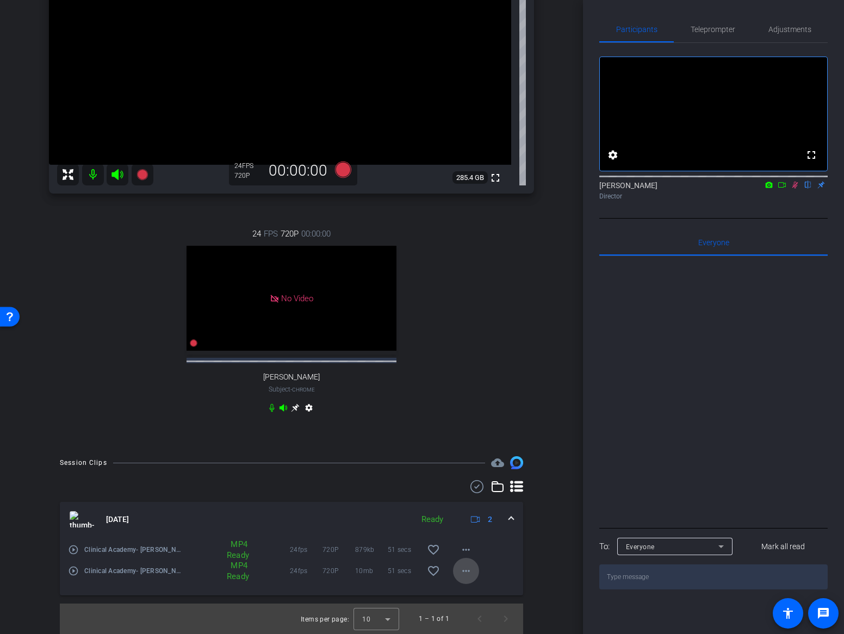
click at [472, 574] on span at bounding box center [466, 571] width 26 height 26
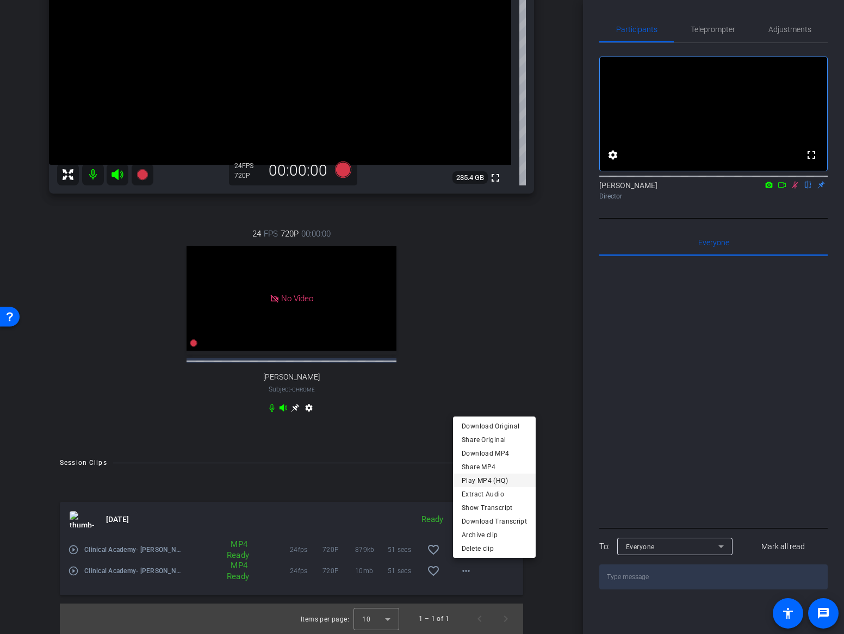
click at [501, 480] on span "Play MP4 (HQ)" at bounding box center [493, 480] width 65 height 13
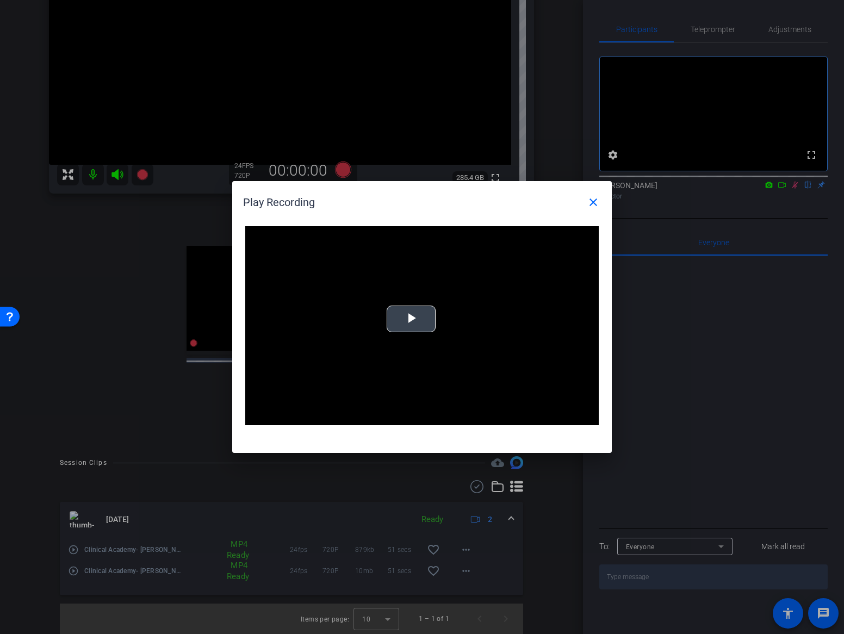
click at [411, 319] on span "Video Player" at bounding box center [411, 319] width 0 height 0
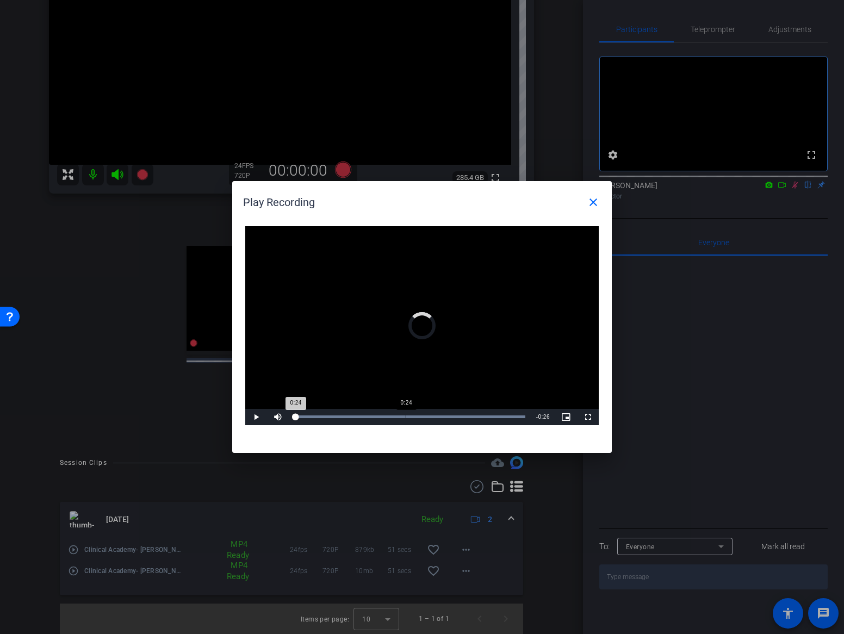
click at [405, 423] on div "Loaded : 100.00% 0:24 0:24" at bounding box center [410, 417] width 242 height 16
click at [479, 416] on div "Loaded : 100.00% 0:40 0:30" at bounding box center [409, 416] width 231 height 3
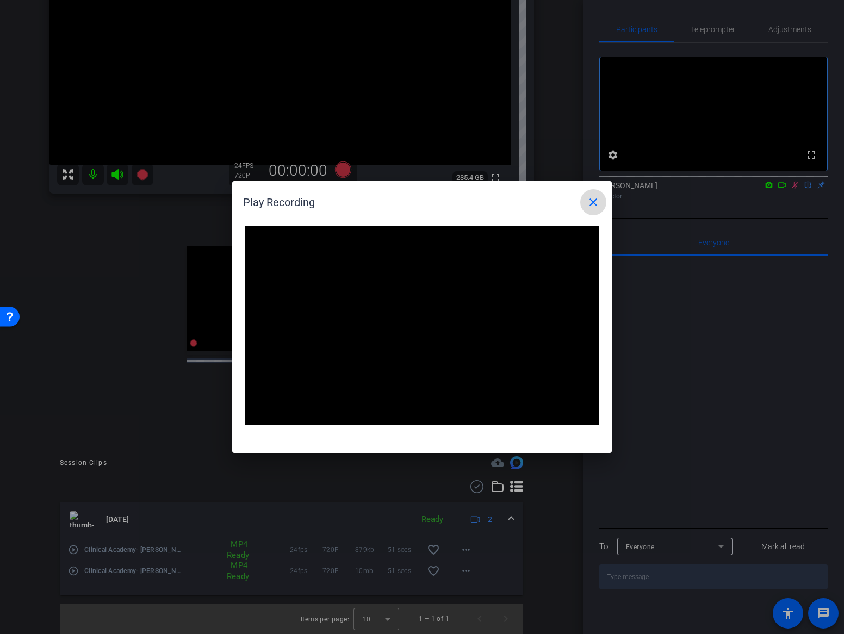
click at [591, 207] on mat-icon "close" at bounding box center [592, 202] width 13 height 13
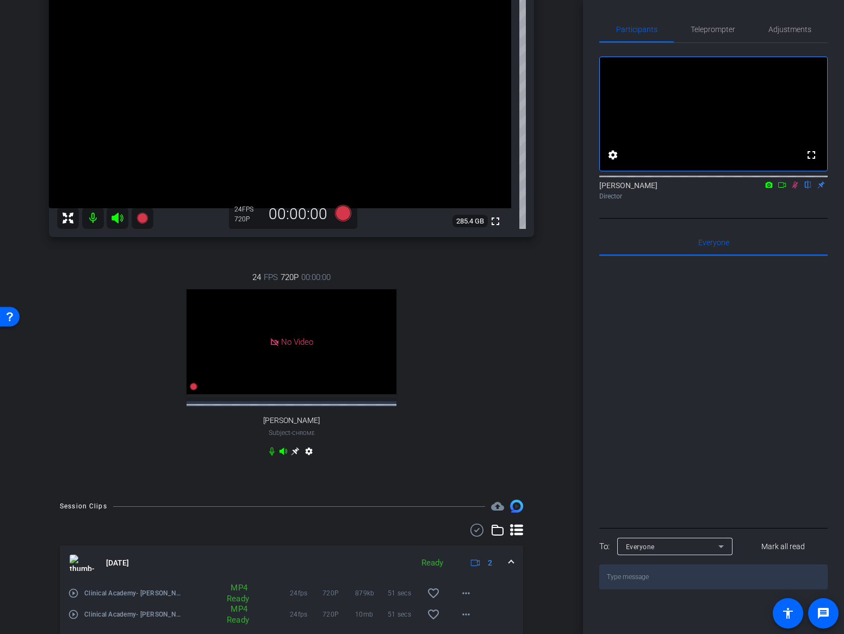
scroll to position [119, 0]
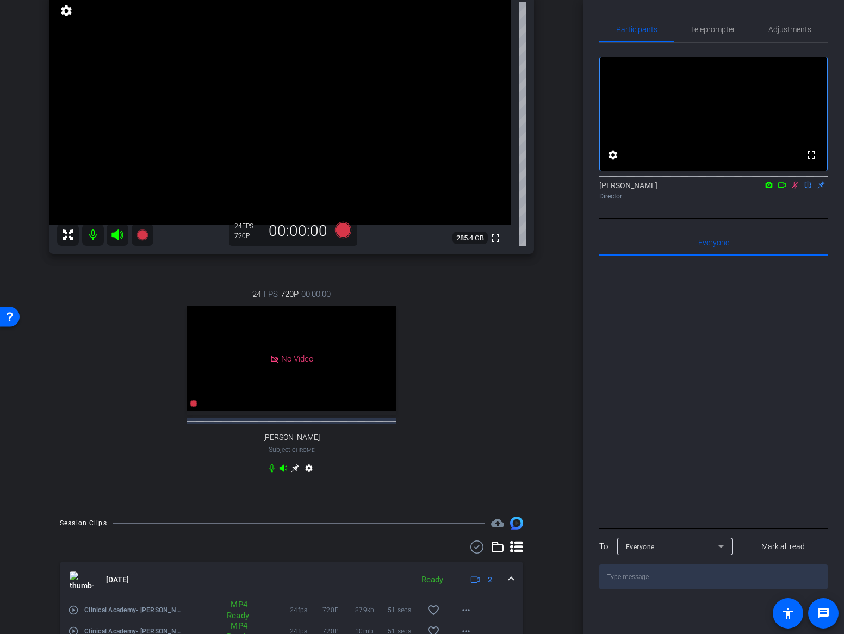
click at [793, 190] on mat-icon at bounding box center [794, 185] width 13 height 10
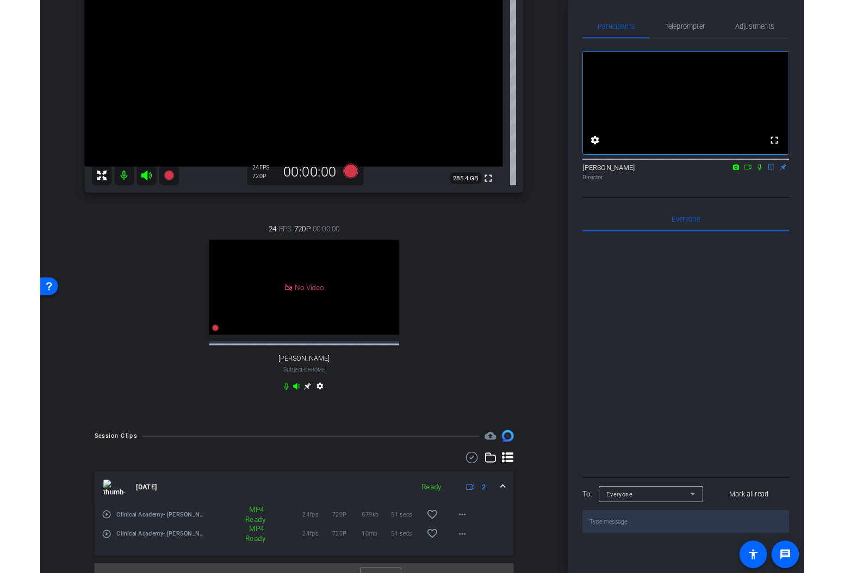
scroll to position [159, 0]
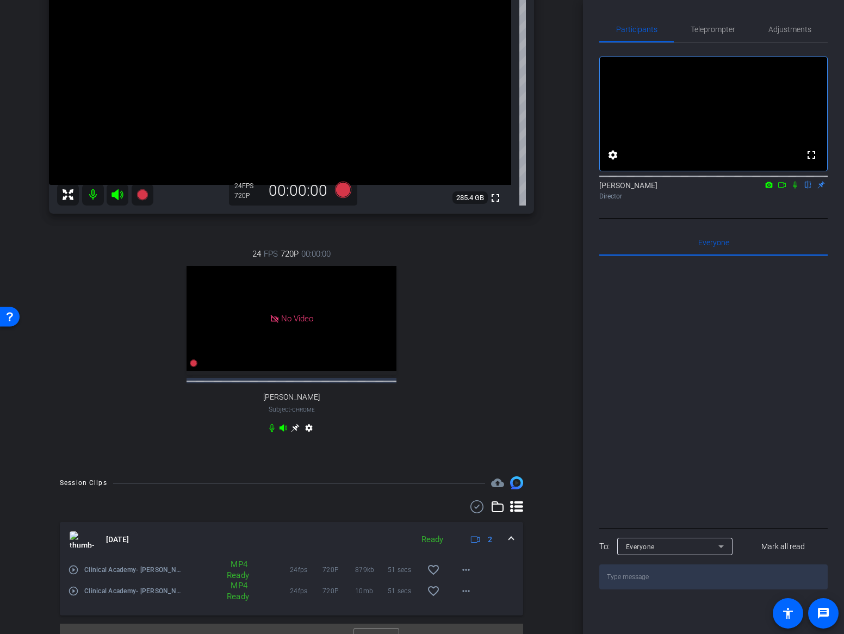
click at [443, 421] on div "24 FPS 720P 00:00:00 No Video Rob Subject - Chrome settings" at bounding box center [291, 342] width 485 height 224
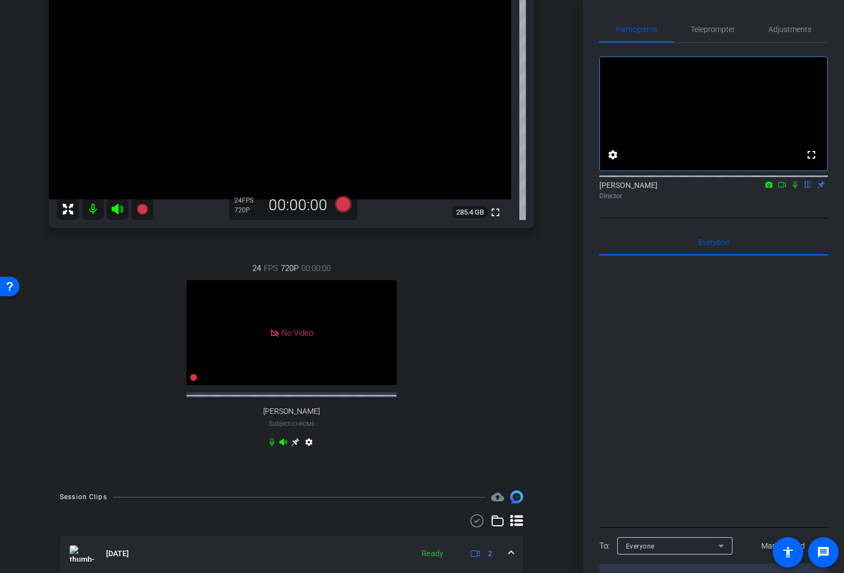
scroll to position [143, 0]
click at [344, 206] on icon at bounding box center [343, 206] width 16 height 16
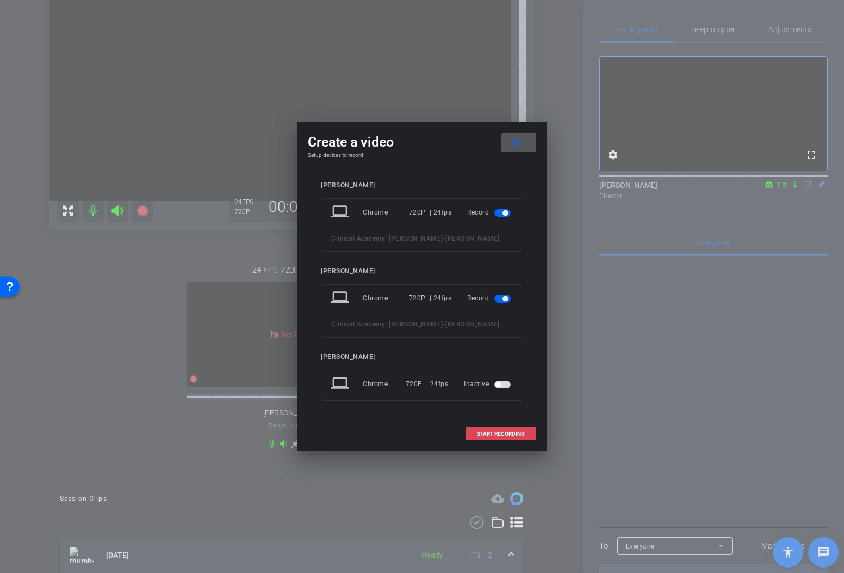
click at [504, 434] on span "START RECORDING" at bounding box center [501, 434] width 48 height 5
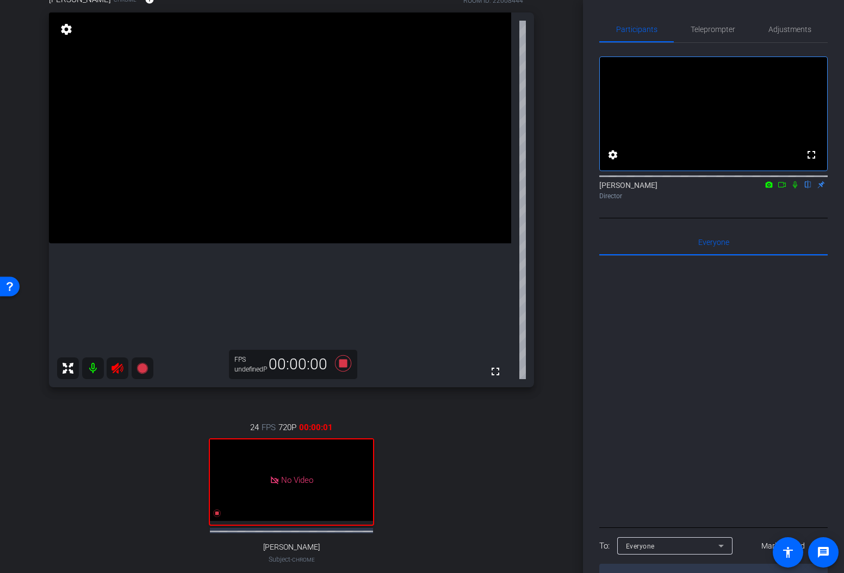
scroll to position [95, 0]
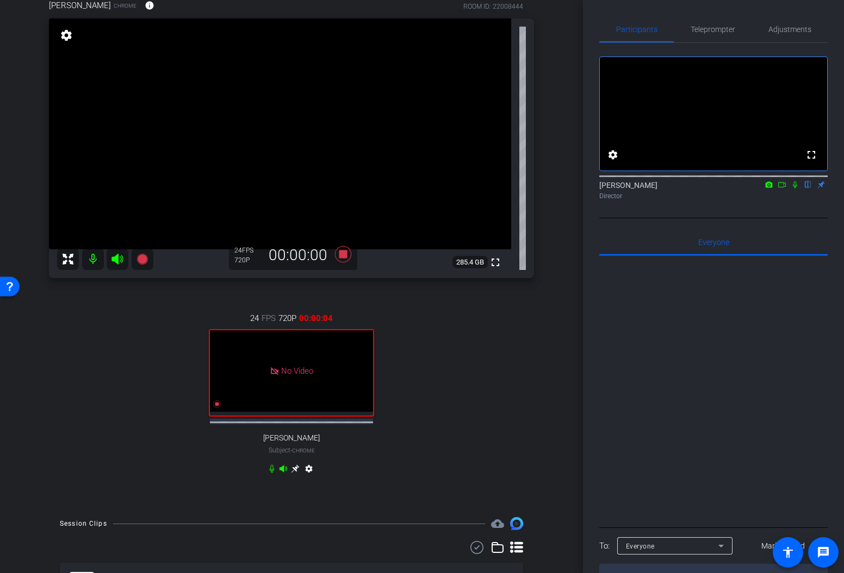
click at [796, 189] on icon at bounding box center [794, 185] width 4 height 7
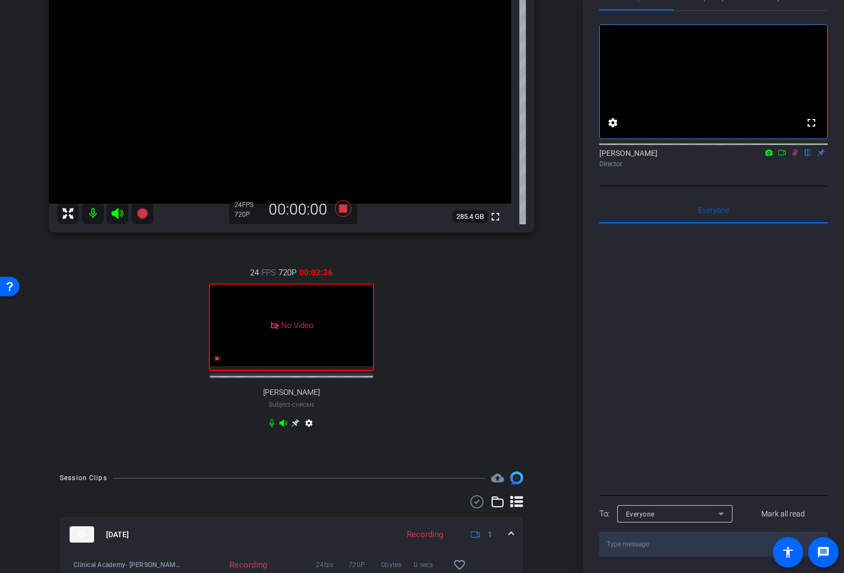
scroll to position [136, 0]
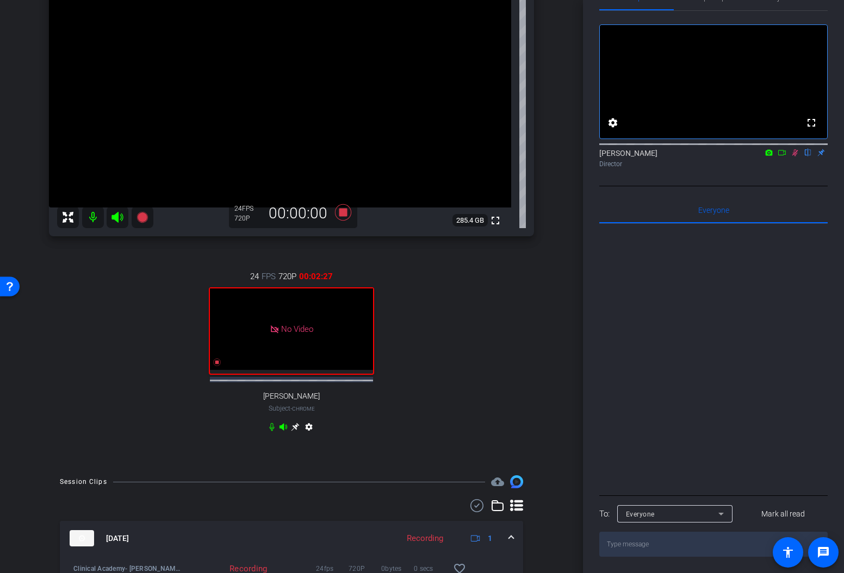
click at [796, 153] on icon at bounding box center [795, 152] width 6 height 7
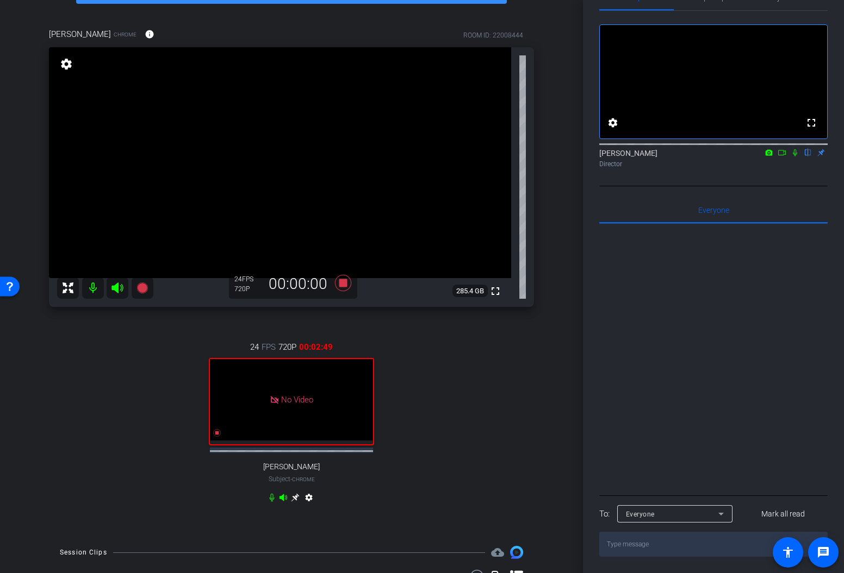
scroll to position [59, 0]
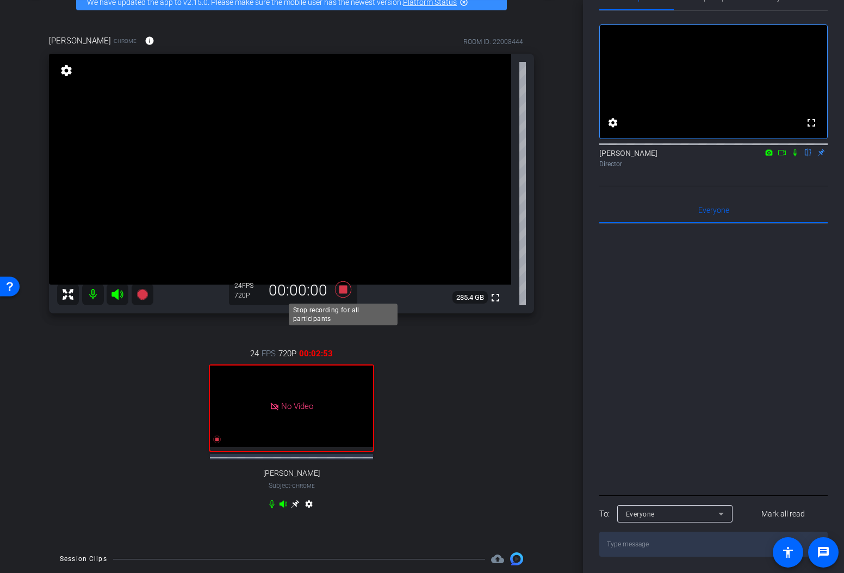
click at [347, 295] on icon at bounding box center [343, 290] width 26 height 20
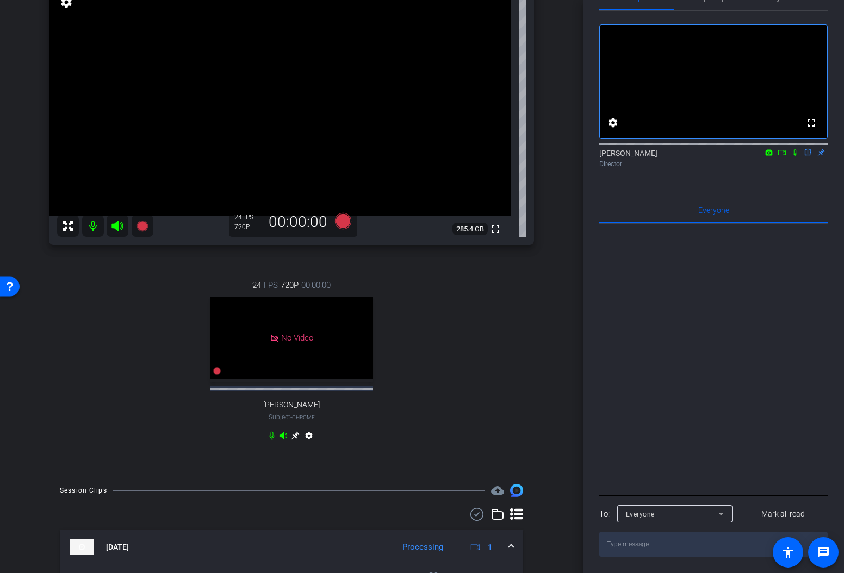
scroll to position [102, 0]
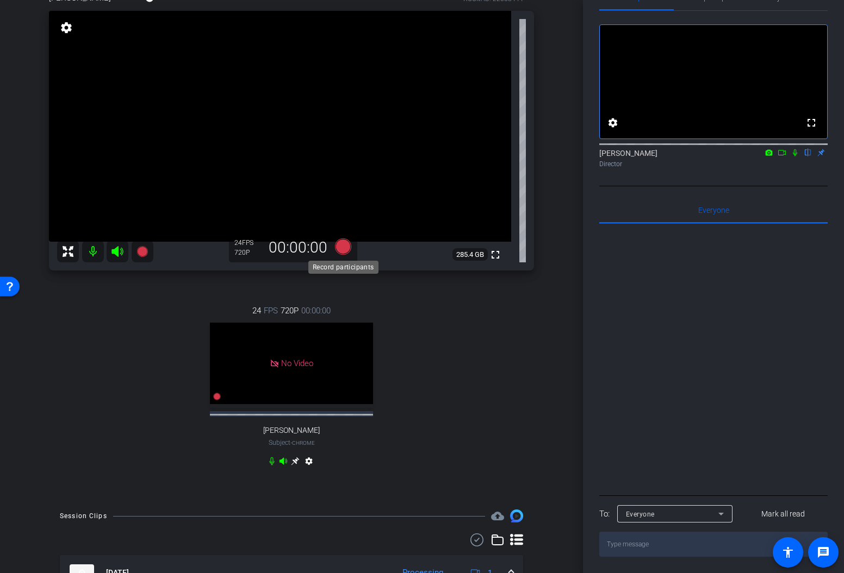
click at [343, 254] on icon at bounding box center [343, 247] width 26 height 20
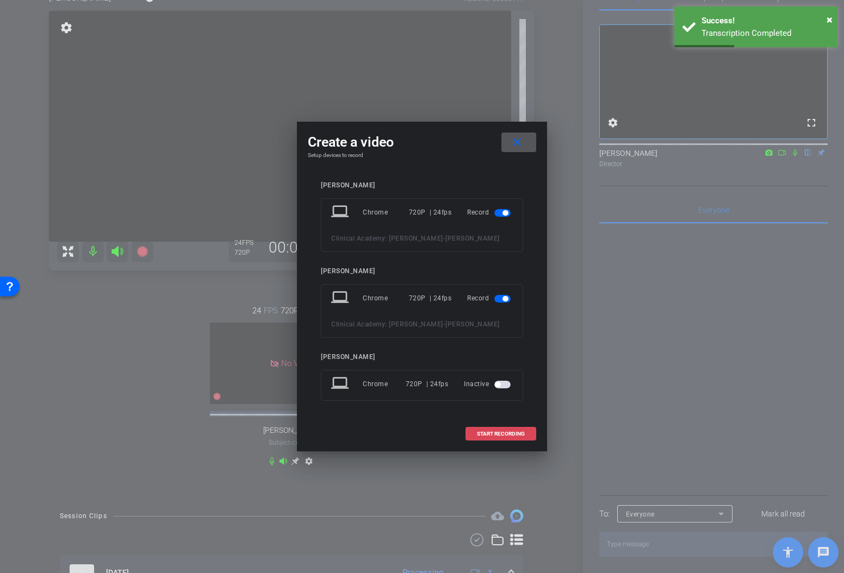
click at [513, 432] on span "START RECORDING" at bounding box center [501, 434] width 48 height 5
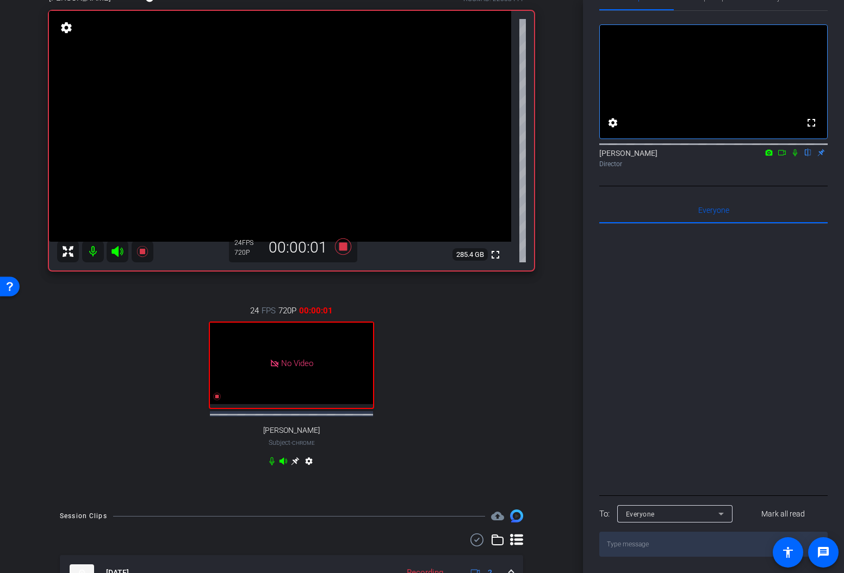
click at [513, 430] on div "24 FPS 720P 00:00:01 No Video Rob Subject - Chrome settings" at bounding box center [291, 387] width 485 height 201
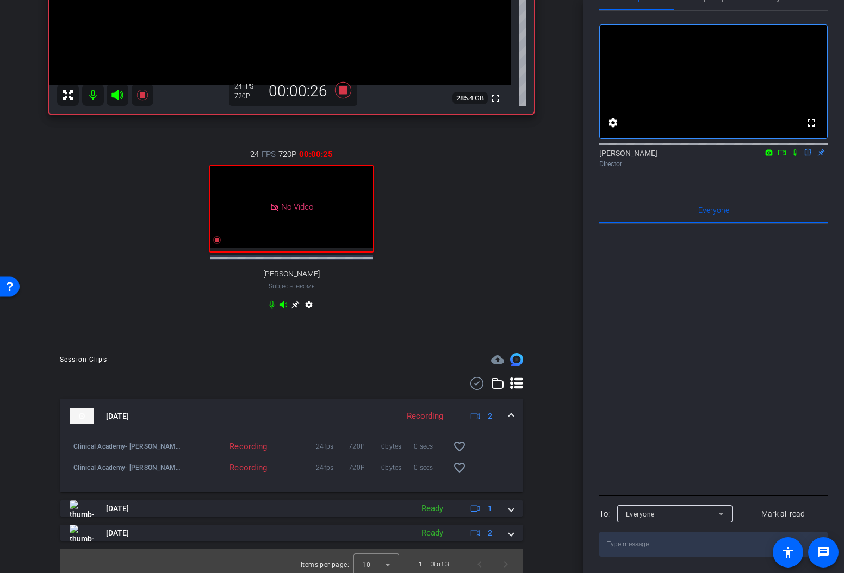
scroll to position [265, 0]
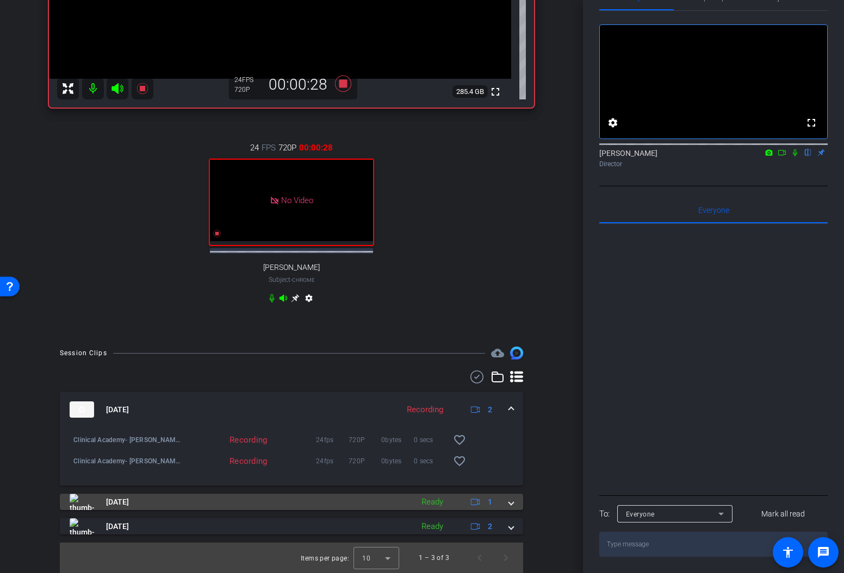
click at [507, 504] on div "[DATE] Ready 1" at bounding box center [289, 502] width 439 height 16
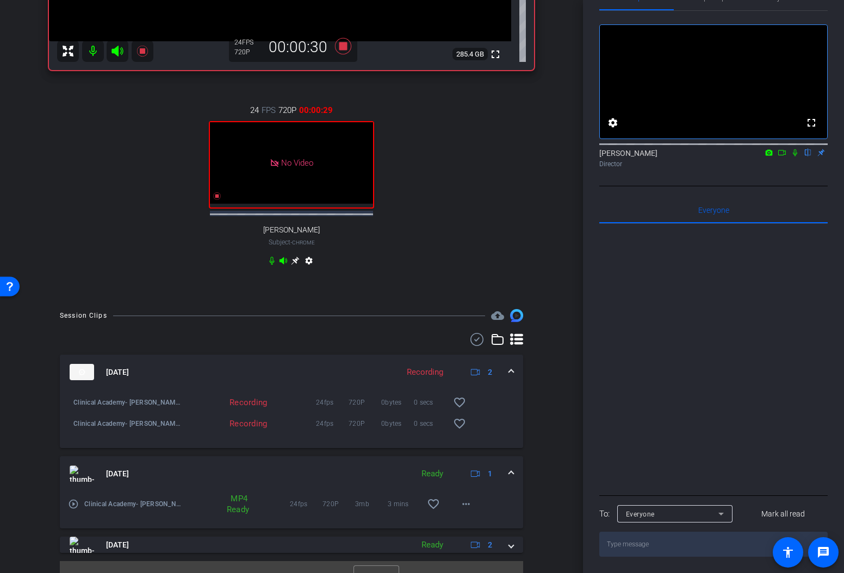
scroll to position [321, 0]
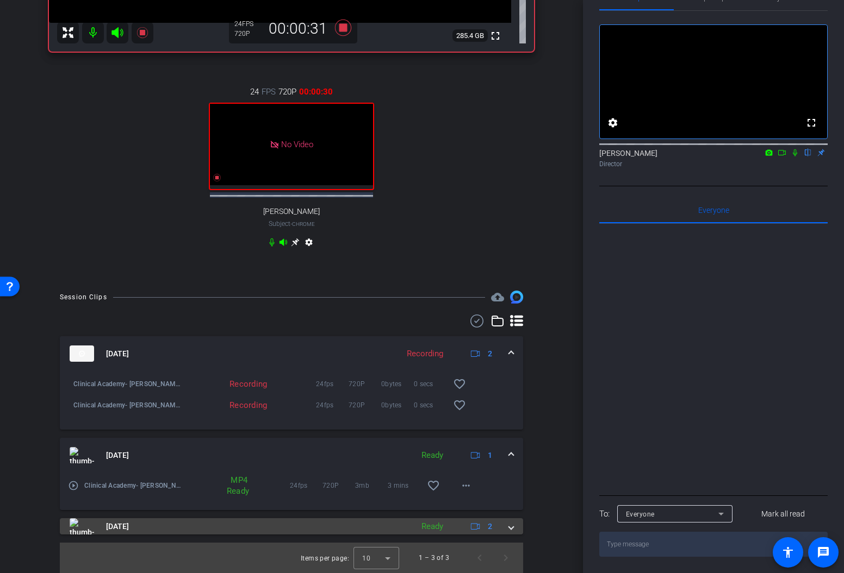
click at [510, 527] on span at bounding box center [511, 526] width 4 height 11
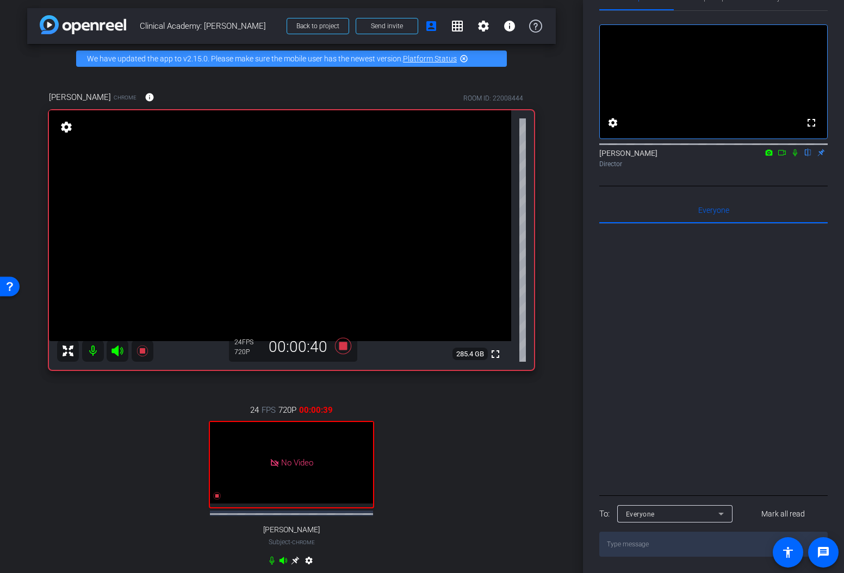
scroll to position [0, 0]
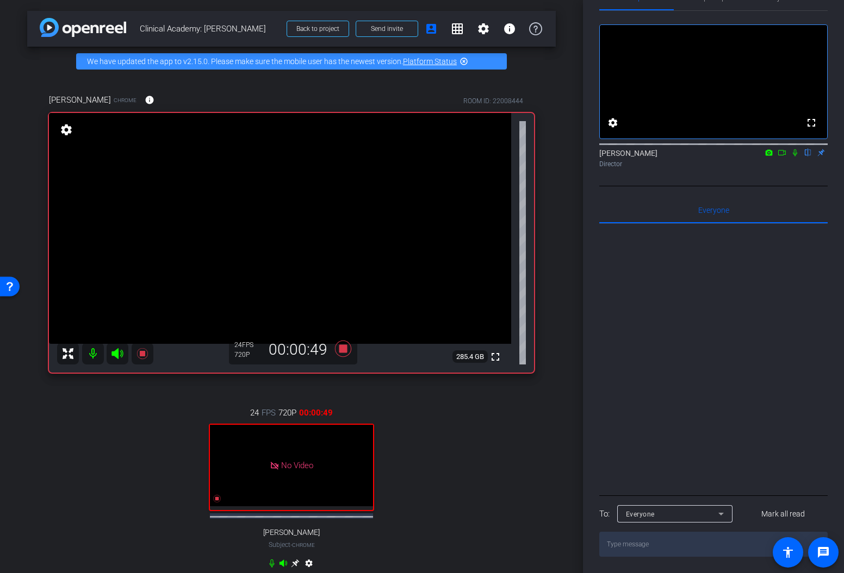
click at [794, 155] on icon at bounding box center [794, 153] width 9 height 8
click at [596, 343] on div "Participants Teleprompter Adjustments fullscreen settings [PERSON_NAME] flip Di…" at bounding box center [713, 286] width 261 height 573
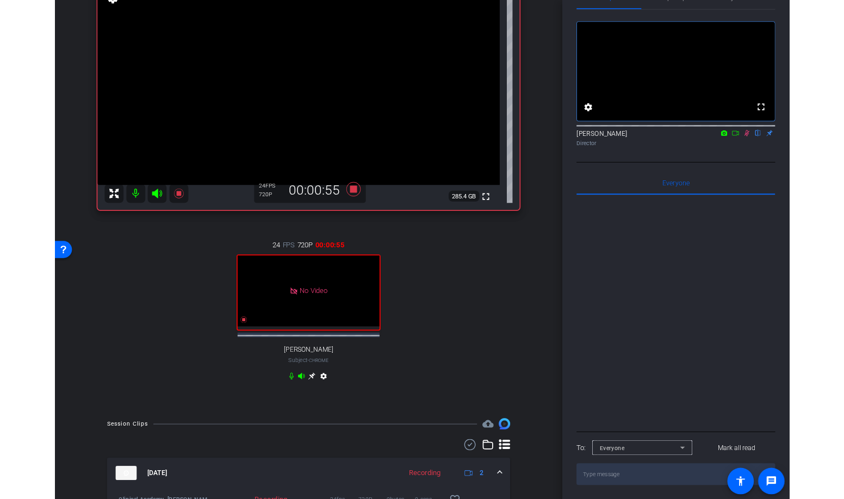
scroll to position [134, 0]
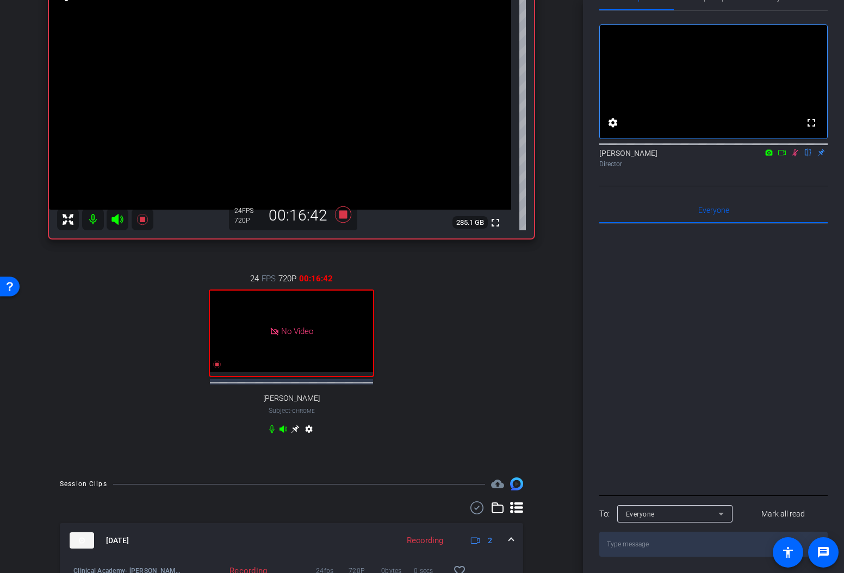
click at [795, 156] on icon at bounding box center [794, 153] width 9 height 8
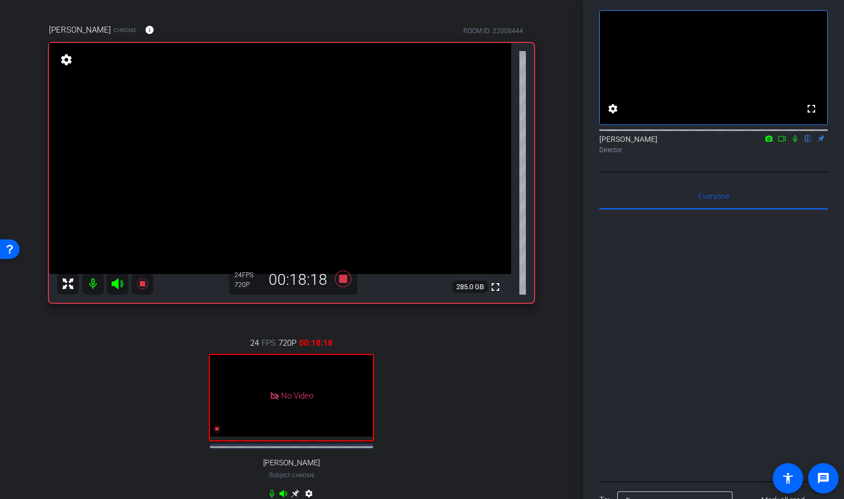
scroll to position [74, 0]
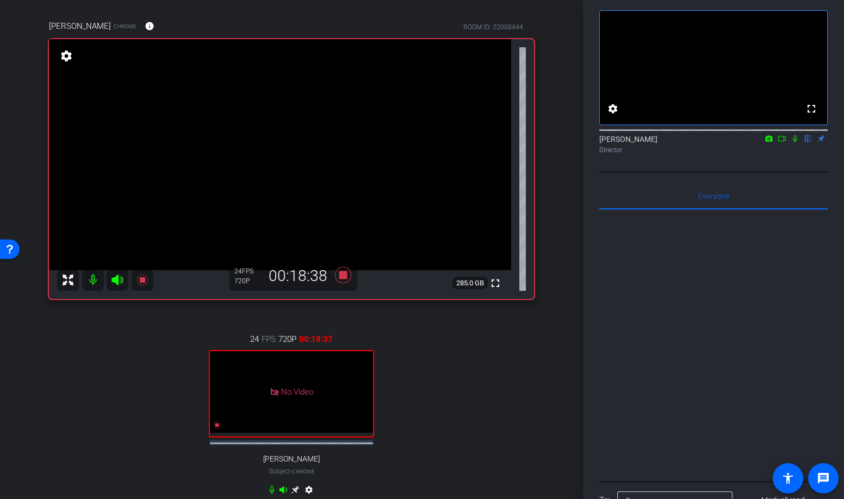
click at [796, 142] on icon at bounding box center [794, 139] width 9 height 8
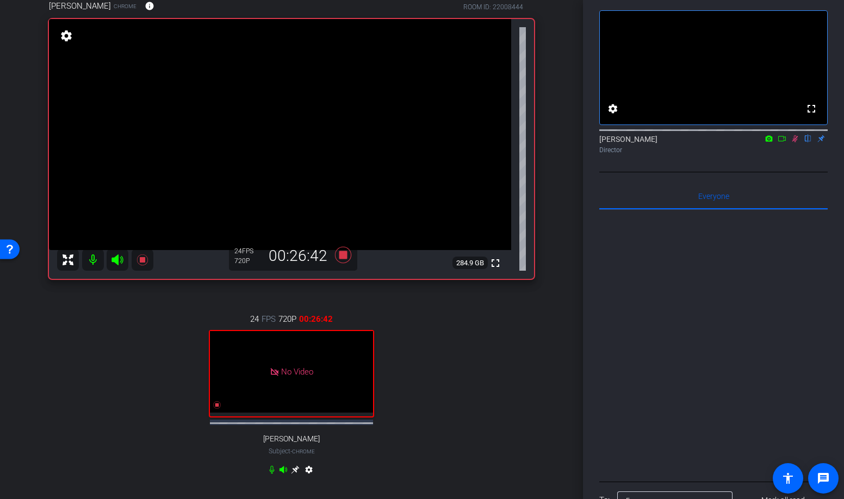
scroll to position [95, 0]
click at [793, 142] on icon at bounding box center [794, 139] width 9 height 8
click at [345, 259] on icon at bounding box center [343, 255] width 26 height 20
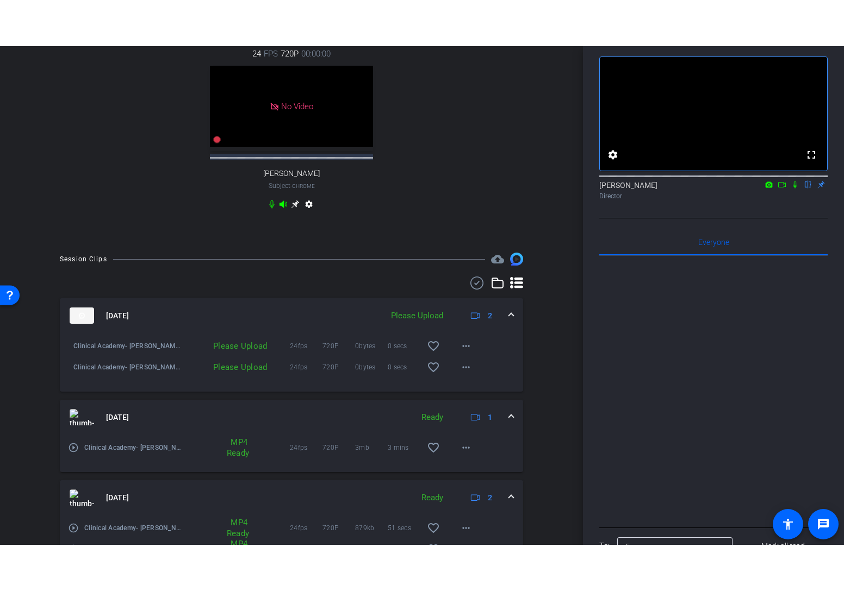
scroll to position [408, 0]
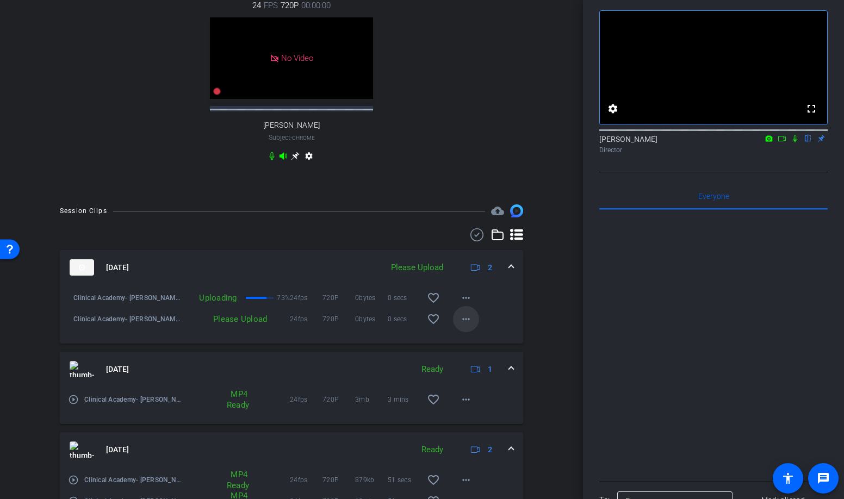
click at [473, 324] on span at bounding box center [466, 319] width 26 height 26
click at [471, 343] on span "Upload" at bounding box center [482, 341] width 43 height 13
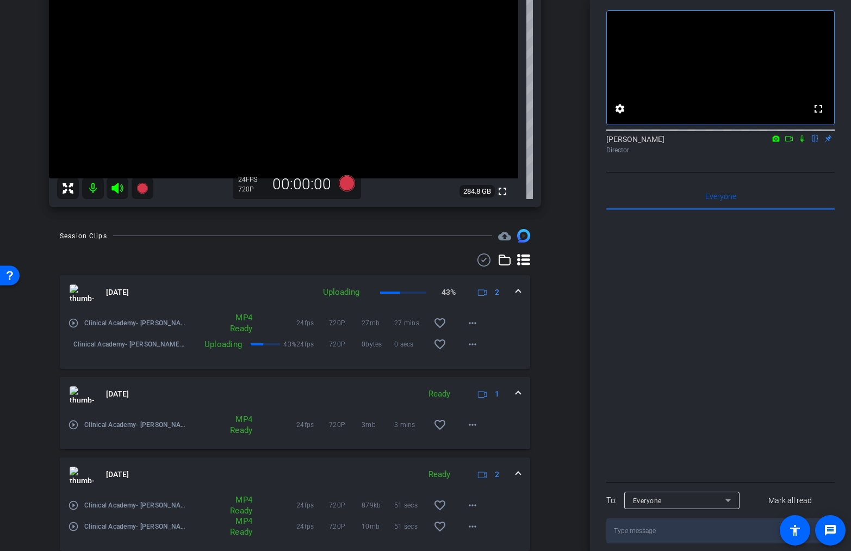
scroll to position [165, 0]
